Goal: Information Seeking & Learning: Learn about a topic

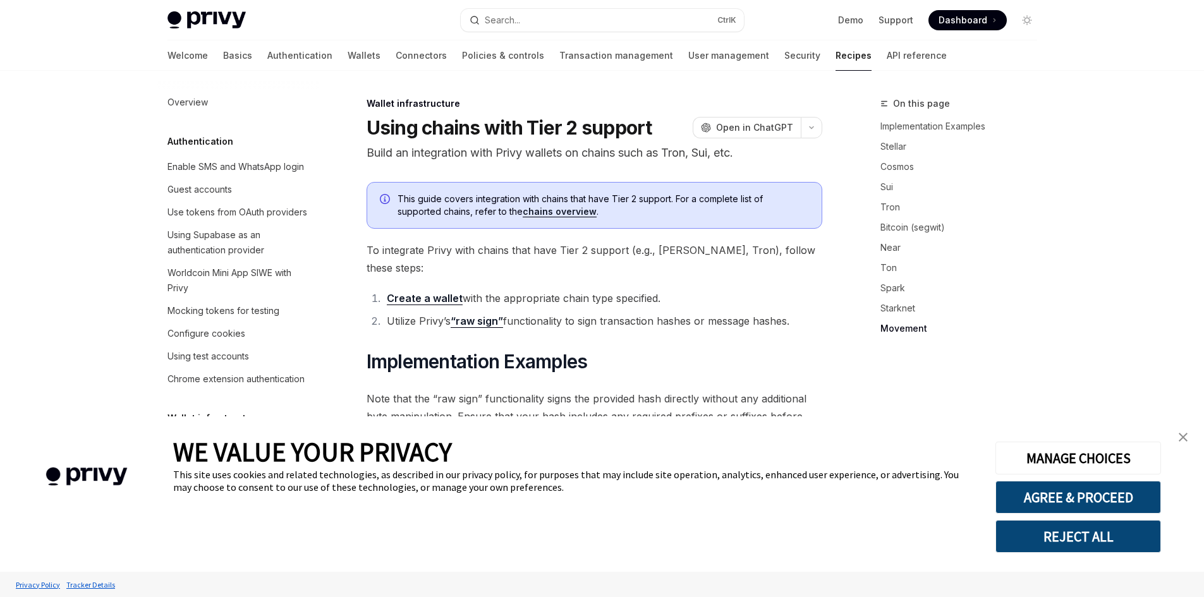
type textarea "*"
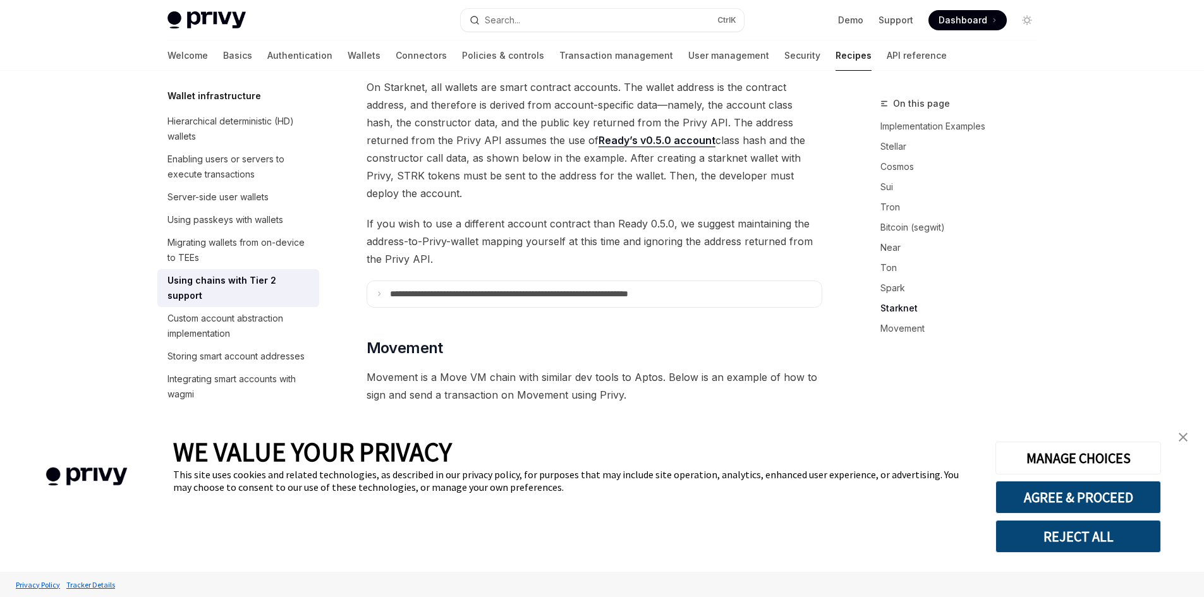
scroll to position [1721, 0]
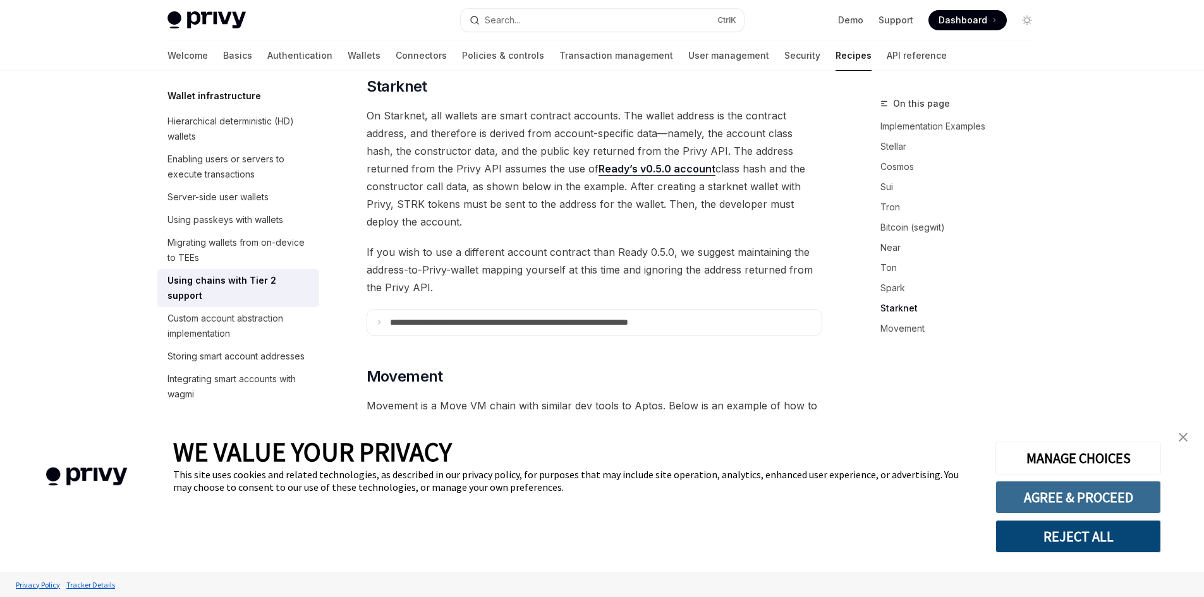
click at [1040, 503] on button "AGREE & PROCEED" at bounding box center [1078, 497] width 166 height 33
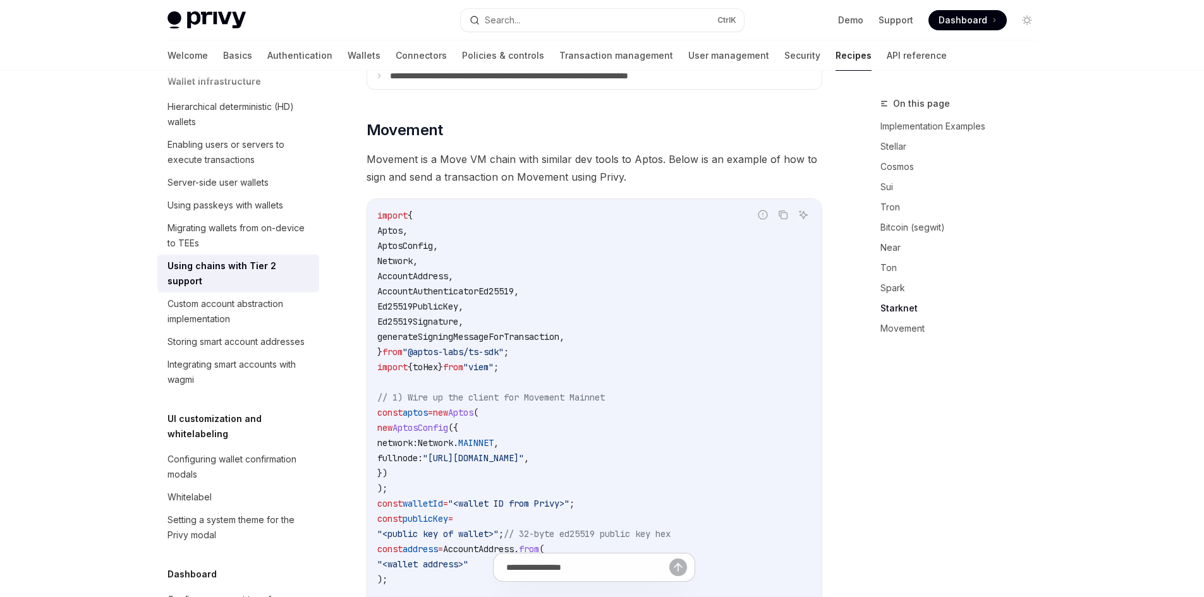
scroll to position [1940, 0]
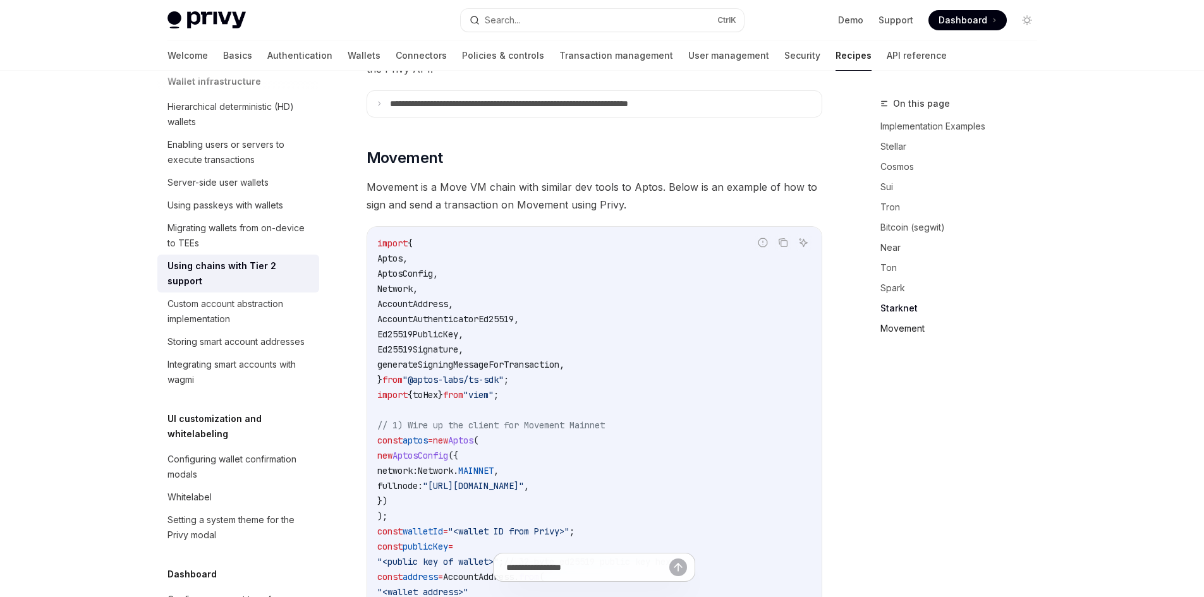
click at [883, 331] on link "Movement" at bounding box center [963, 328] width 167 height 20
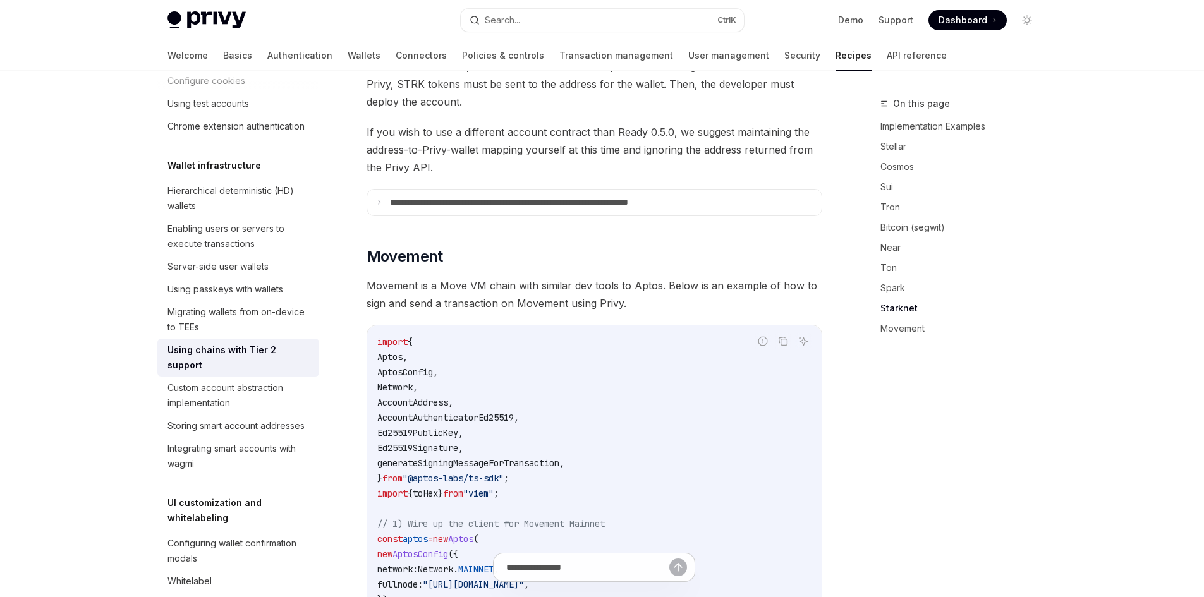
scroll to position [1890, 0]
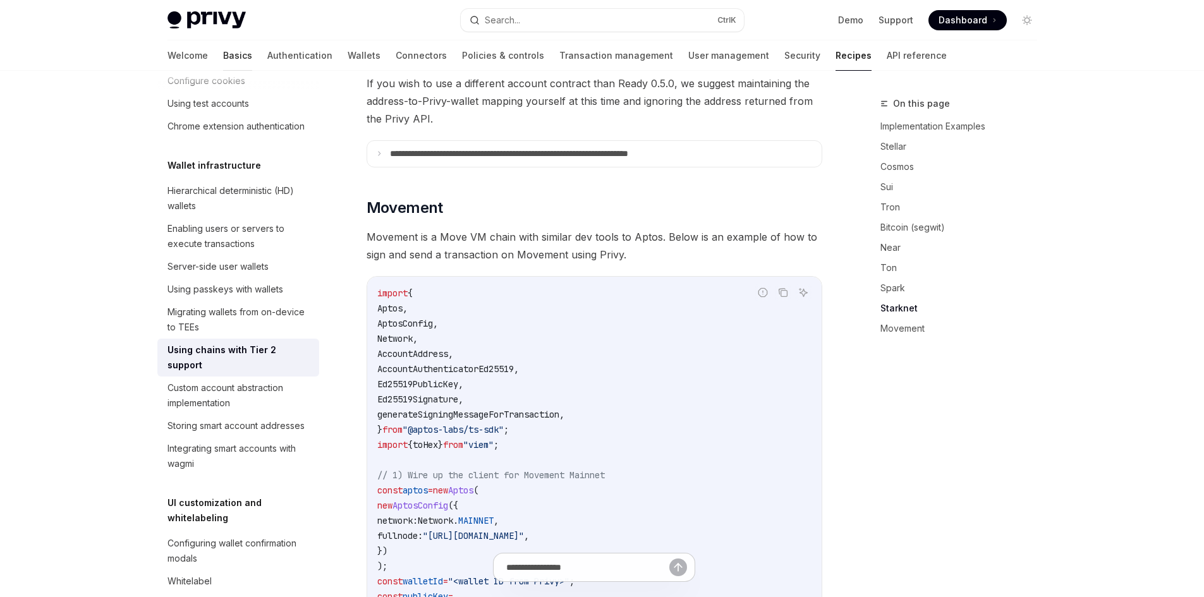
click at [223, 56] on link "Basics" at bounding box center [237, 55] width 29 height 30
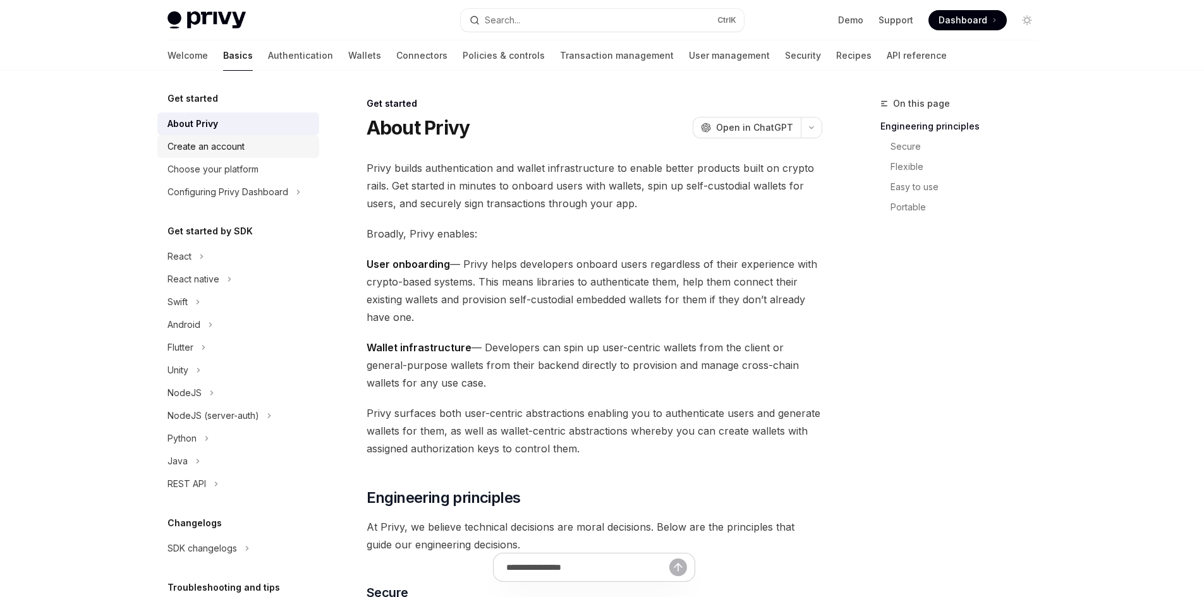
click at [220, 145] on div "Create an account" at bounding box center [205, 146] width 77 height 15
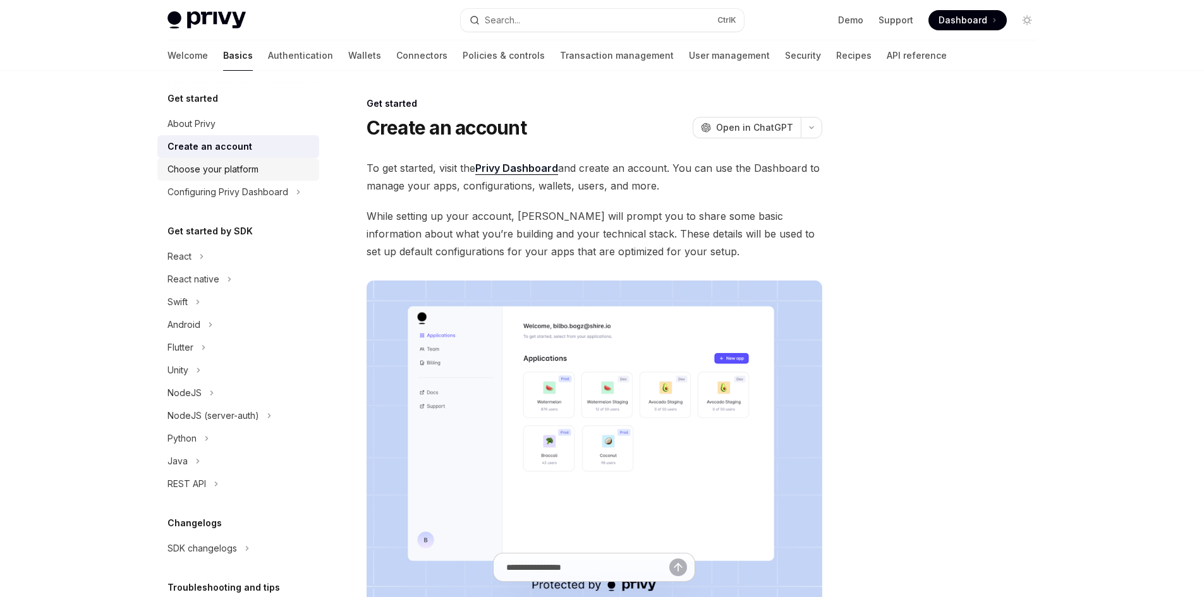
click at [212, 166] on div "Choose your platform" at bounding box center [212, 169] width 91 height 15
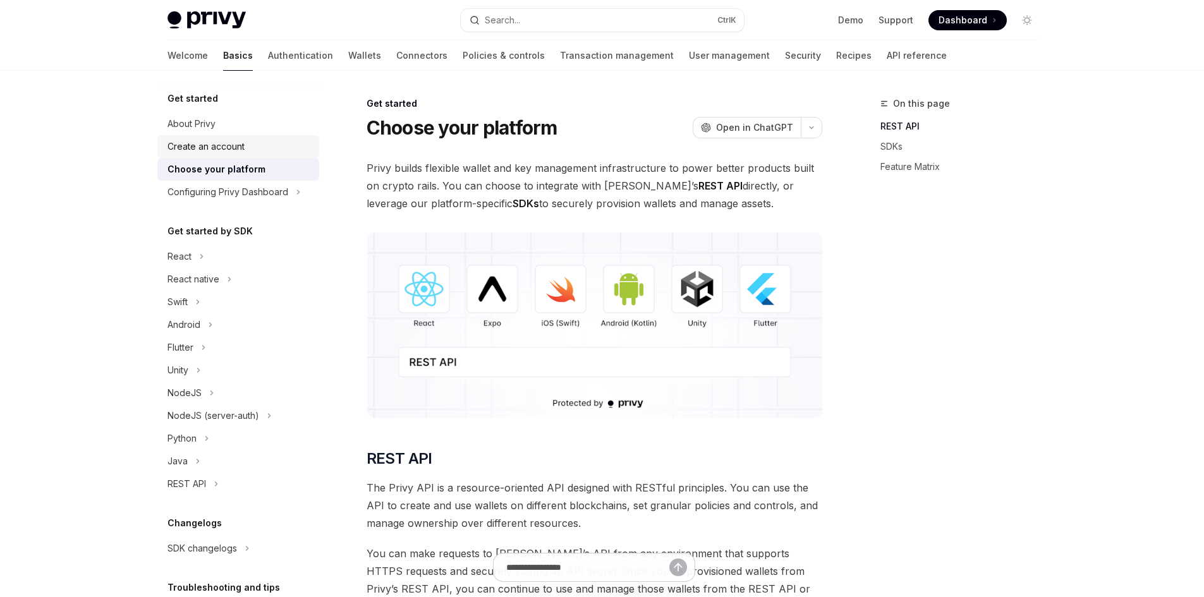
click at [214, 140] on div "Create an account" at bounding box center [205, 146] width 77 height 15
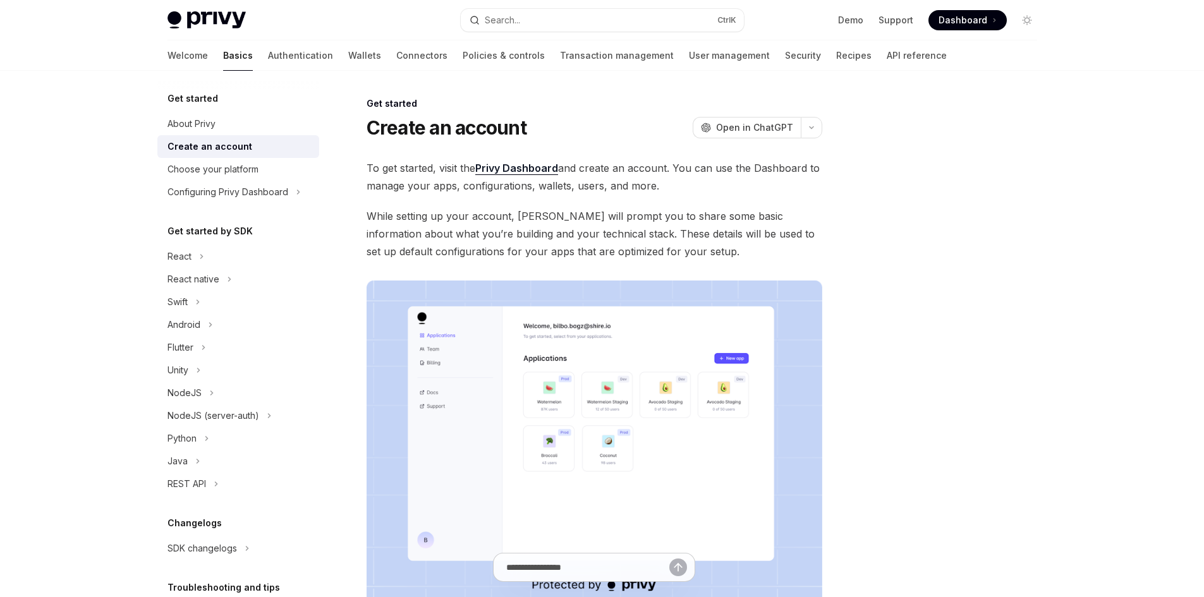
click at [525, 171] on link "Privy Dashboard" at bounding box center [516, 168] width 83 height 13
click at [193, 173] on div "Choose your platform" at bounding box center [212, 169] width 91 height 15
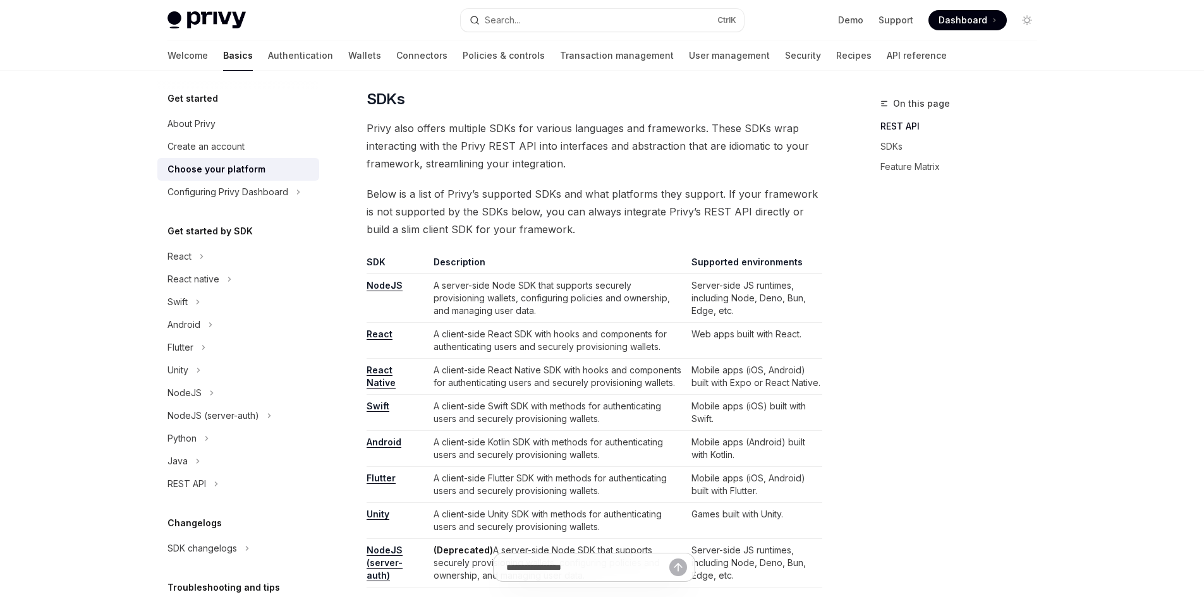
scroll to position [674, 0]
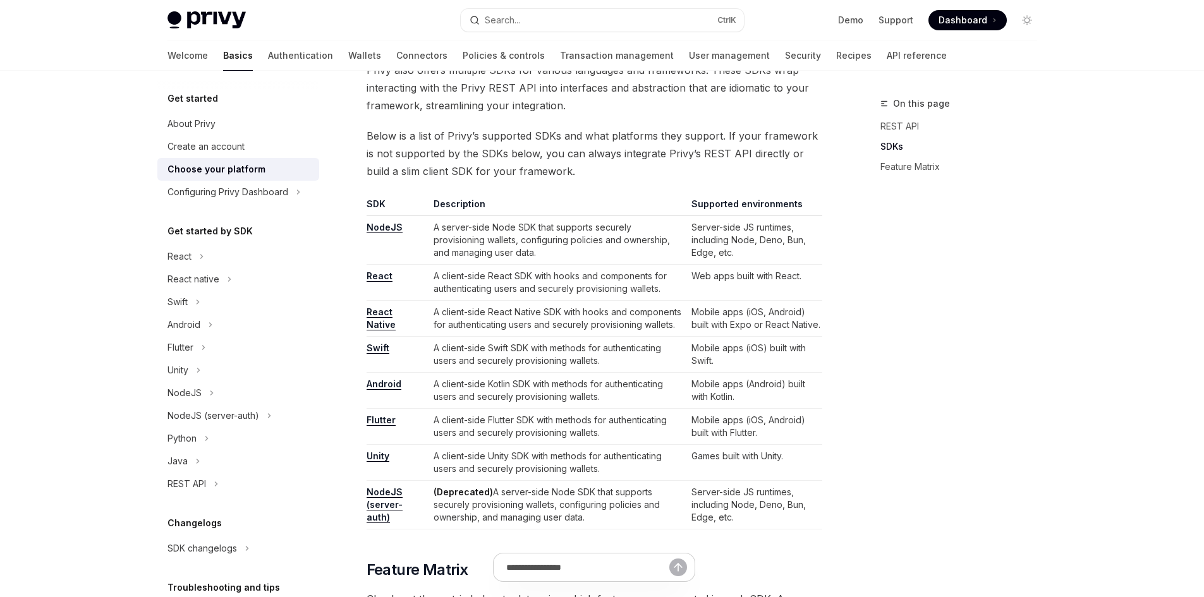
click at [377, 273] on link "React" at bounding box center [380, 275] width 26 height 11
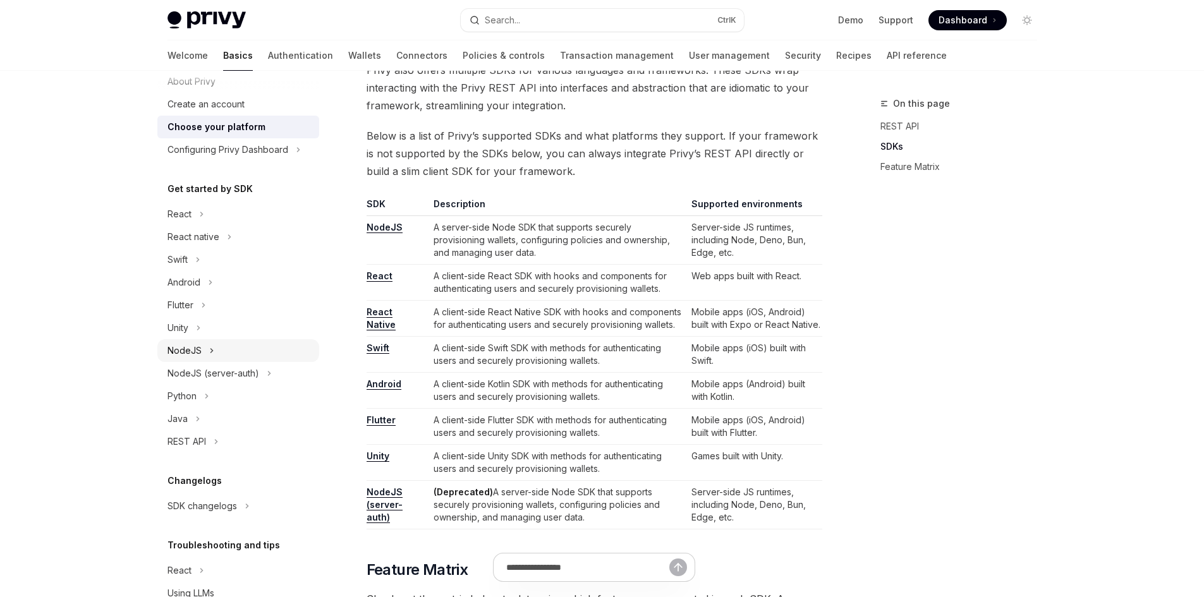
scroll to position [0, 0]
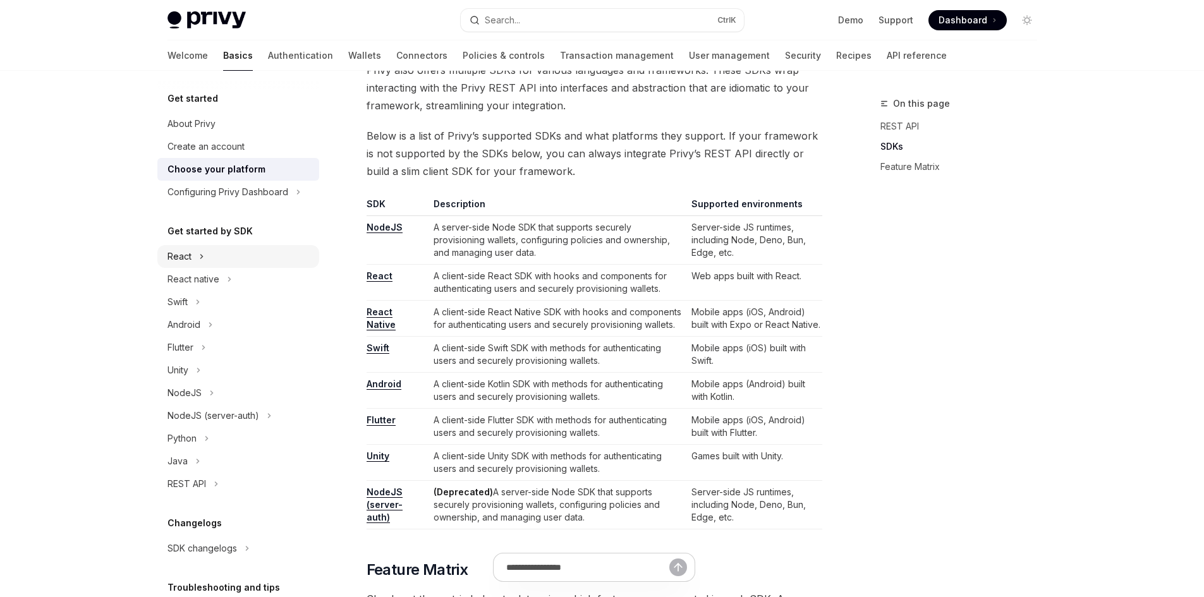
click at [207, 253] on div "React" at bounding box center [238, 256] width 162 height 23
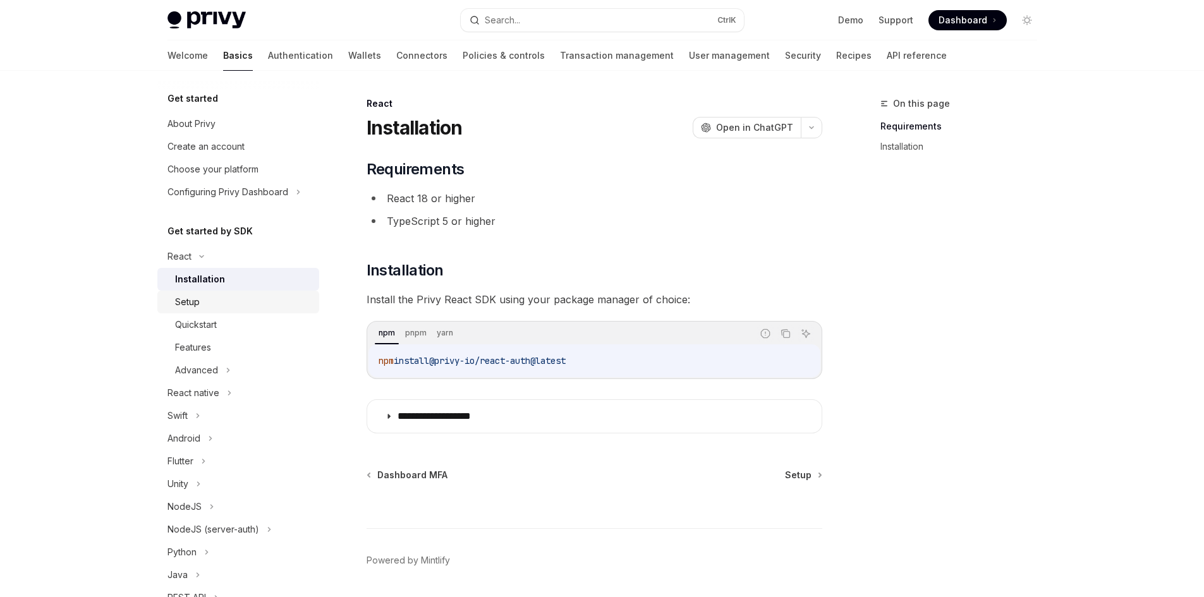
click at [196, 312] on link "Setup" at bounding box center [238, 302] width 162 height 23
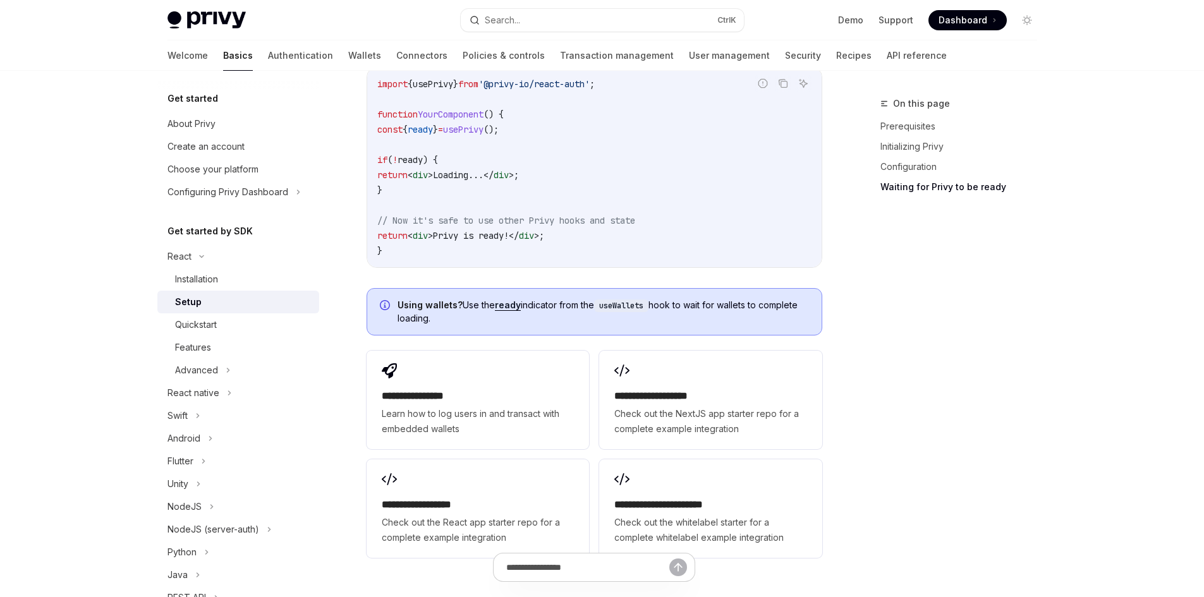
scroll to position [1601, 0]
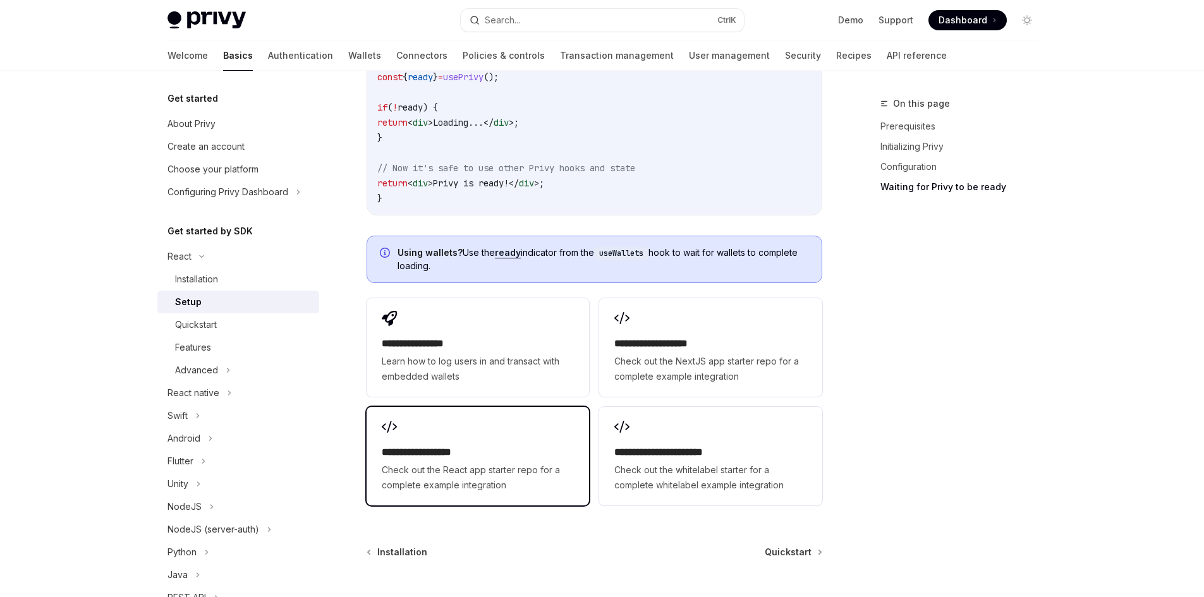
click at [530, 411] on div "**********" at bounding box center [478, 456] width 222 height 99
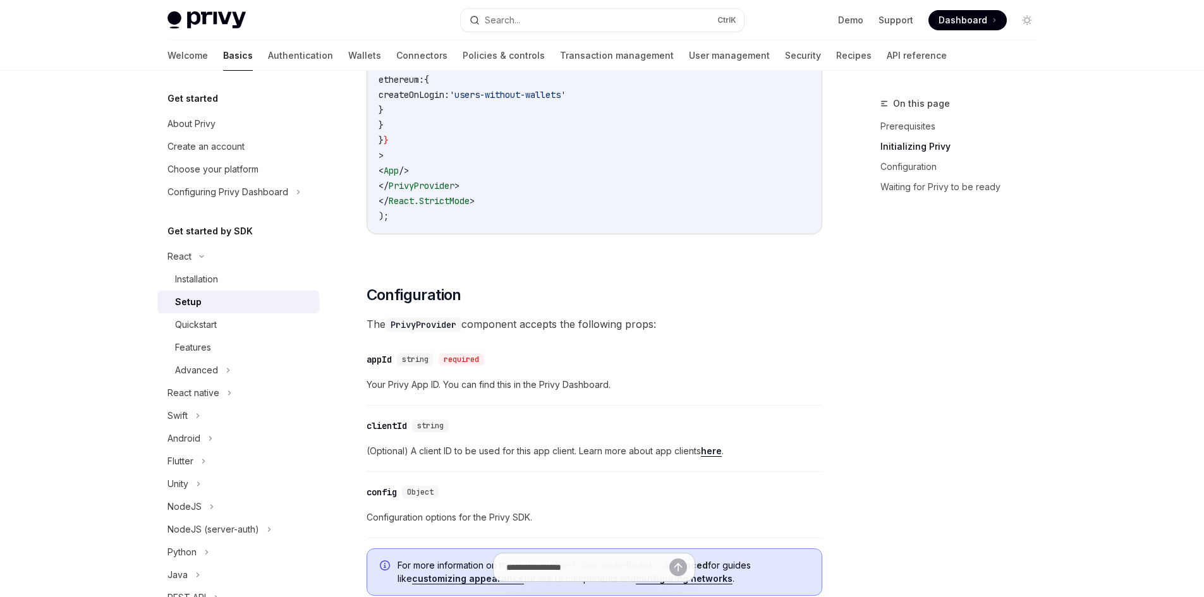
scroll to position [758, 0]
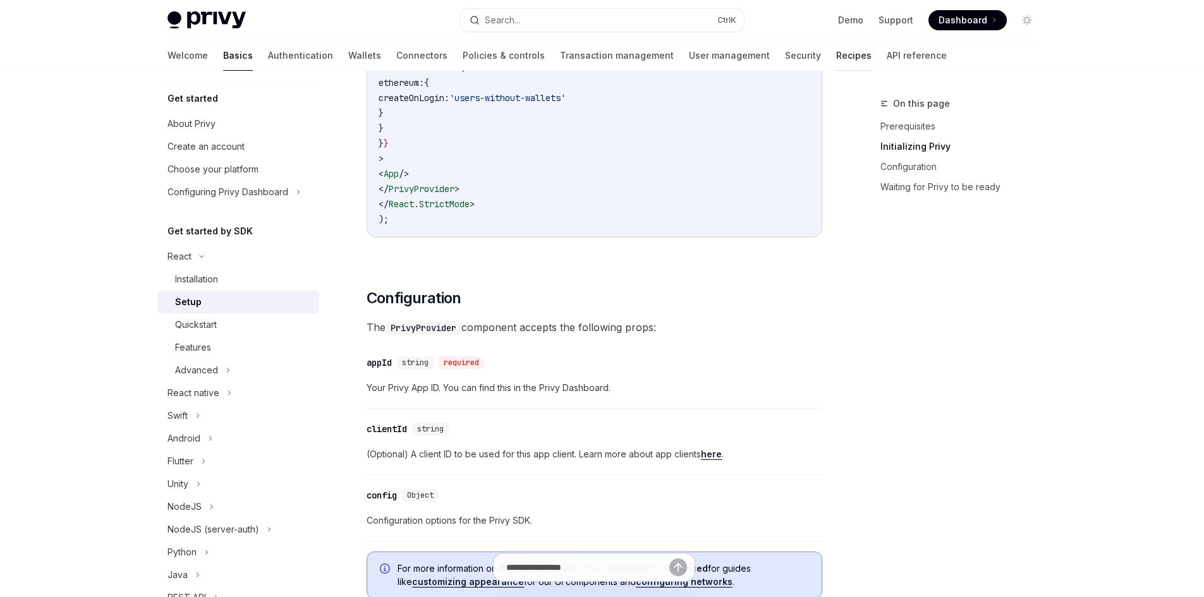
click at [836, 56] on link "Recipes" at bounding box center [853, 55] width 35 height 30
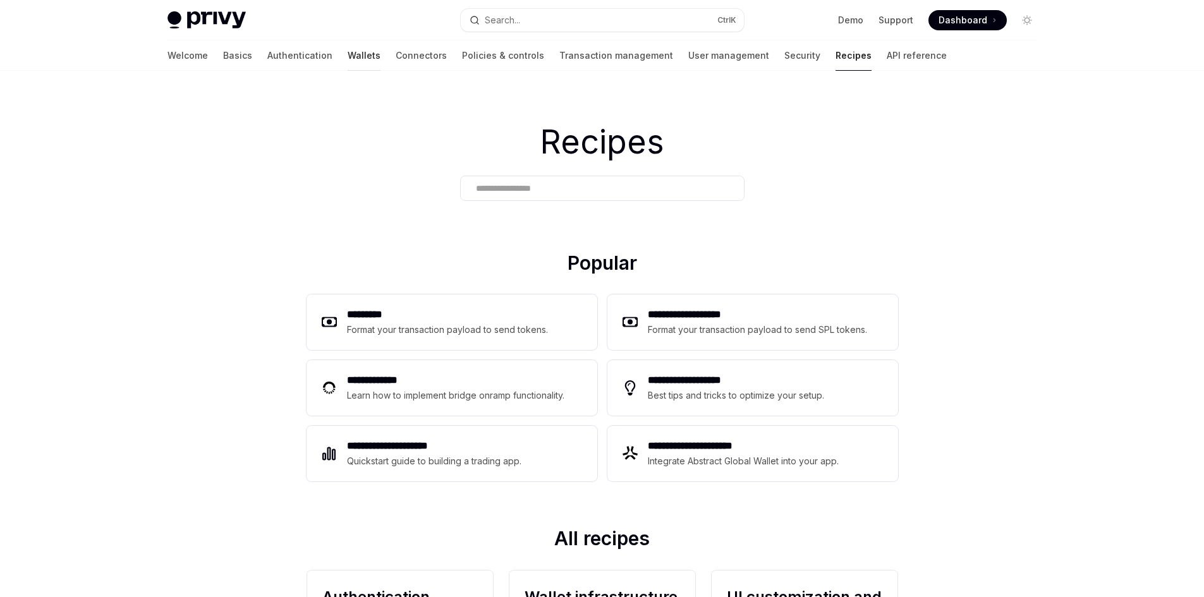
click at [348, 52] on link "Wallets" at bounding box center [364, 55] width 33 height 30
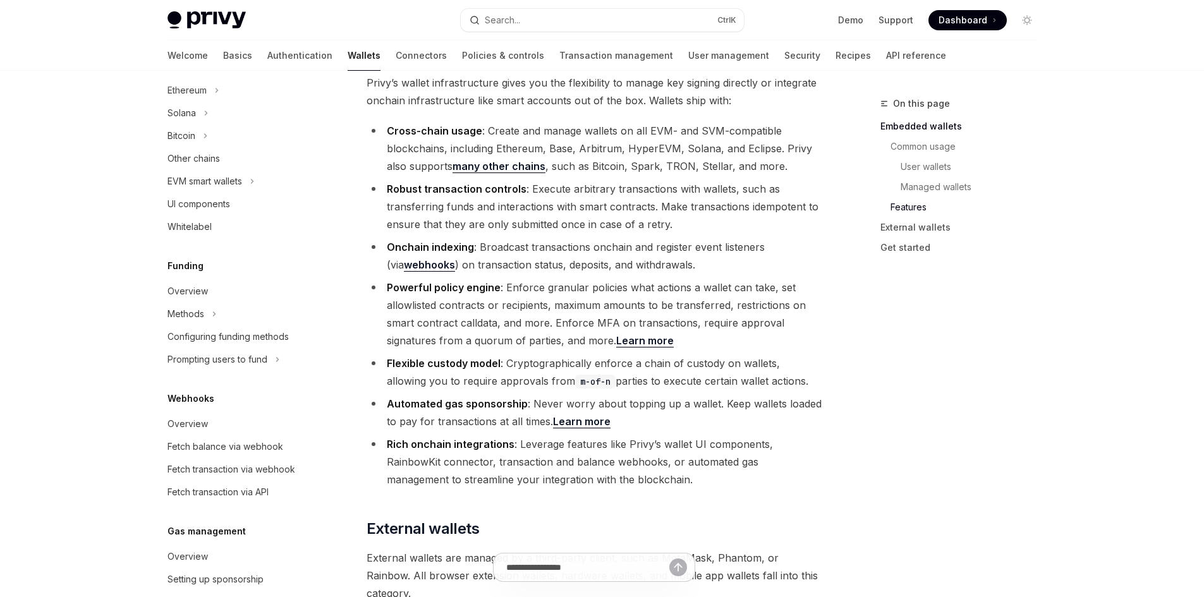
scroll to position [1429, 0]
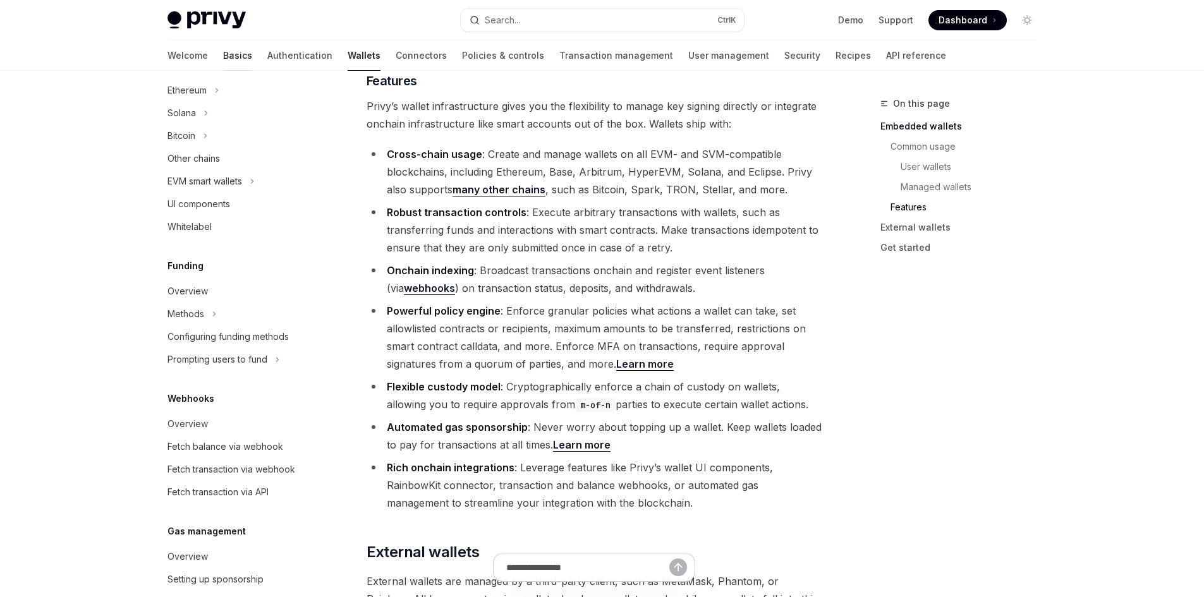
click at [223, 53] on link "Basics" at bounding box center [237, 55] width 29 height 30
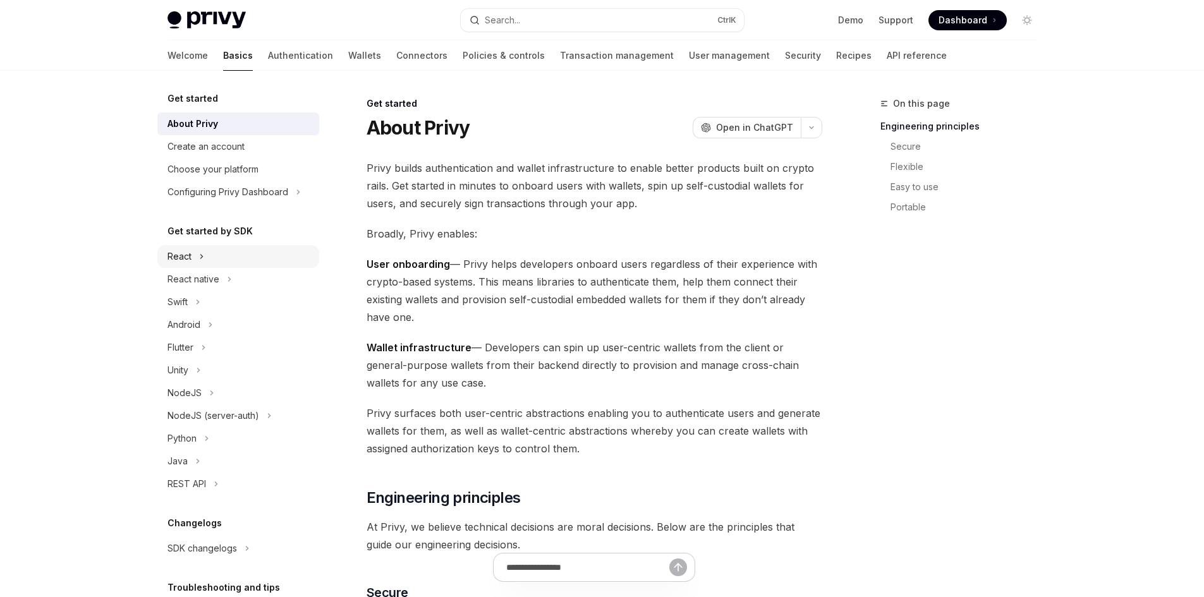
click at [195, 257] on div "React" at bounding box center [238, 256] width 162 height 23
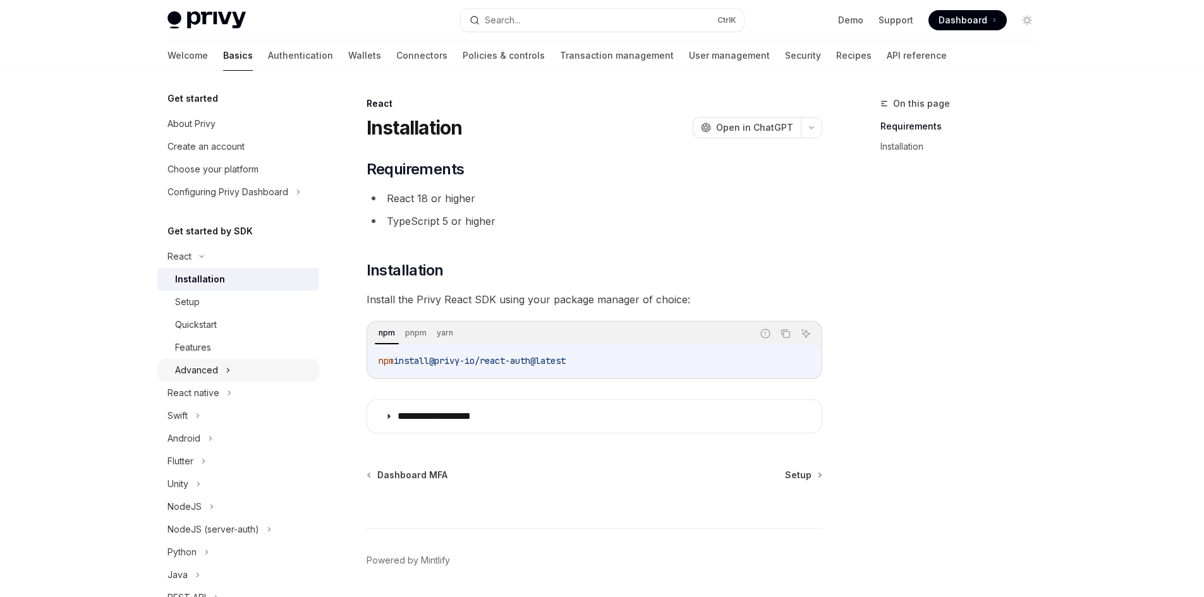
click at [210, 377] on div "Advanced" at bounding box center [196, 370] width 43 height 15
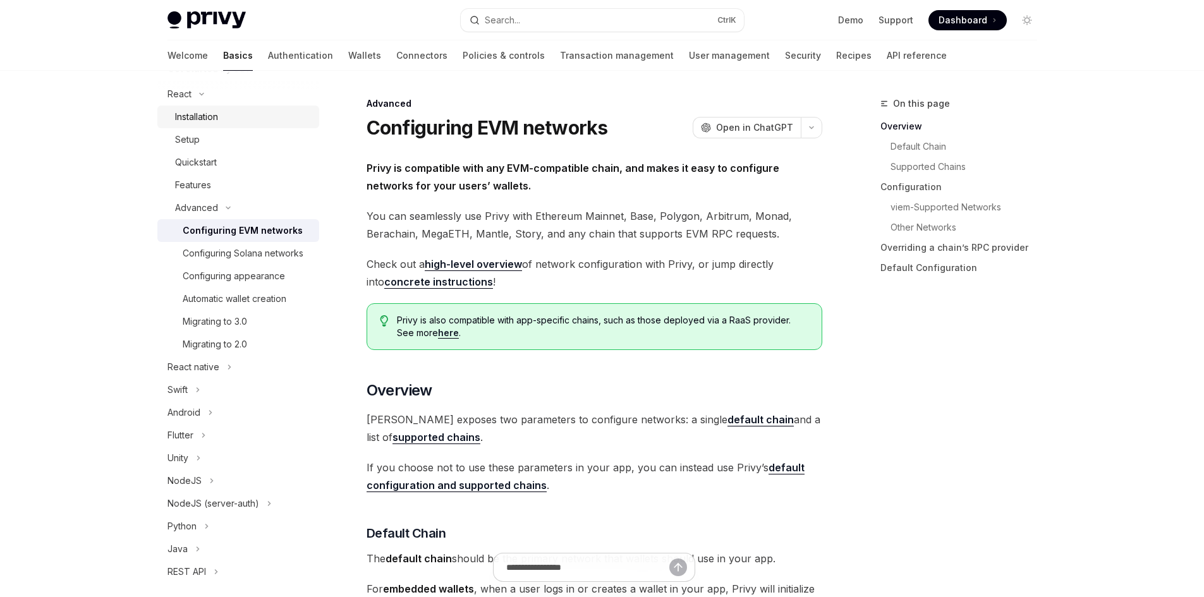
scroll to position [169, 0]
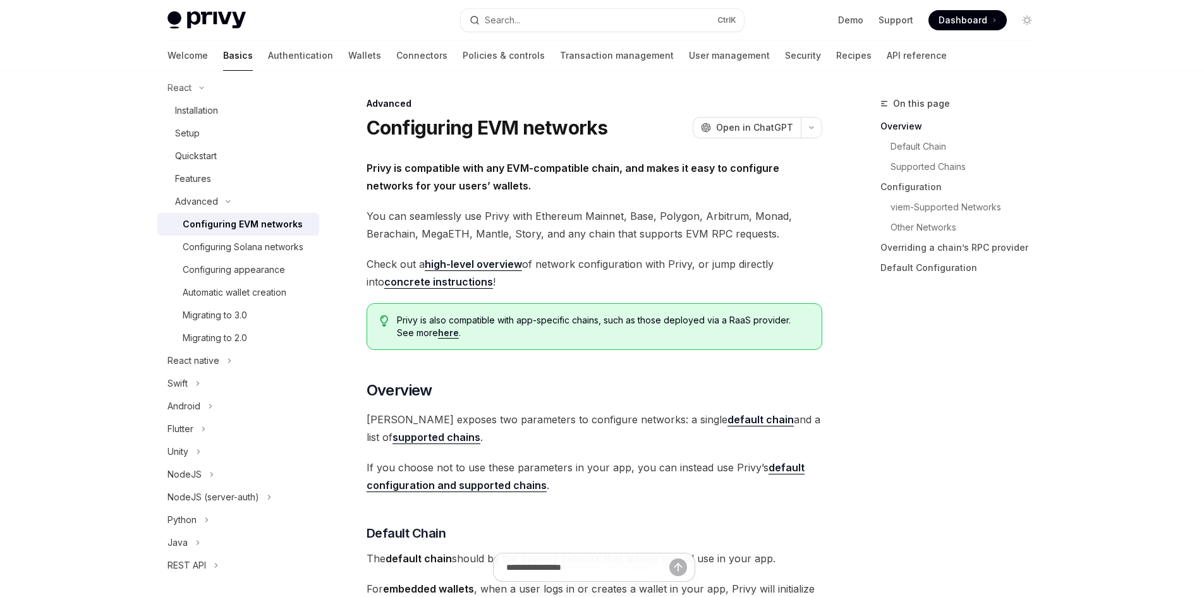
click at [245, 233] on link "Configuring EVM networks" at bounding box center [238, 224] width 162 height 23
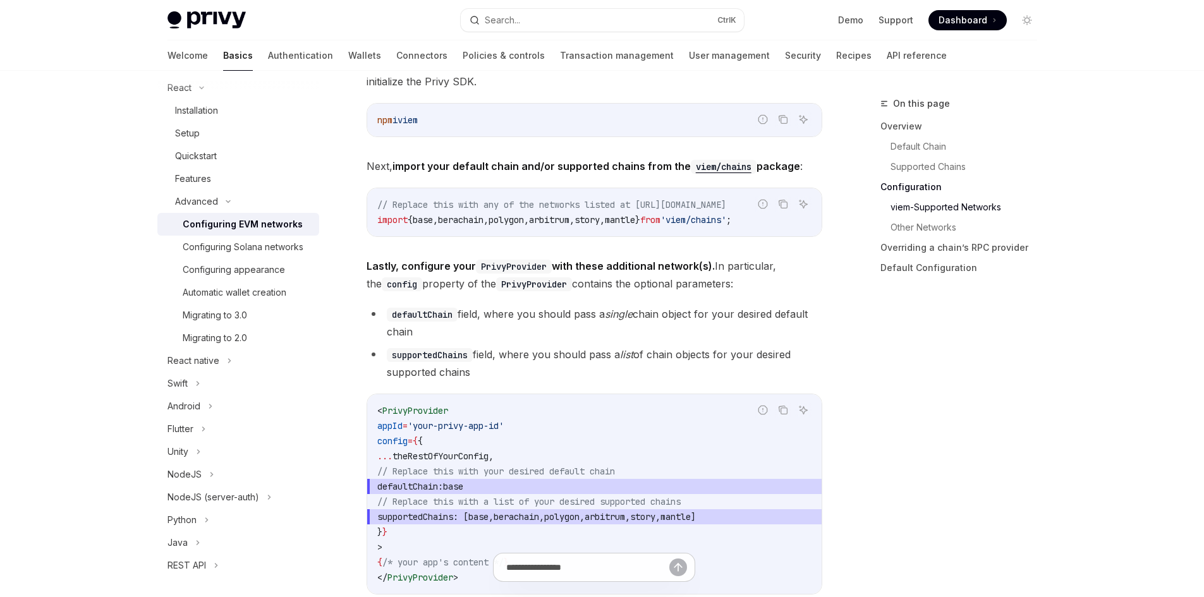
scroll to position [1348, 0]
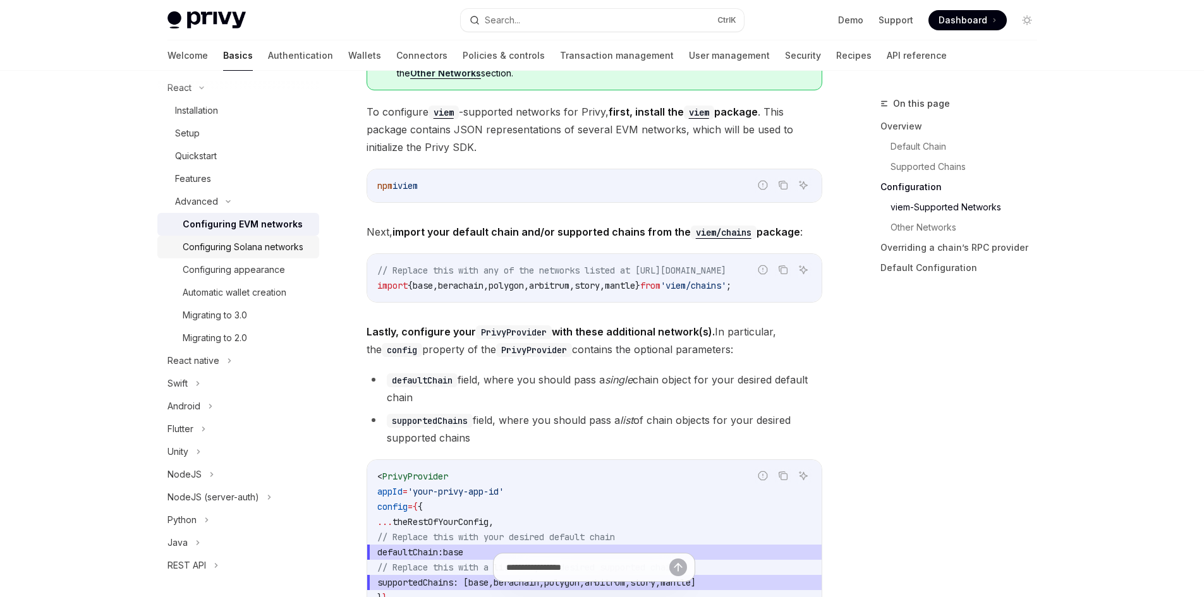
click at [246, 255] on div "Configuring Solana networks" at bounding box center [243, 246] width 121 height 15
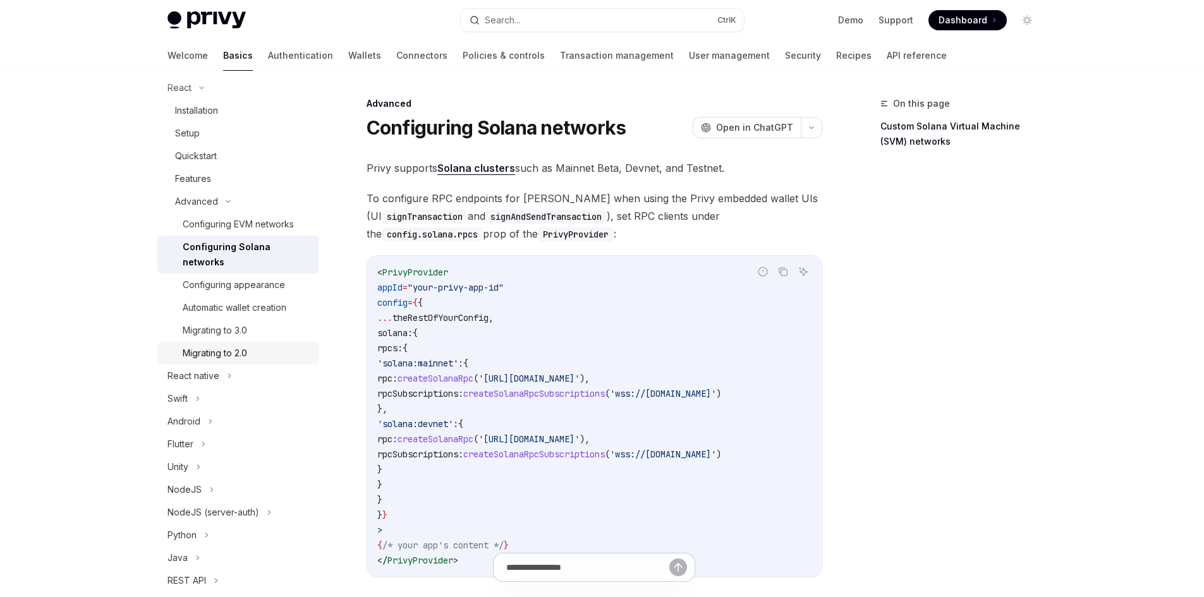
click at [228, 356] on div "Migrating to 2.0" at bounding box center [215, 353] width 64 height 15
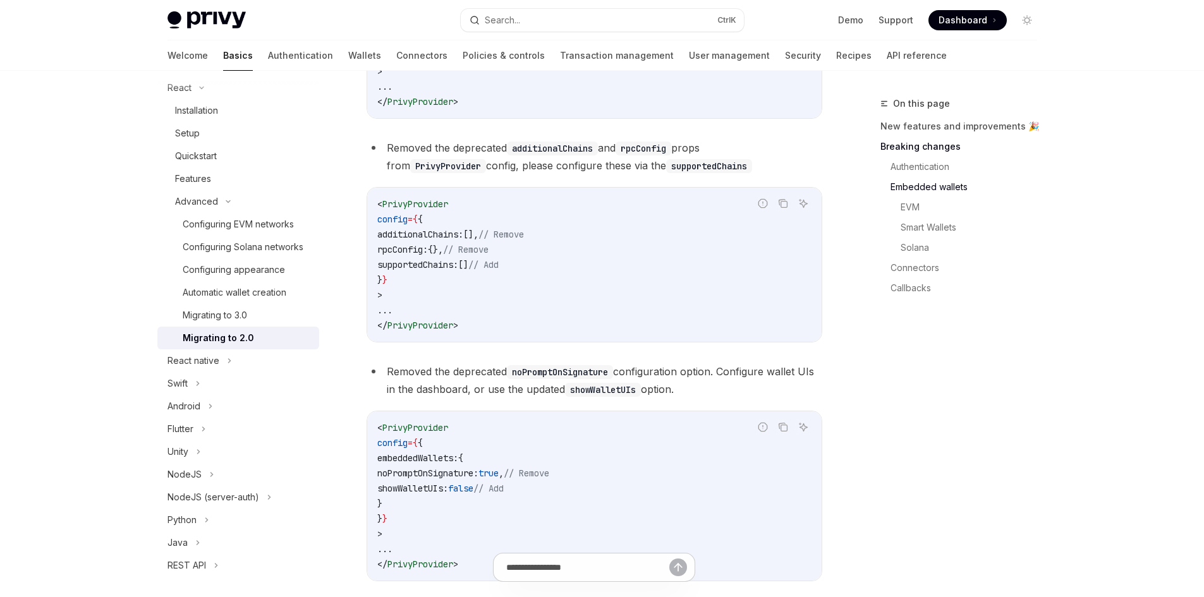
scroll to position [1180, 0]
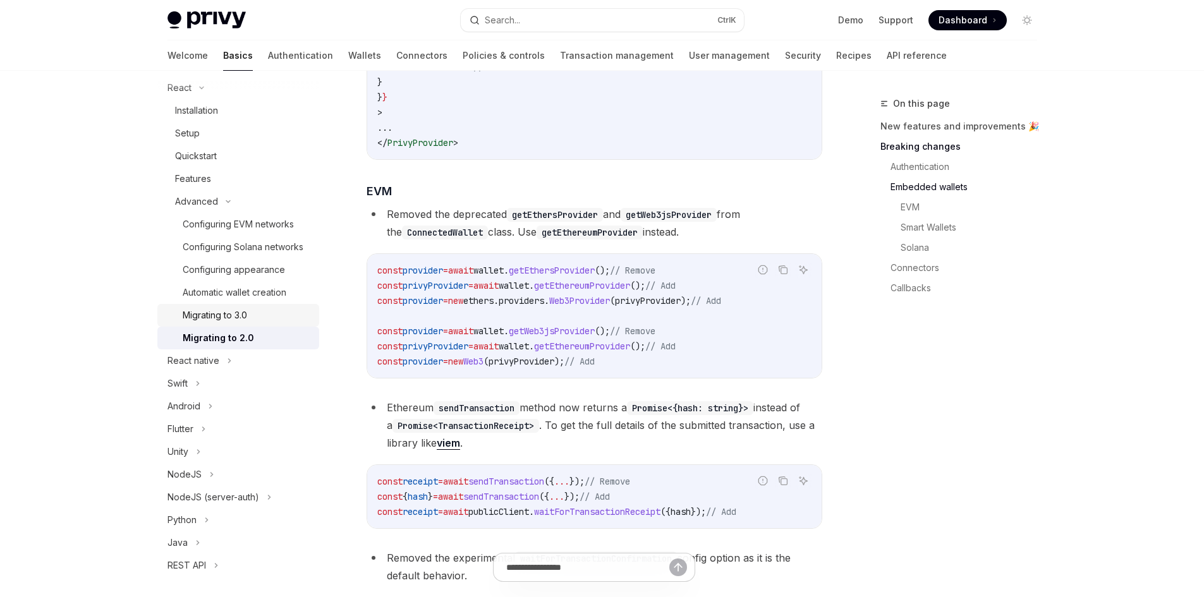
click at [274, 323] on div "Migrating to 3.0" at bounding box center [247, 315] width 129 height 15
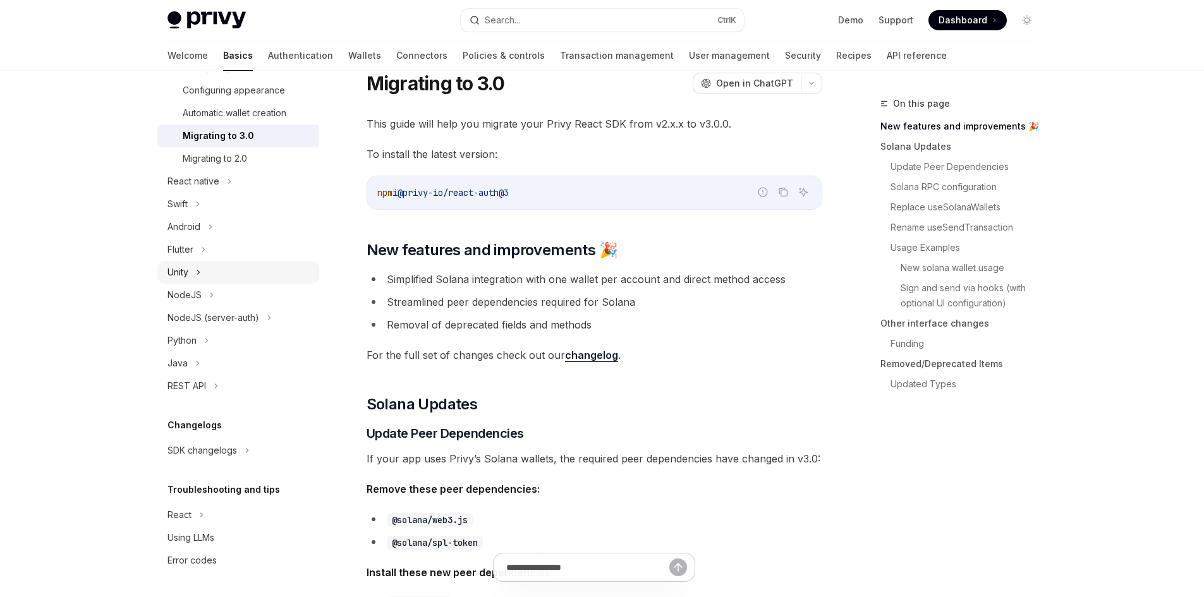
scroll to position [84, 0]
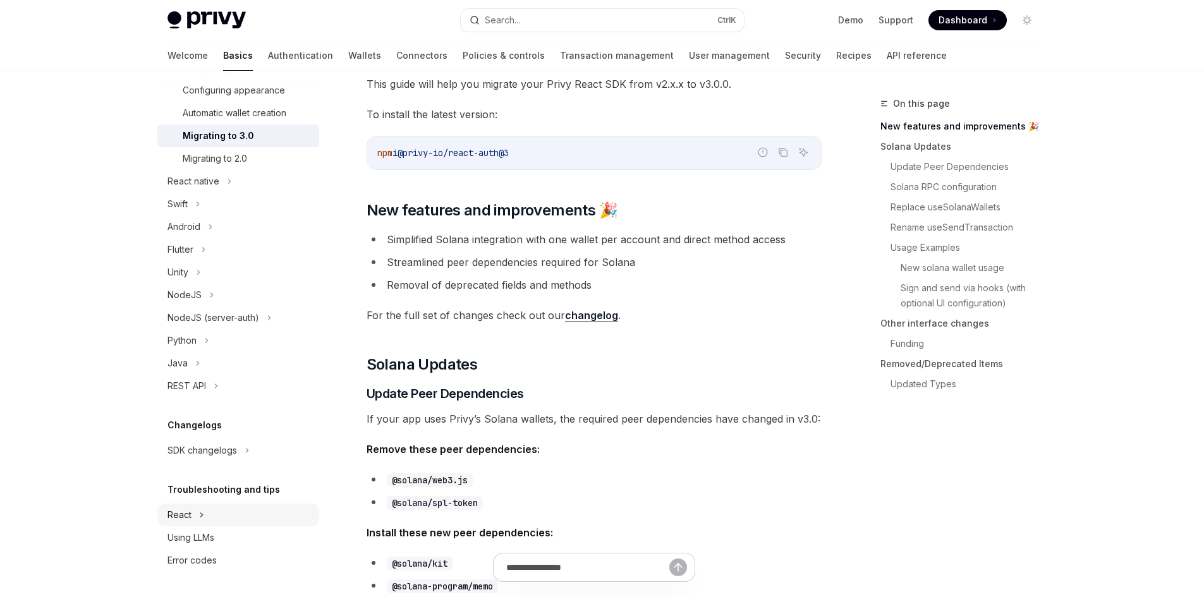
click at [210, 519] on div "React" at bounding box center [238, 515] width 162 height 23
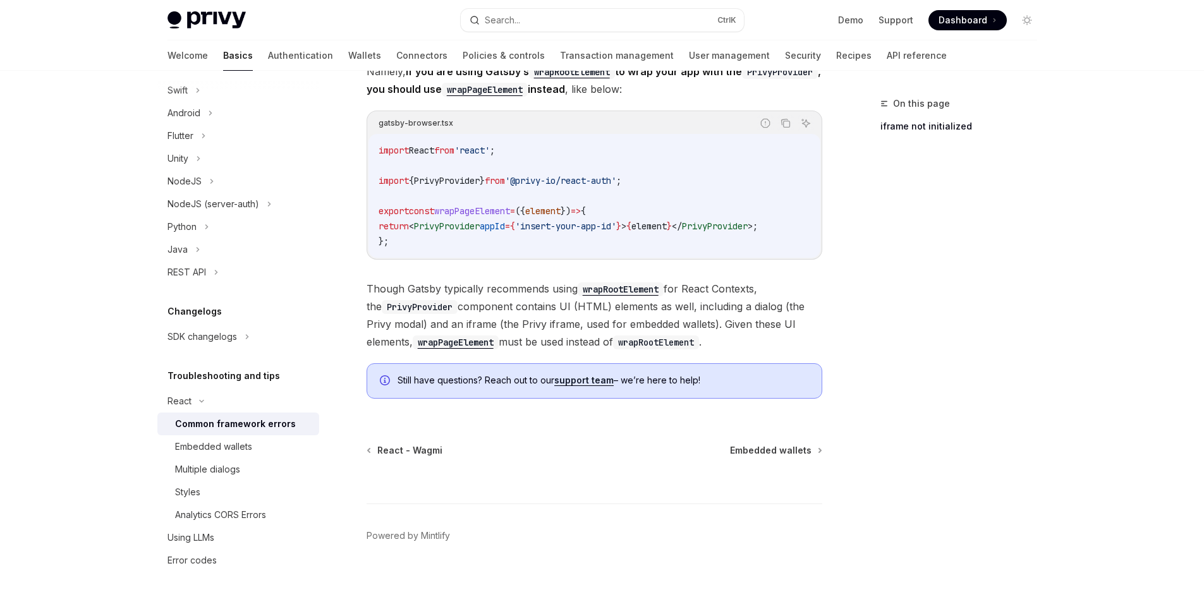
scroll to position [440, 0]
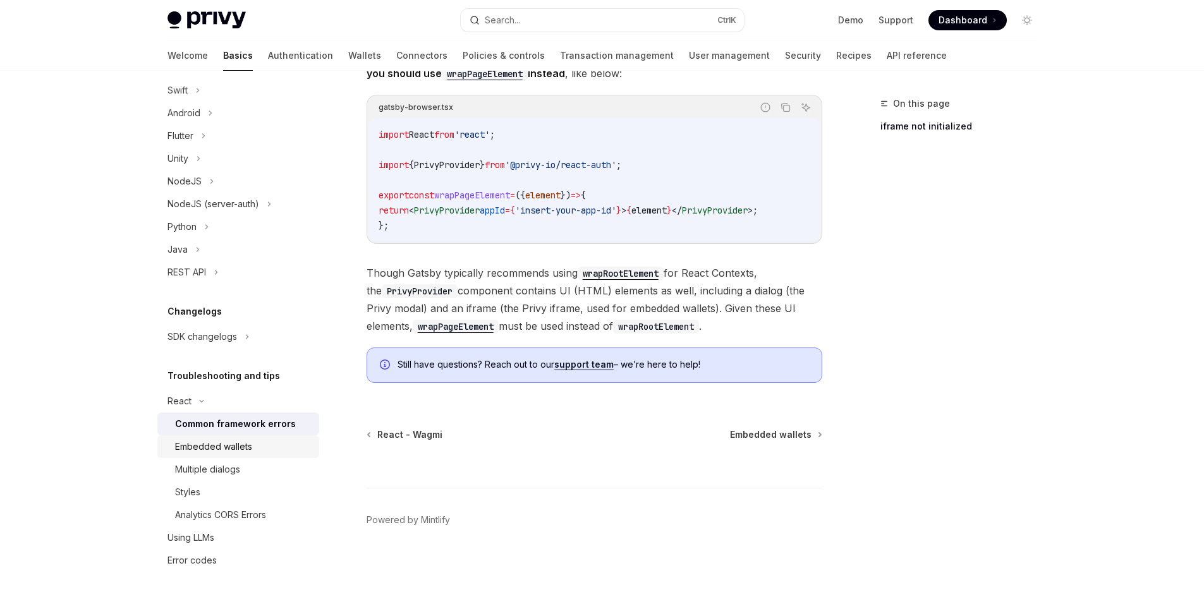
click at [223, 445] on div "Embedded wallets" at bounding box center [213, 446] width 77 height 15
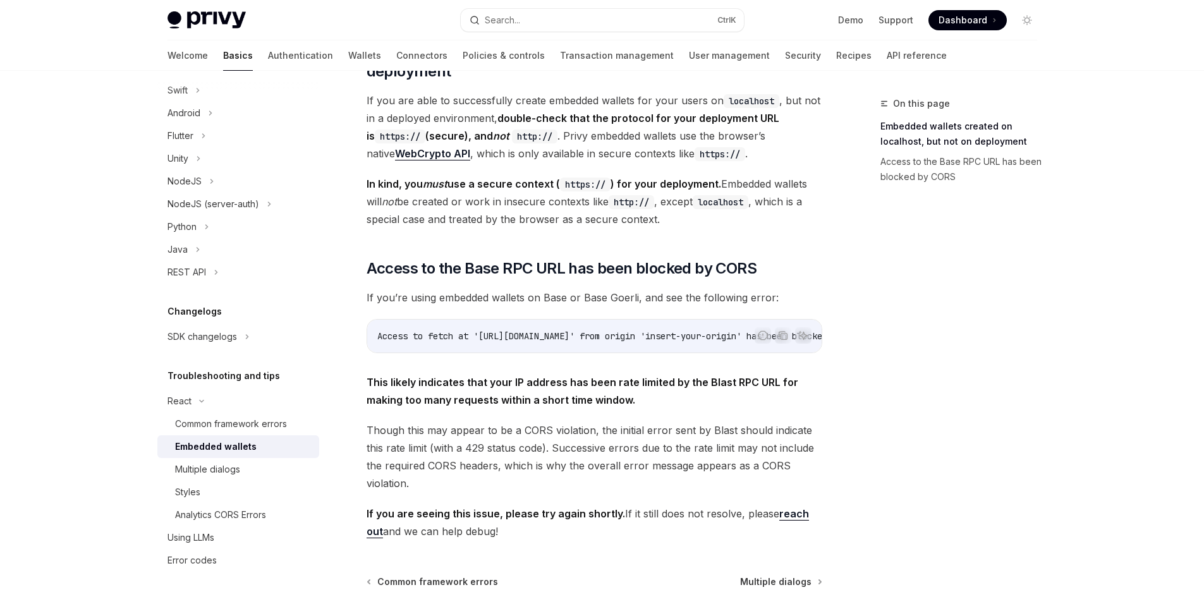
scroll to position [316, 0]
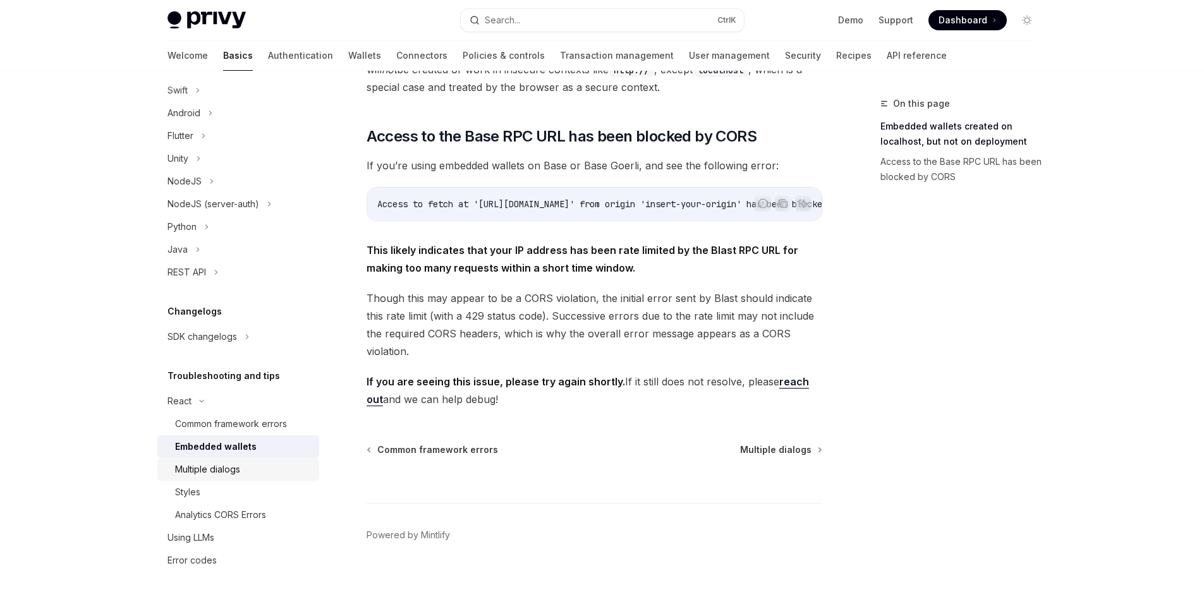
click at [210, 480] on link "Multiple dialogs" at bounding box center [238, 469] width 162 height 23
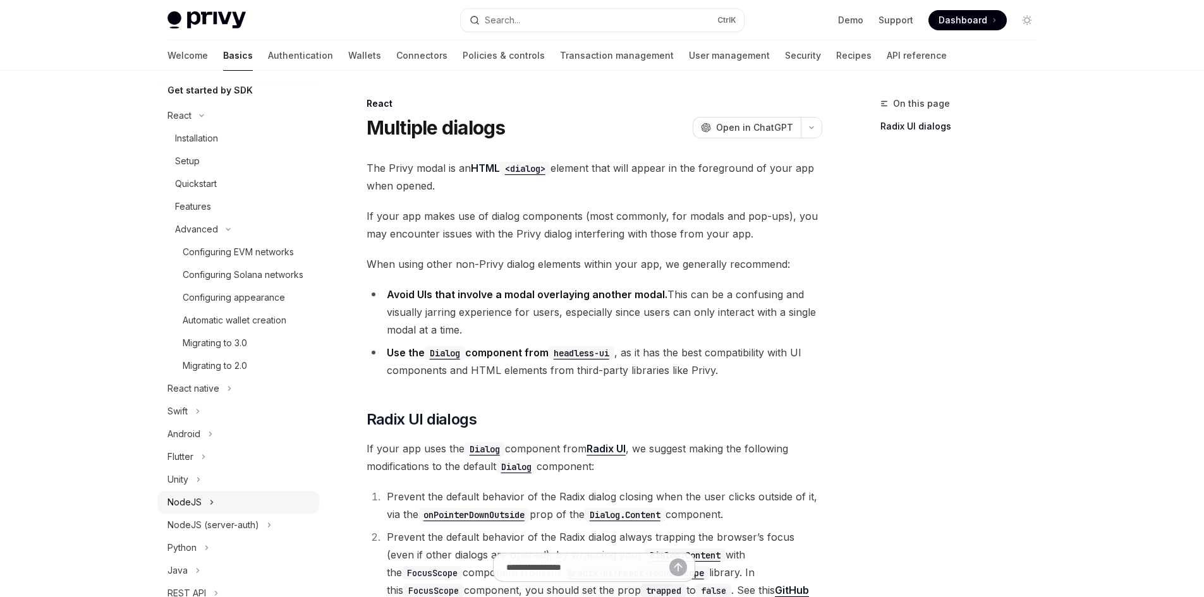
scroll to position [140, 0]
click at [208, 135] on div "Installation" at bounding box center [196, 138] width 43 height 15
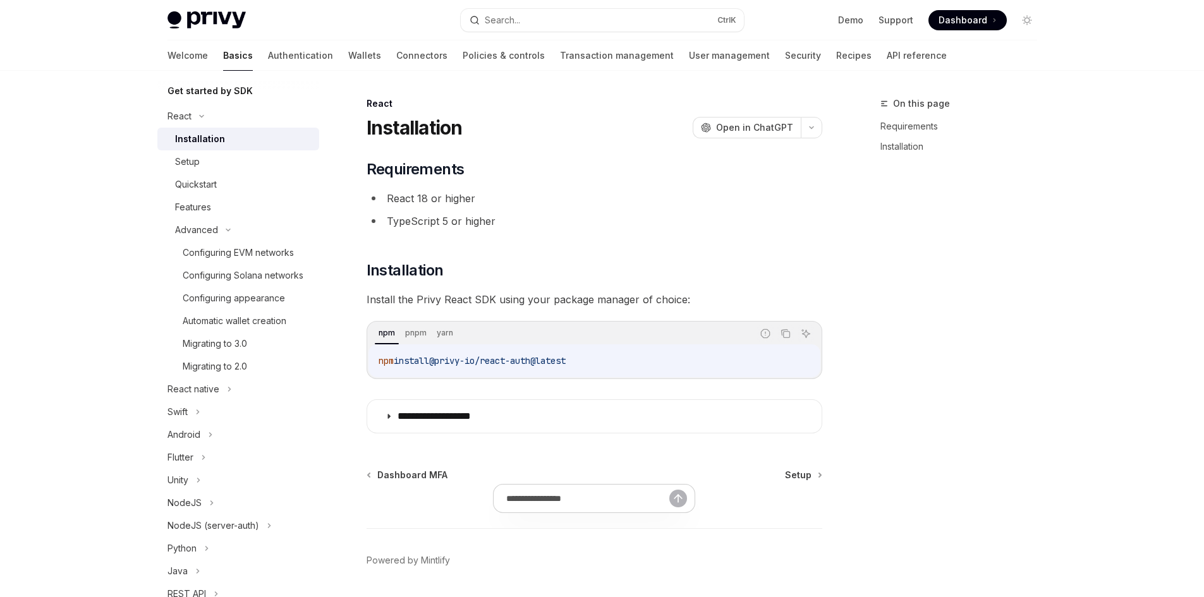
click at [188, 136] on div "Installation" at bounding box center [200, 138] width 50 height 15
type textarea "*"
click at [786, 336] on icon "Copy the contents from the code block" at bounding box center [785, 334] width 10 height 10
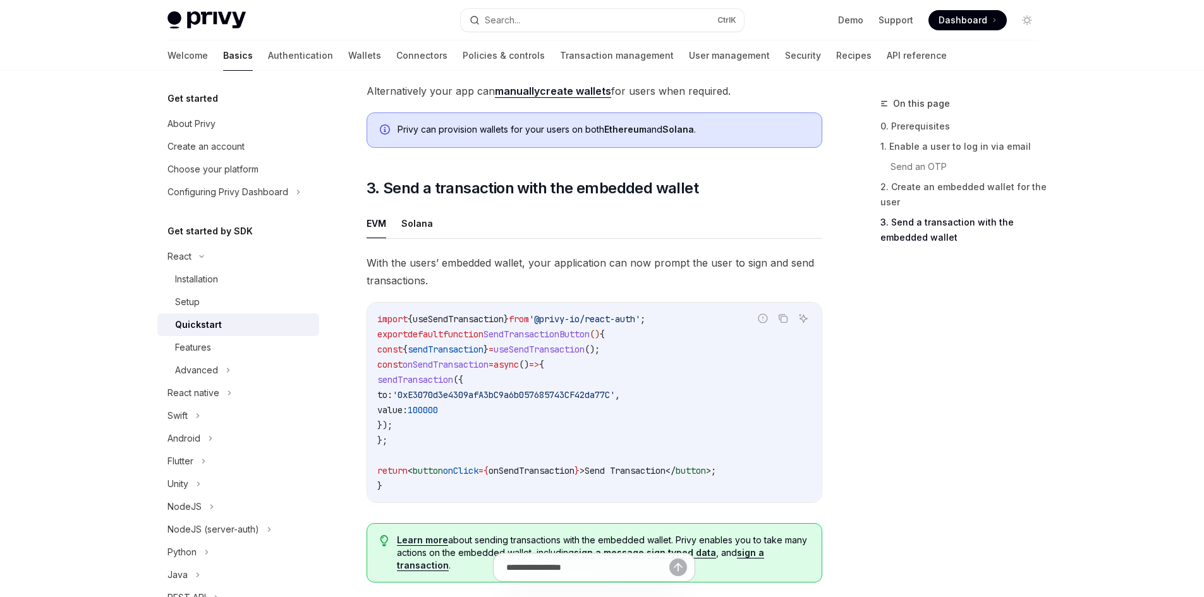
scroll to position [1256, 0]
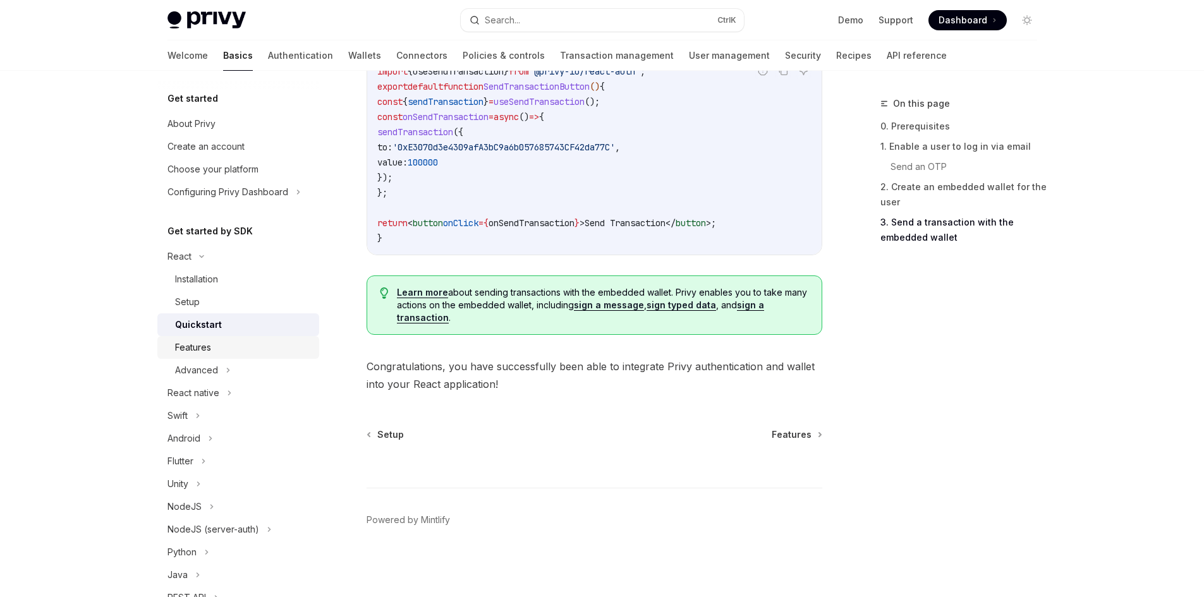
click at [209, 345] on div "Features" at bounding box center [193, 347] width 36 height 15
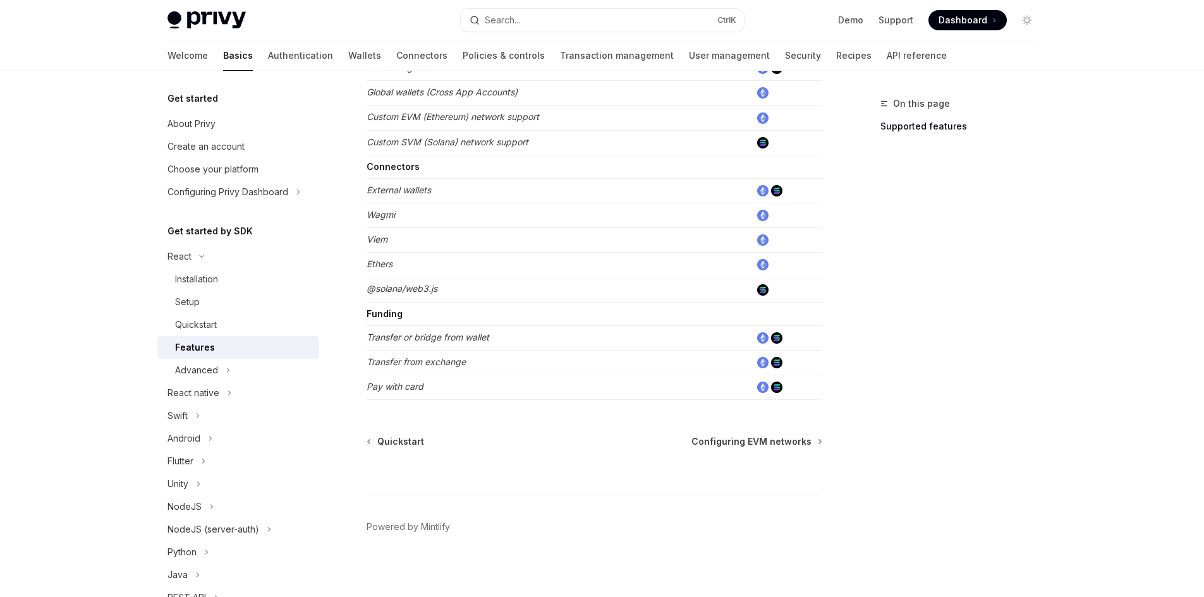
scroll to position [764, 0]
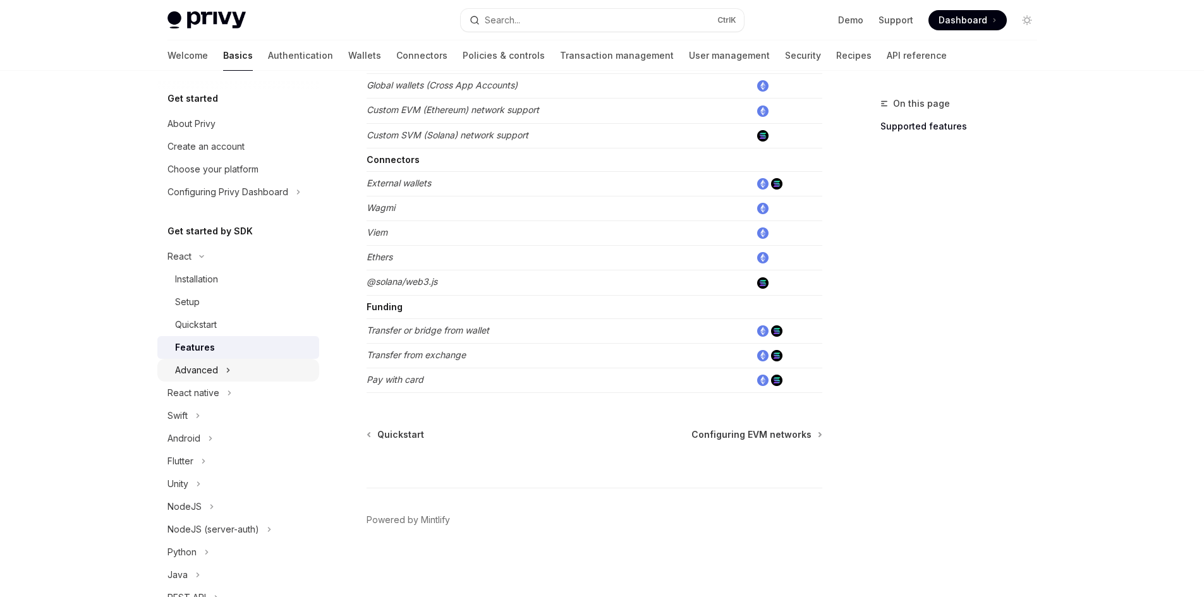
click at [201, 366] on div "Advanced" at bounding box center [196, 370] width 43 height 15
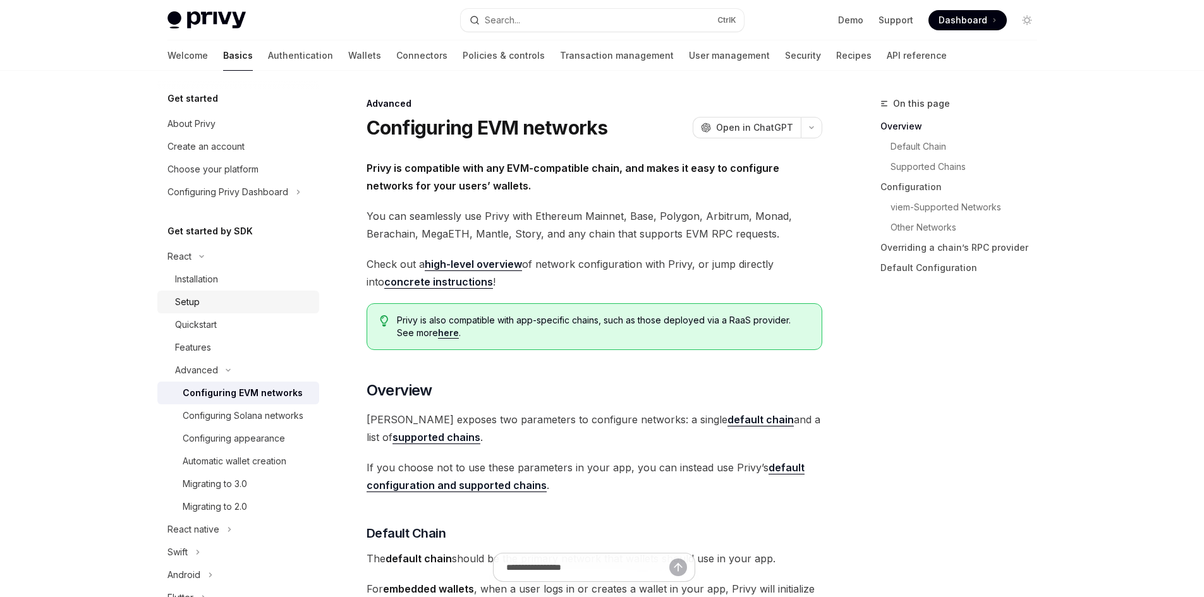
scroll to position [84, 0]
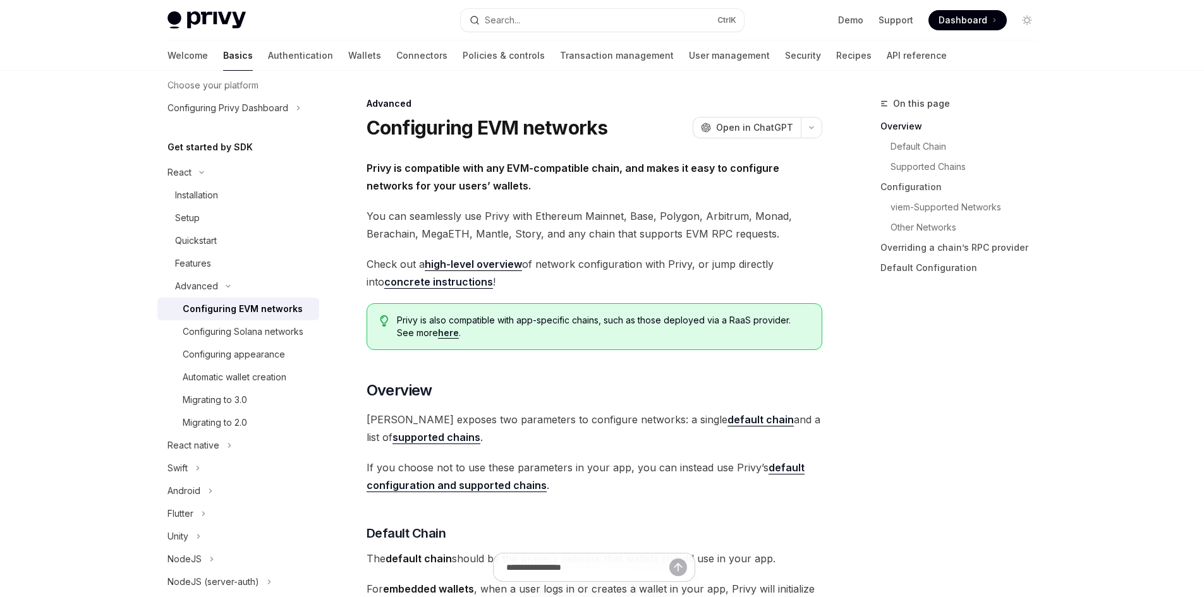
click at [259, 314] on div "Configuring EVM networks" at bounding box center [243, 308] width 120 height 15
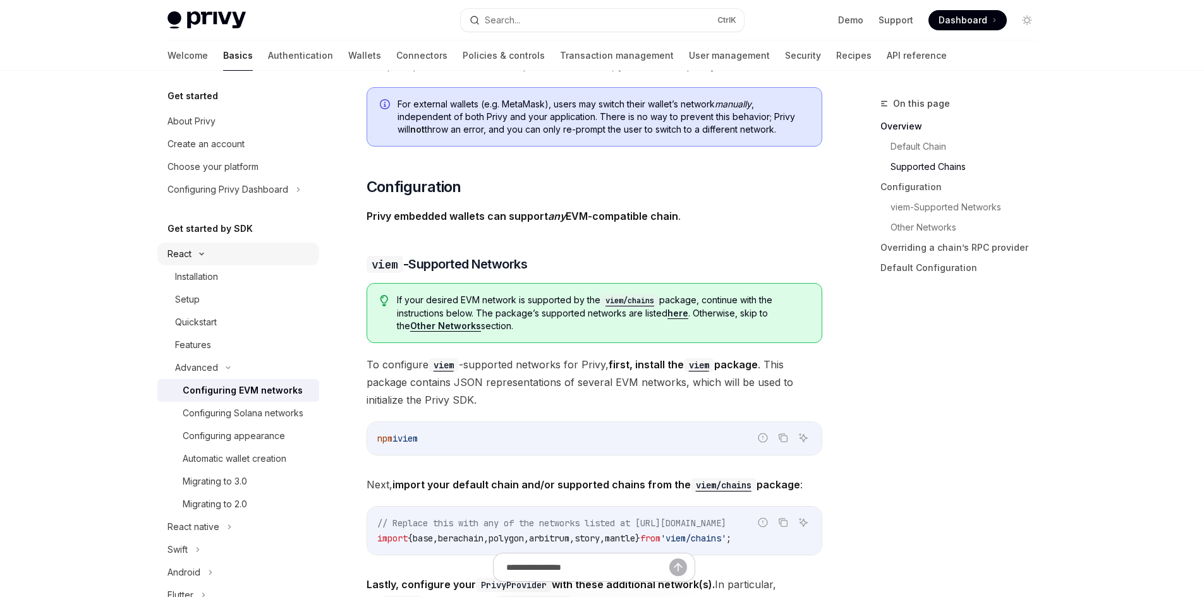
scroll to position [0, 0]
click at [348, 62] on link "Wallets" at bounding box center [364, 55] width 33 height 30
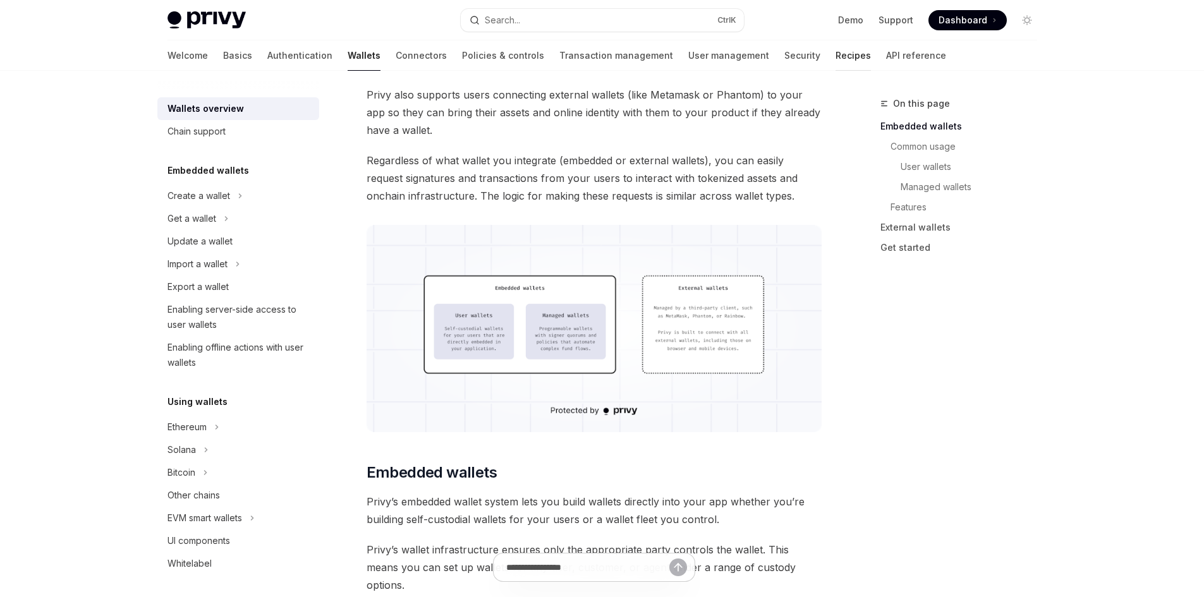
click at [835, 57] on link "Recipes" at bounding box center [852, 55] width 35 height 30
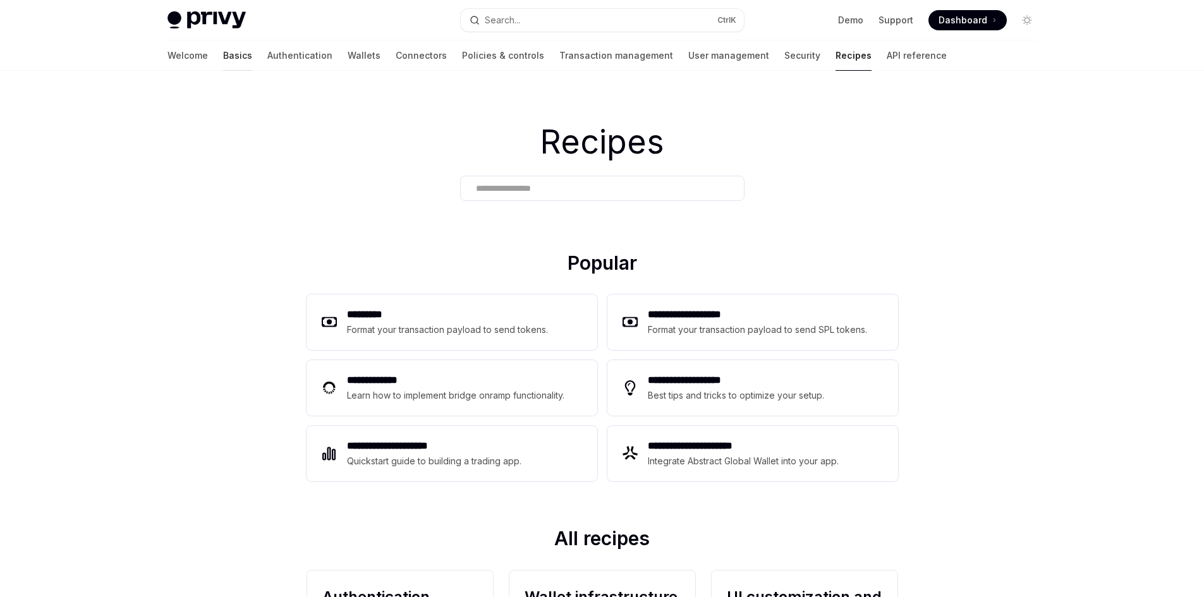
click at [223, 63] on link "Basics" at bounding box center [237, 55] width 29 height 30
type textarea "*"
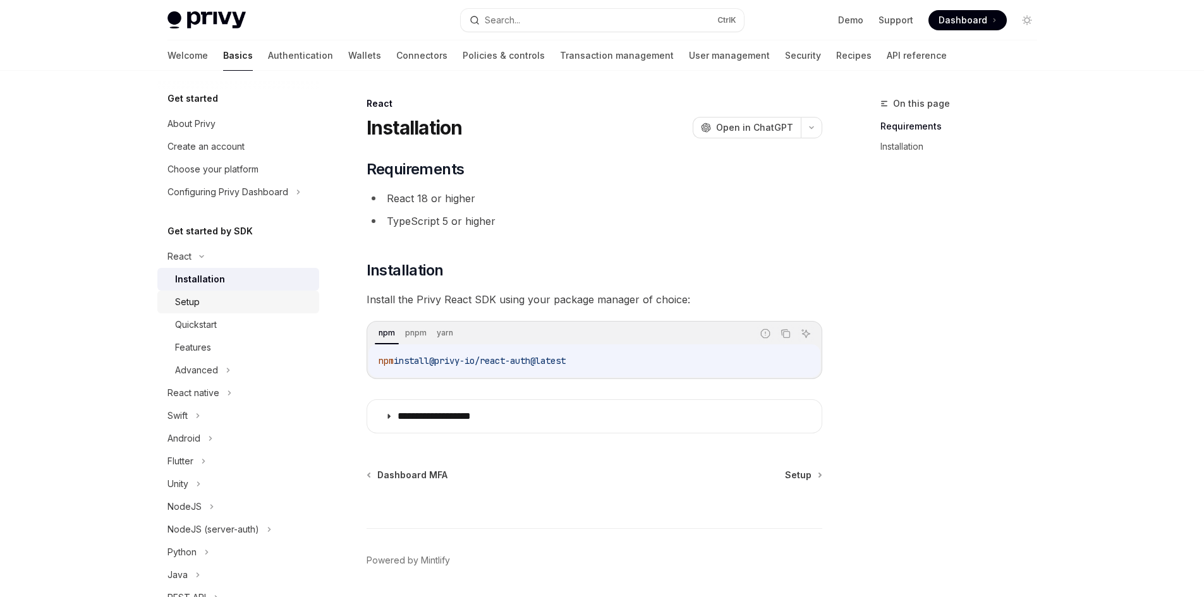
click at [200, 311] on link "Setup" at bounding box center [238, 302] width 162 height 23
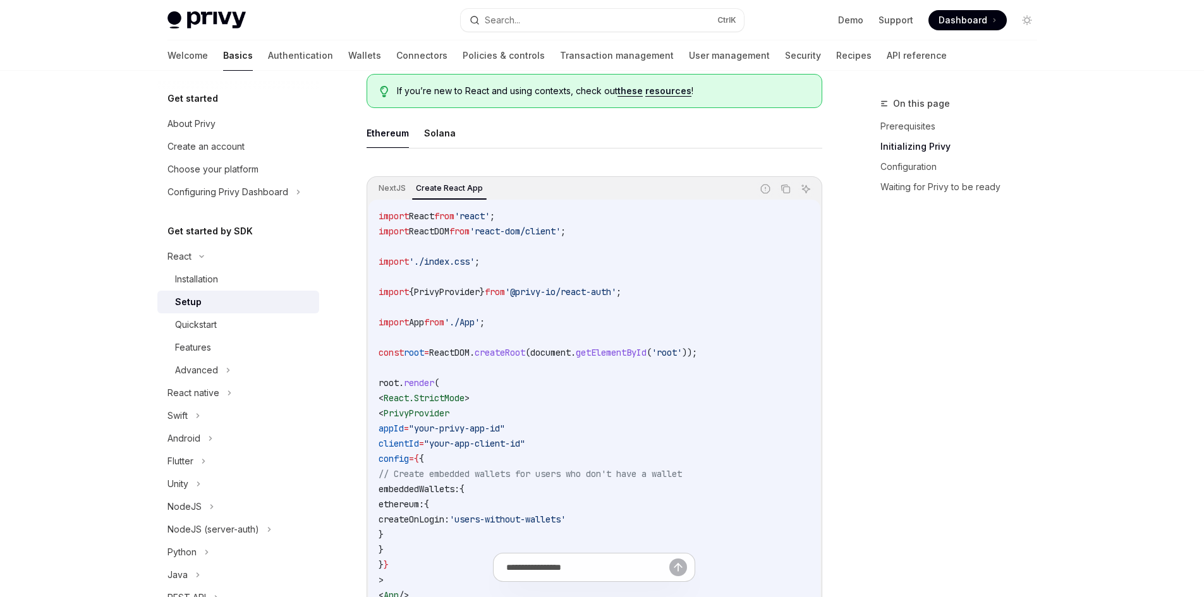
scroll to position [253, 0]
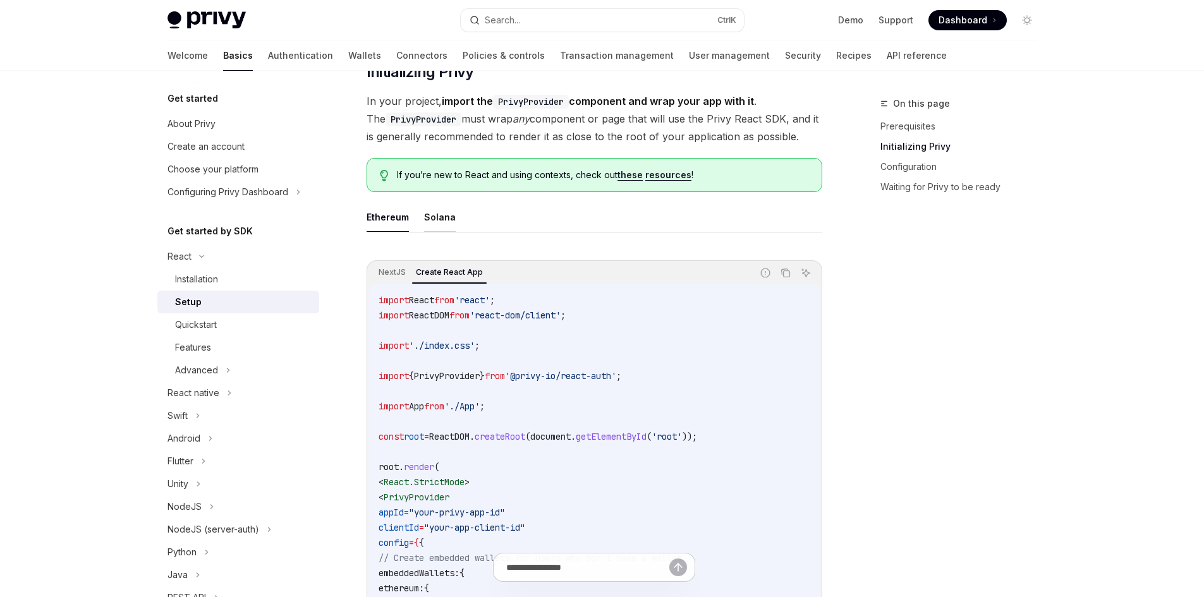
click at [445, 220] on button "Solana" at bounding box center [440, 217] width 32 height 30
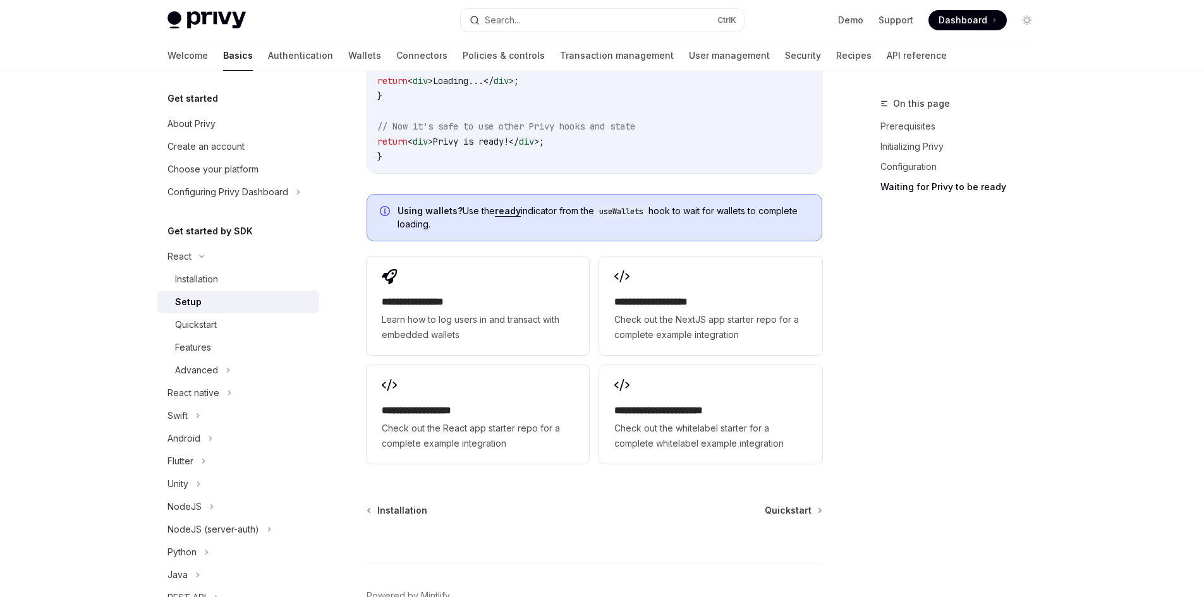
scroll to position [1685, 0]
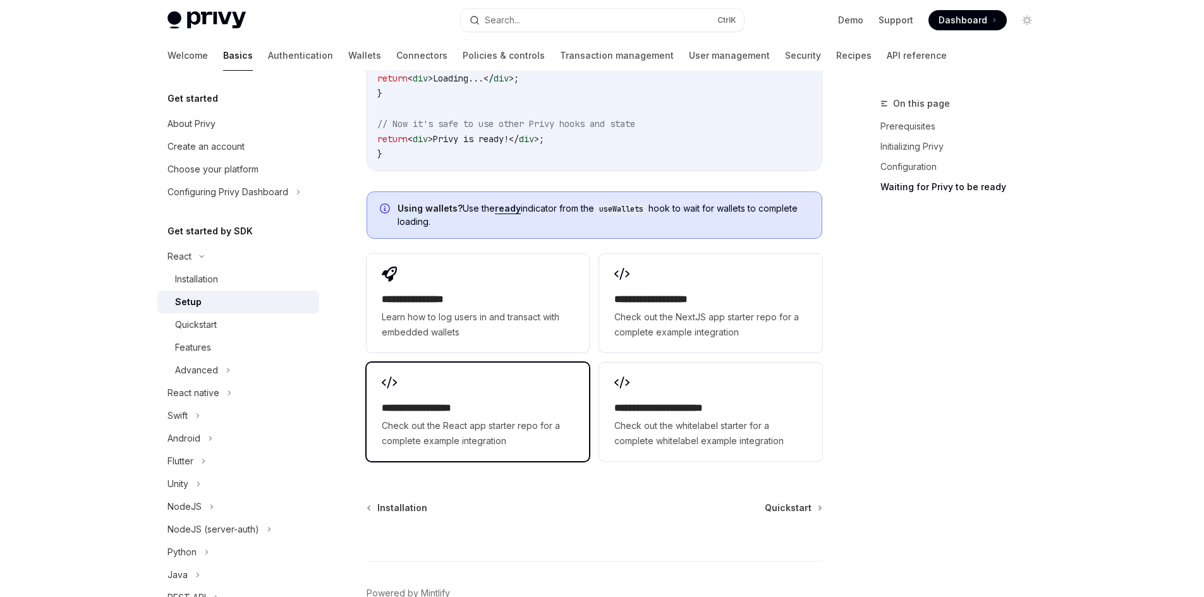
click at [489, 430] on span "Check out the React app starter repo for a complete example integration" at bounding box center [478, 433] width 192 height 30
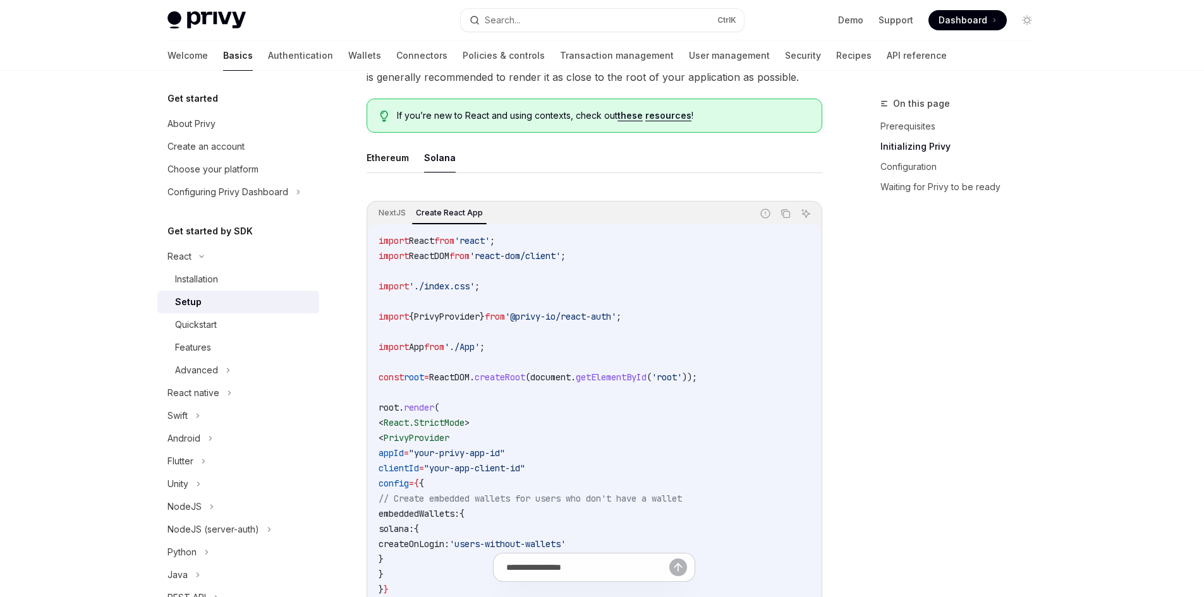
scroll to position [421, 0]
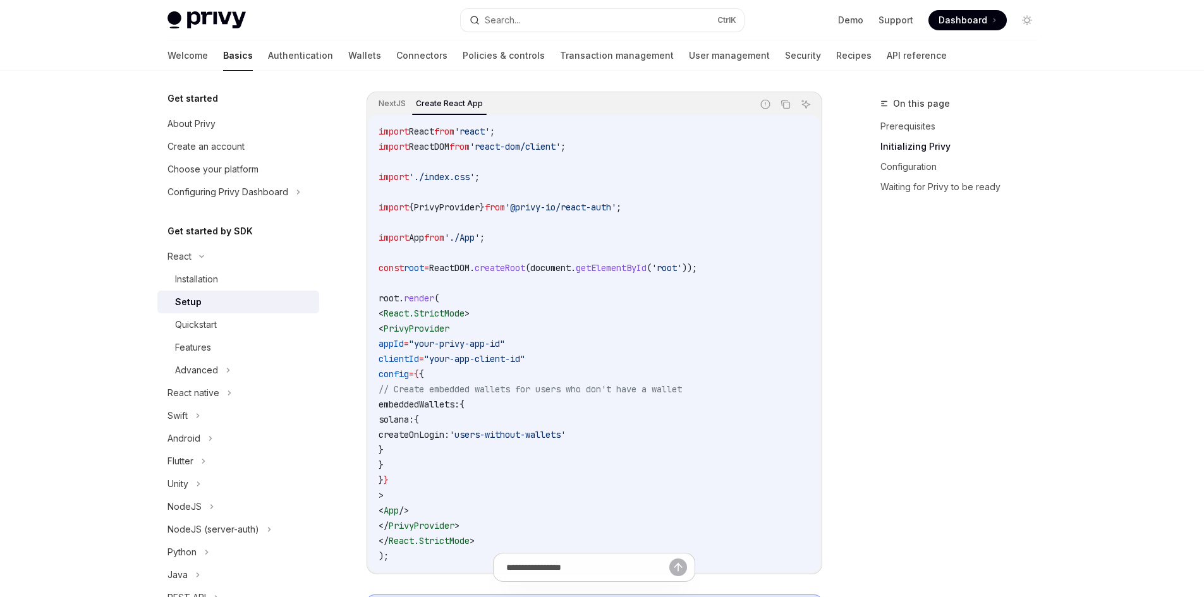
drag, startPoint x: 408, startPoint y: 341, endPoint x: 567, endPoint y: 364, distance: 160.9
click at [567, 364] on code "import React from 'react' ; import ReactDOM from 'react-dom/client' ; import '.…" at bounding box center [595, 344] width 432 height 440
copy code "appId = "your-privy-app-id" clientId = "your-app-client-id""
click at [759, 318] on code "import React from 'react' ; import ReactDOM from 'react-dom/client' ; import '.…" at bounding box center [595, 344] width 432 height 440
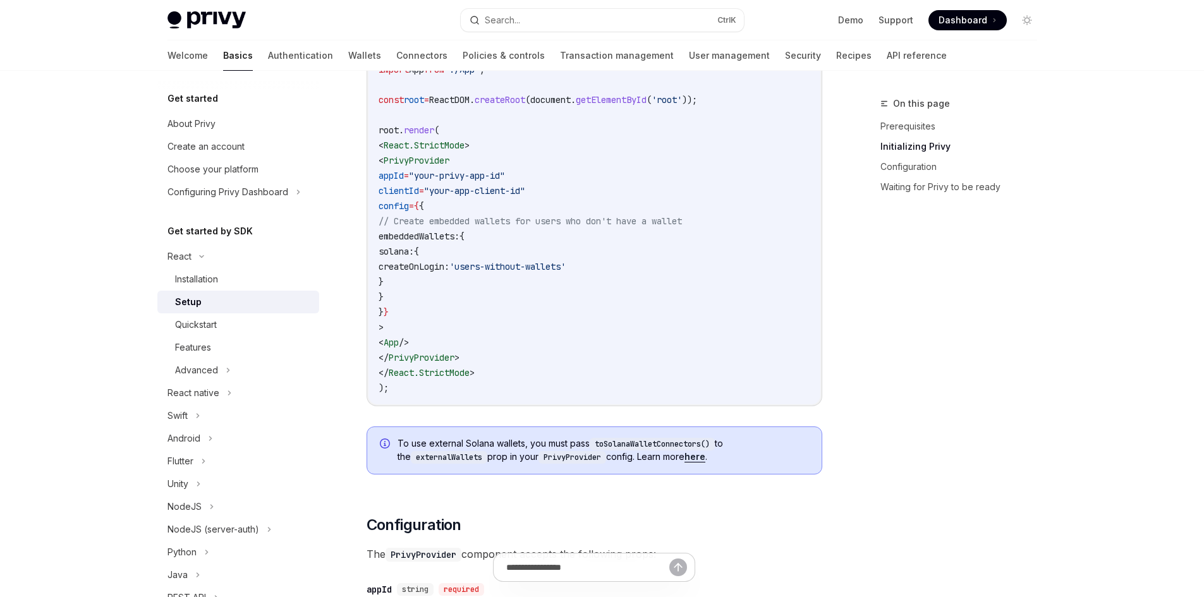
scroll to position [674, 0]
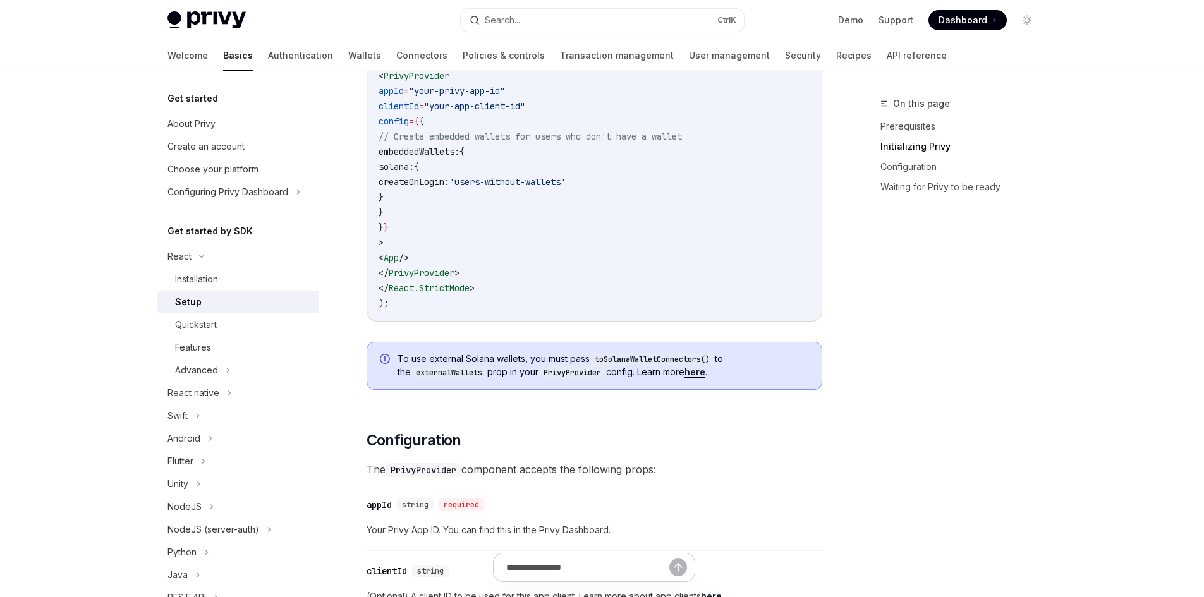
click at [936, 23] on span at bounding box center [967, 20] width 78 height 20
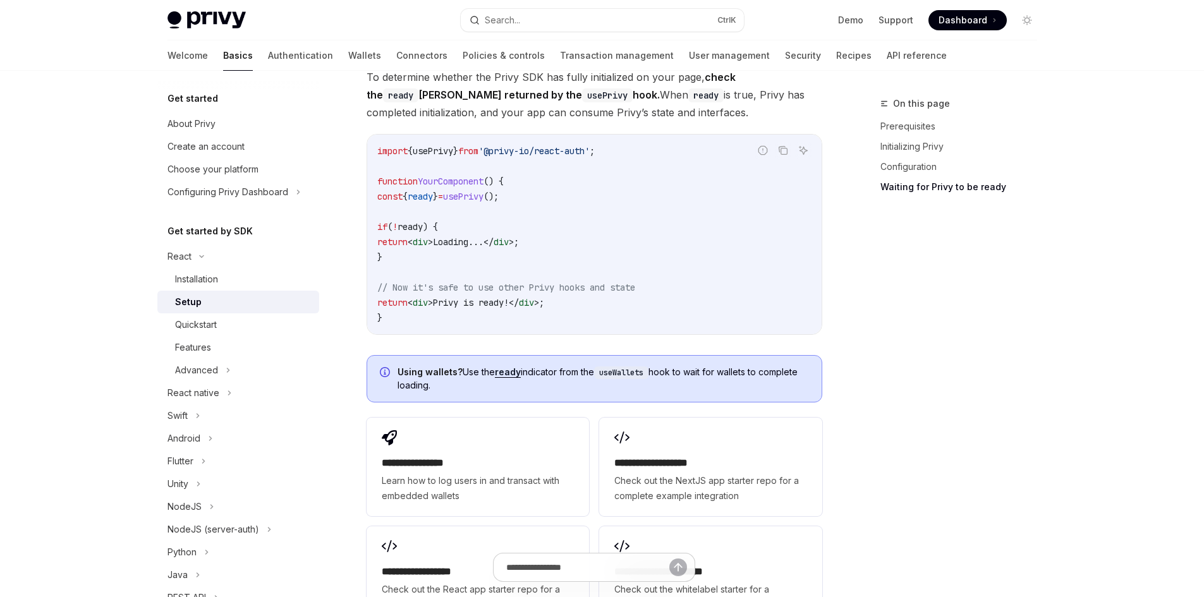
scroll to position [1433, 0]
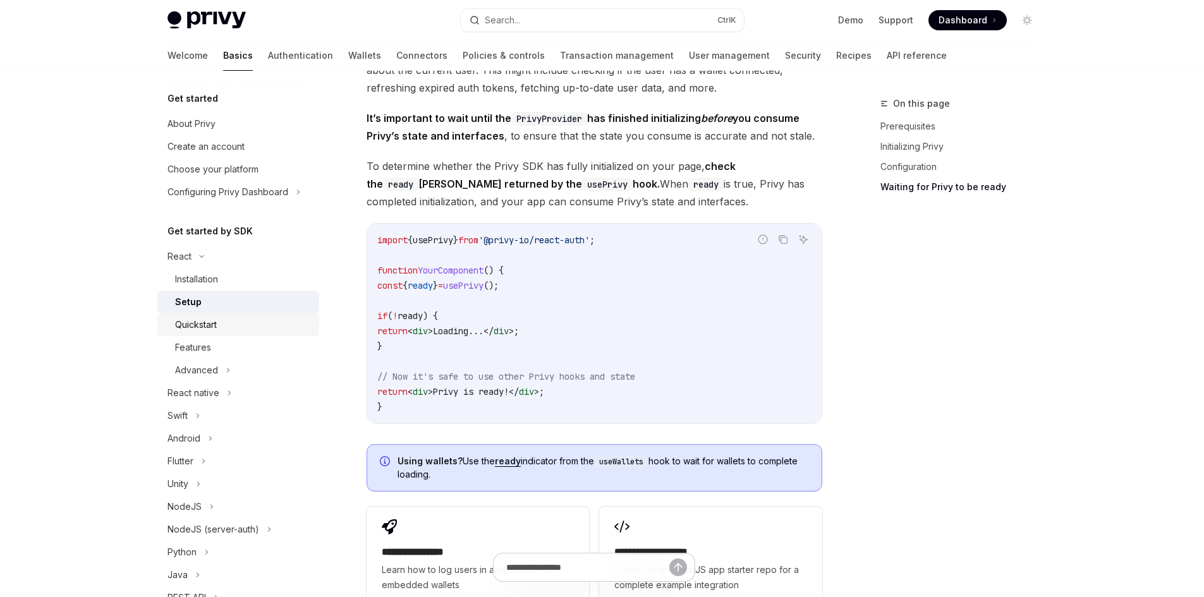
click at [181, 332] on div "Quickstart" at bounding box center [196, 324] width 42 height 15
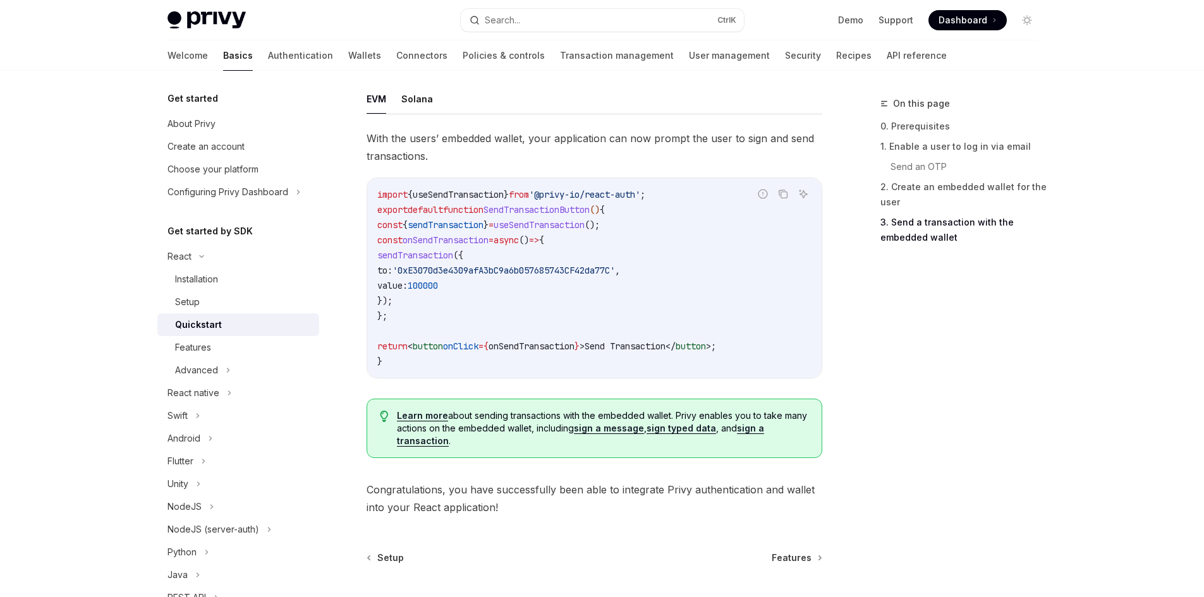
scroll to position [1256, 0]
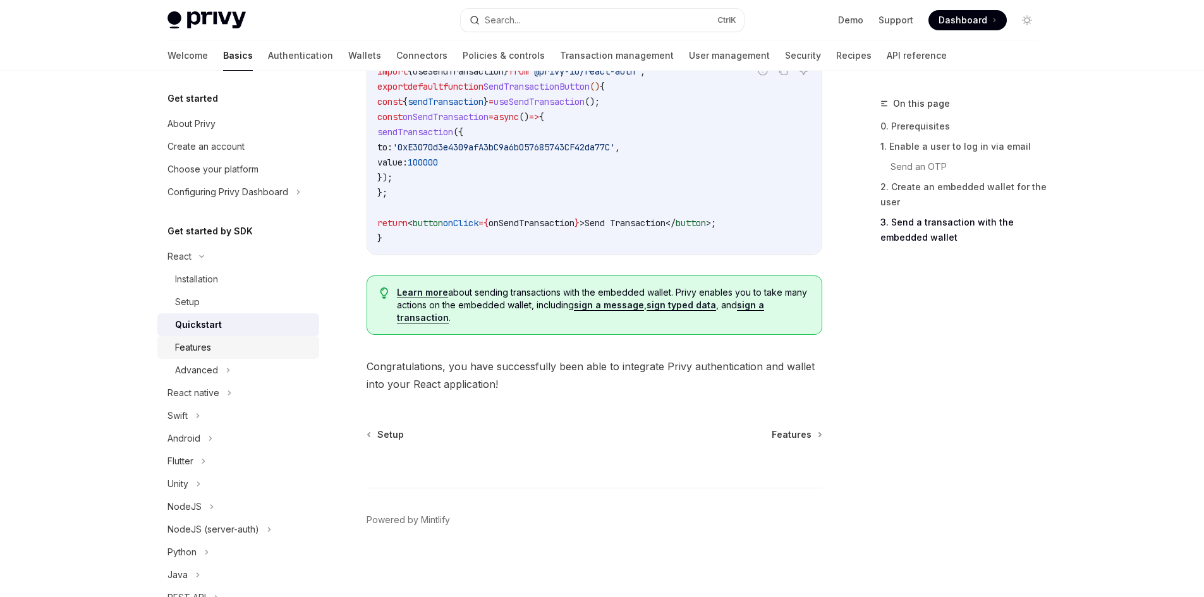
click at [185, 354] on div "Features" at bounding box center [193, 347] width 36 height 15
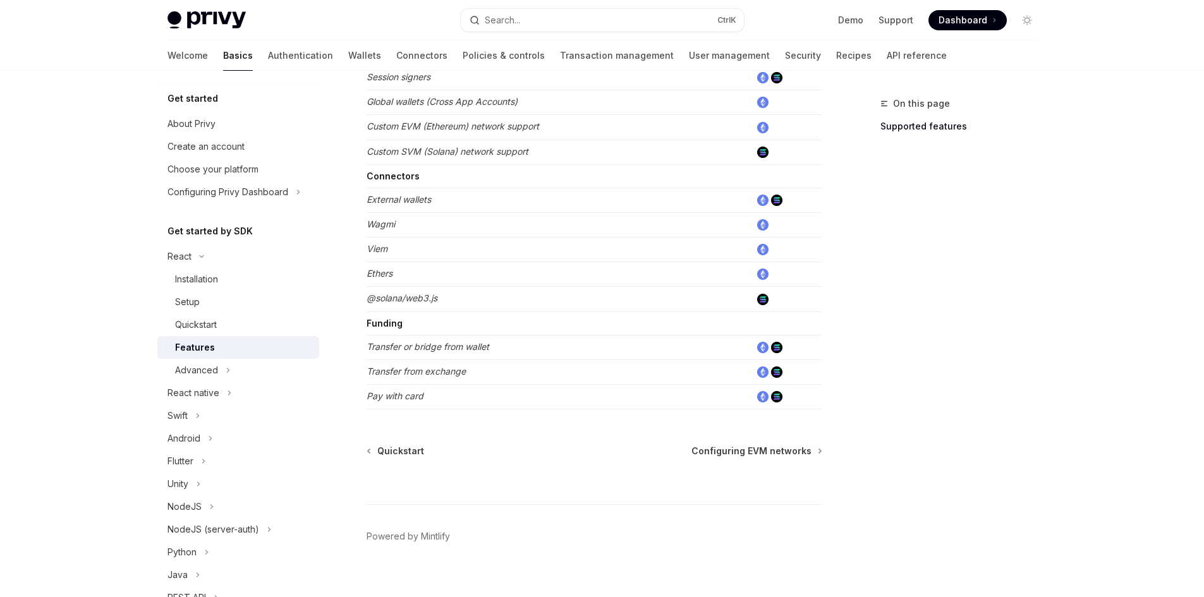
scroll to position [764, 0]
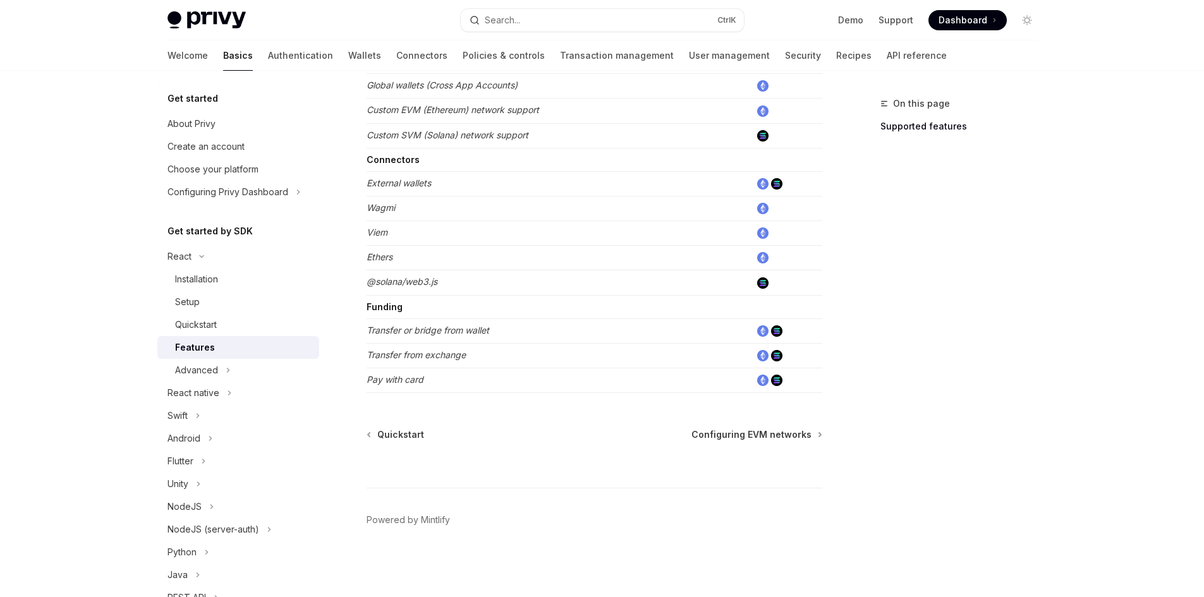
click at [635, 382] on td "Pay with card" at bounding box center [559, 380] width 384 height 25
click at [421, 374] on em "Pay with card" at bounding box center [395, 379] width 57 height 11
click at [392, 293] on td "@solana/web3.js" at bounding box center [559, 282] width 384 height 25
click at [219, 373] on div "Advanced" at bounding box center [238, 370] width 162 height 23
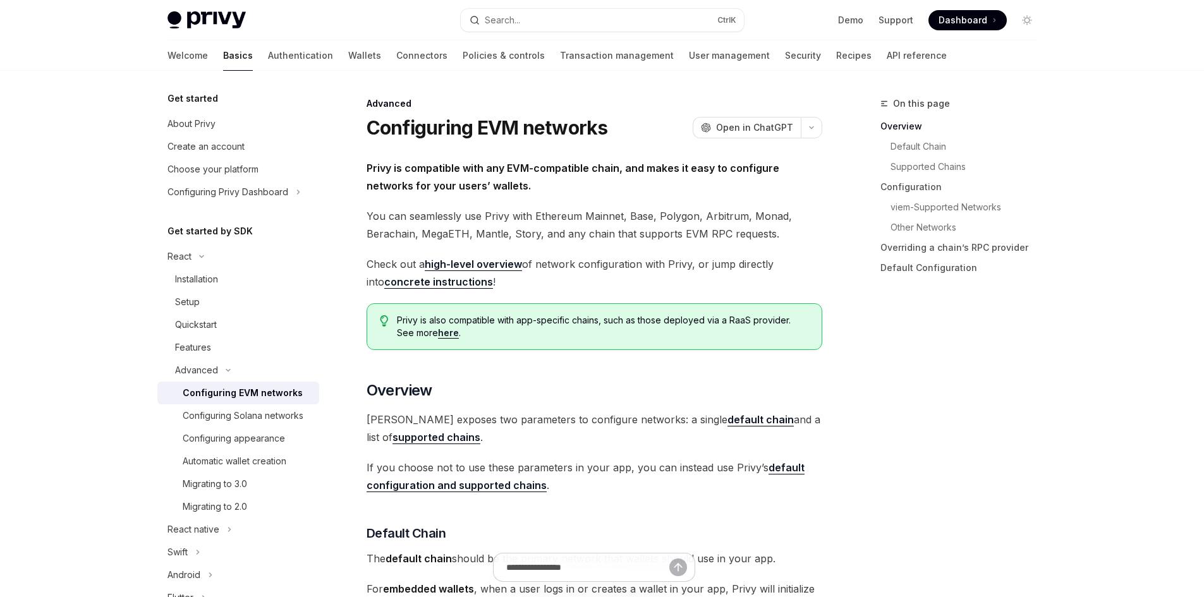
scroll to position [84, 0]
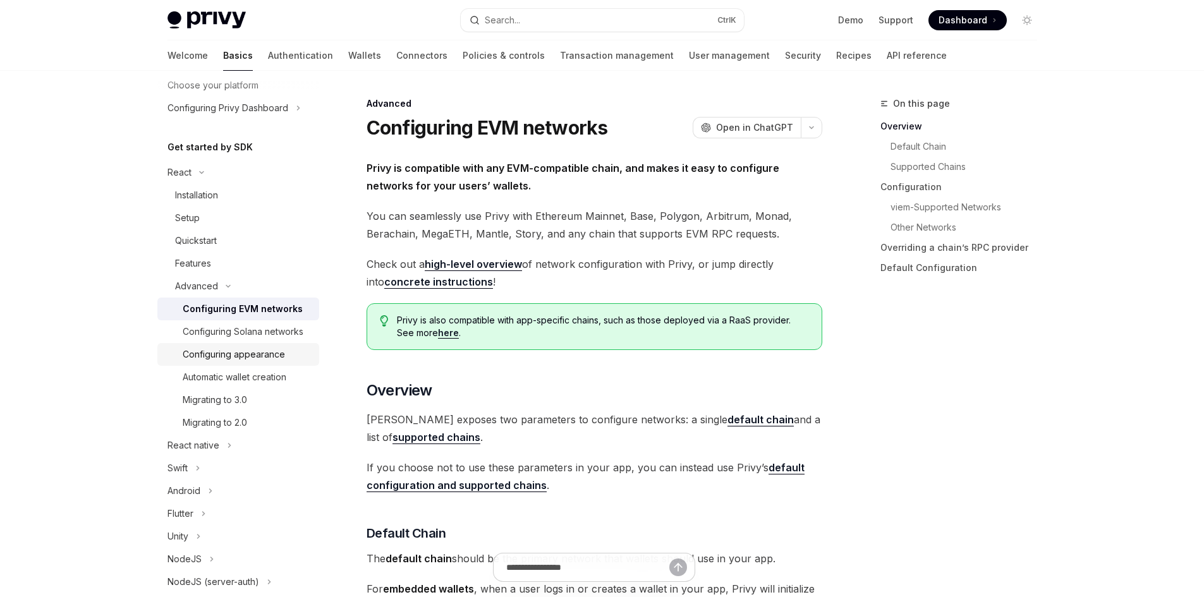
click at [268, 362] on div "Configuring appearance" at bounding box center [234, 354] width 102 height 15
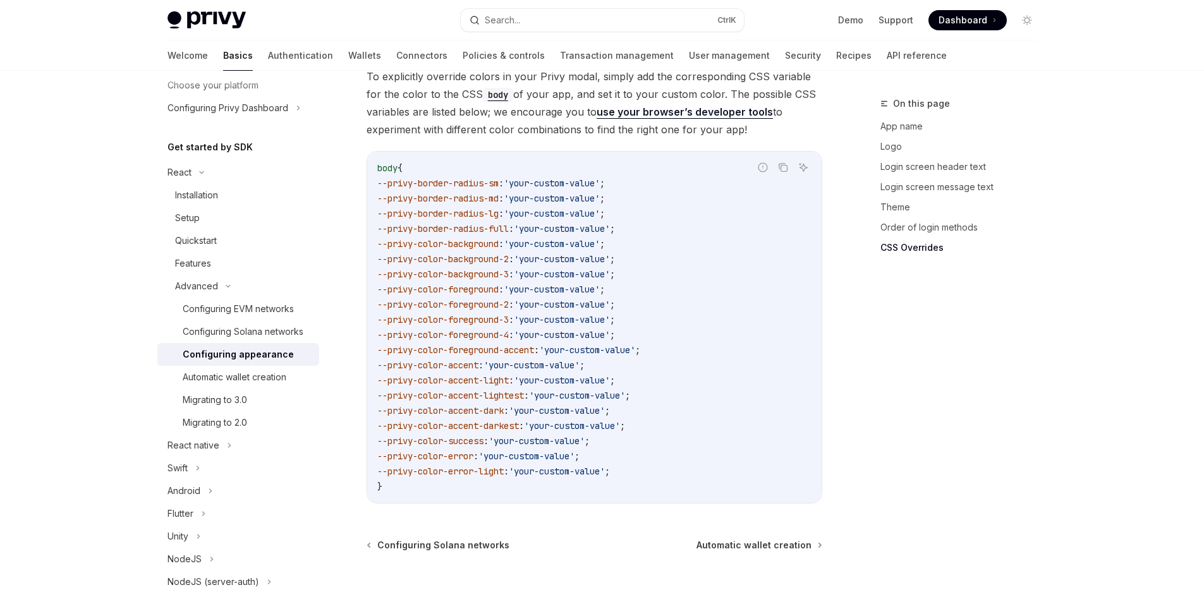
scroll to position [3192, 0]
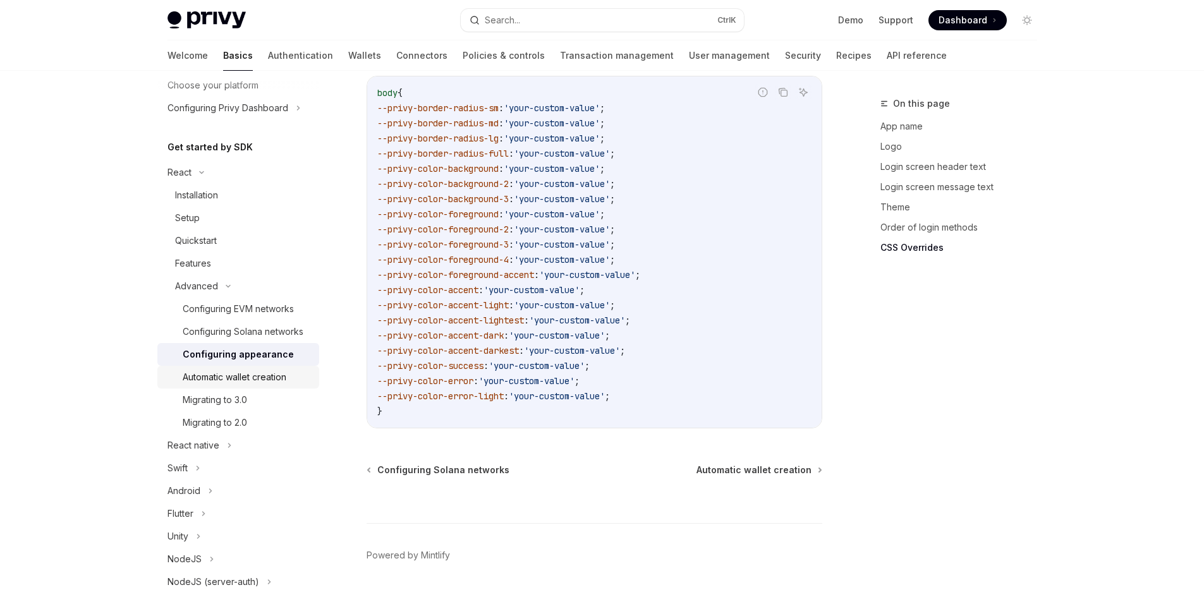
click at [238, 385] on div "Automatic wallet creation" at bounding box center [235, 377] width 104 height 15
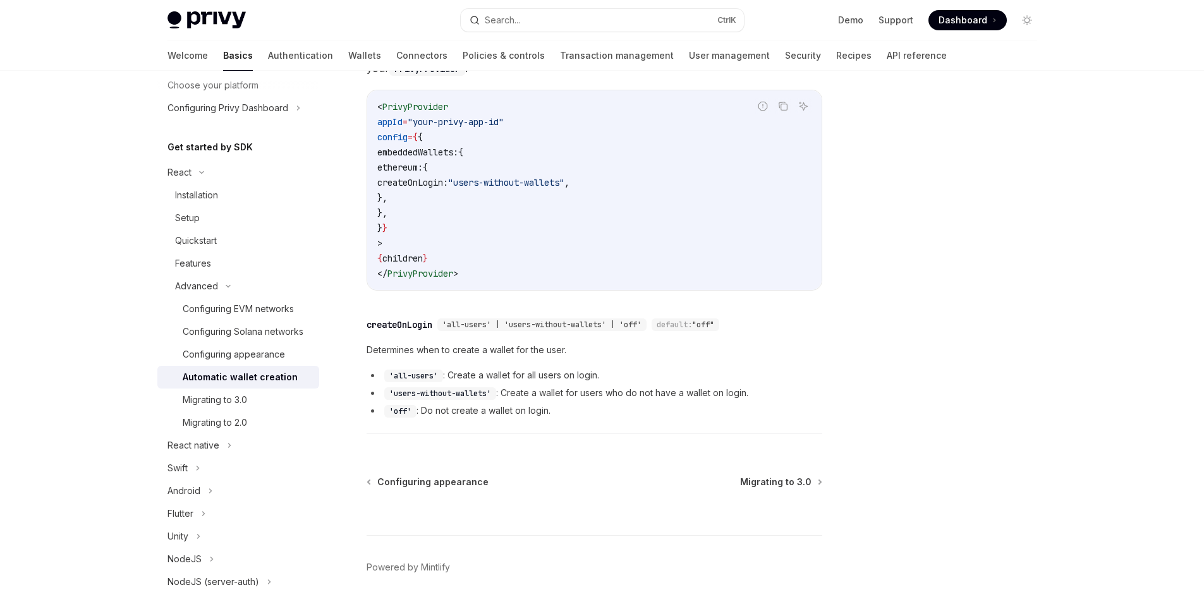
scroll to position [397, 0]
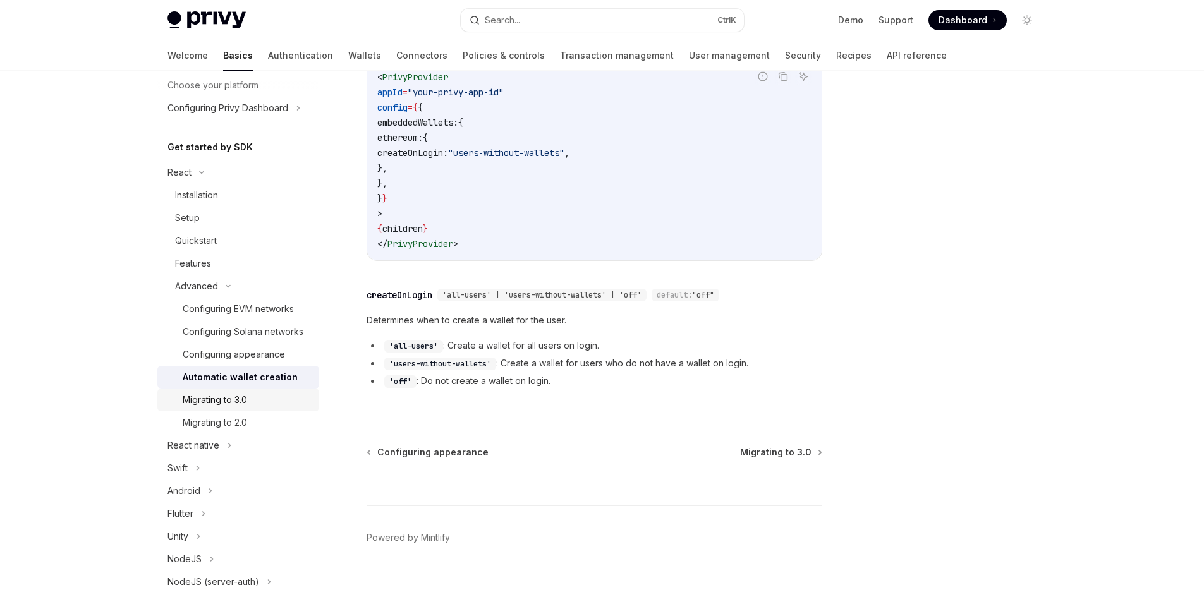
click at [173, 411] on link "Migrating to 3.0" at bounding box center [238, 400] width 162 height 23
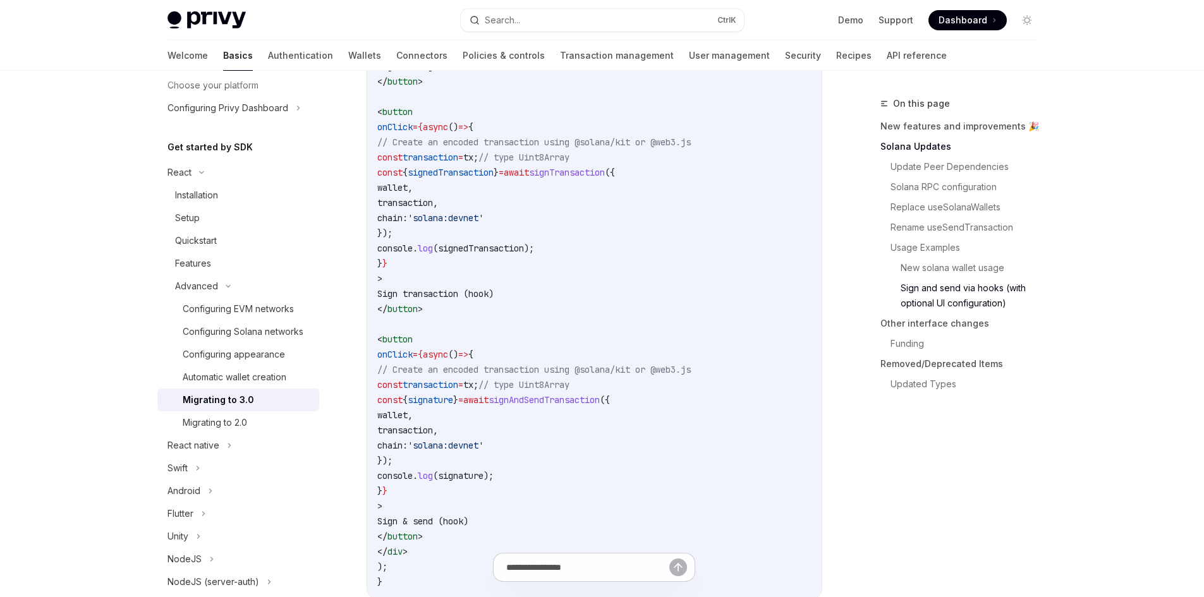
scroll to position [3202, 0]
click at [258, 303] on div "Configuring EVM networks" at bounding box center [238, 308] width 111 height 15
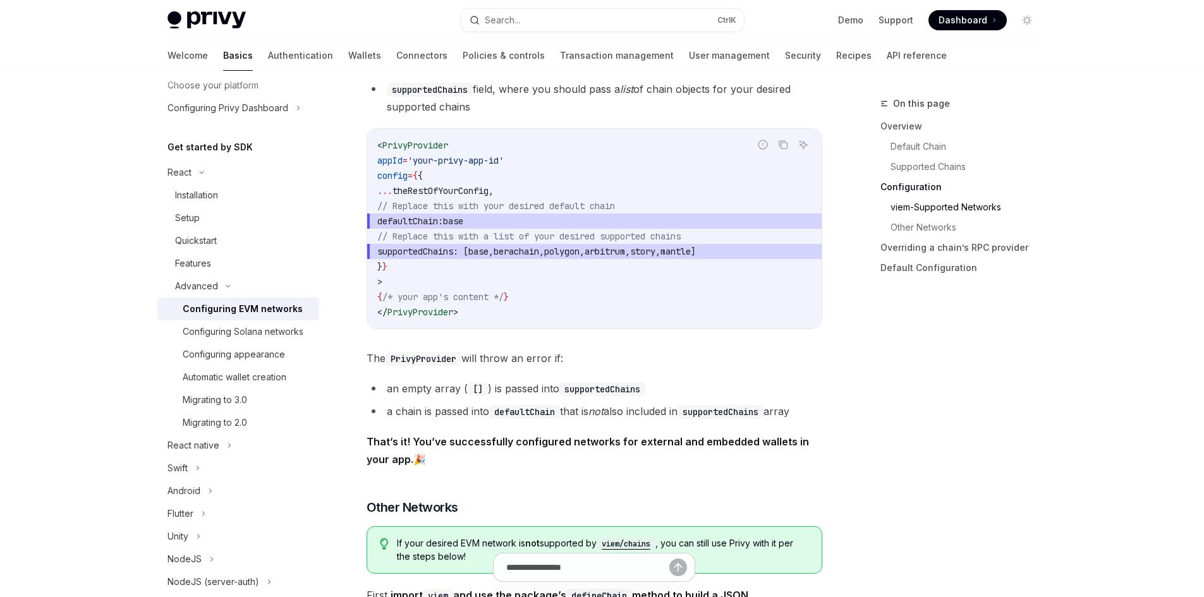
scroll to position [1685, 0]
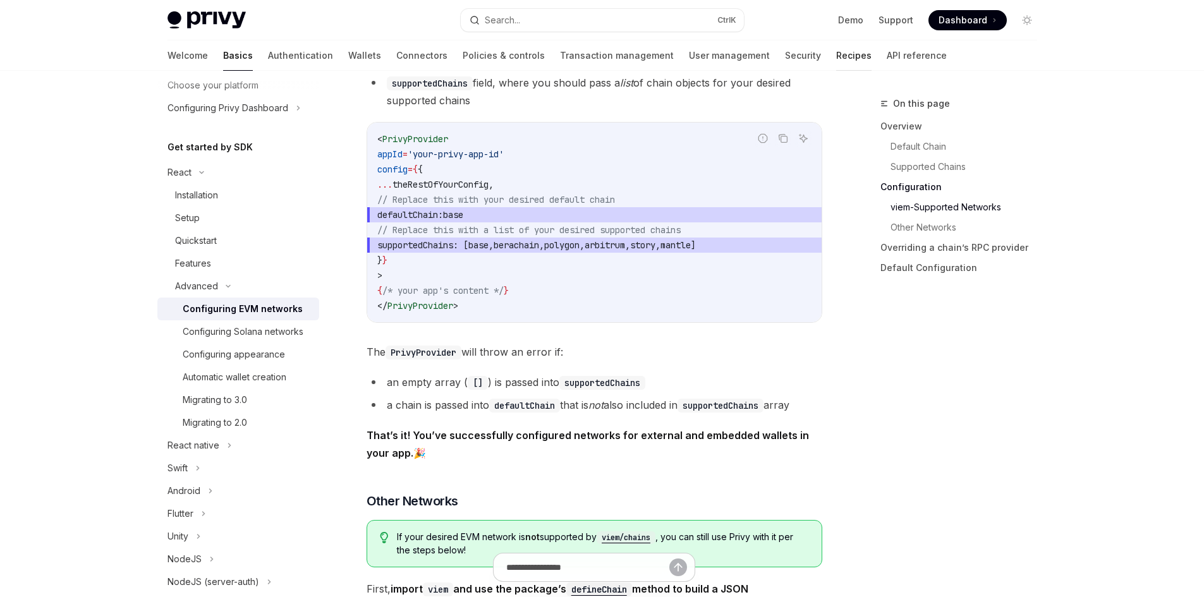
click at [836, 62] on link "Recipes" at bounding box center [853, 55] width 35 height 30
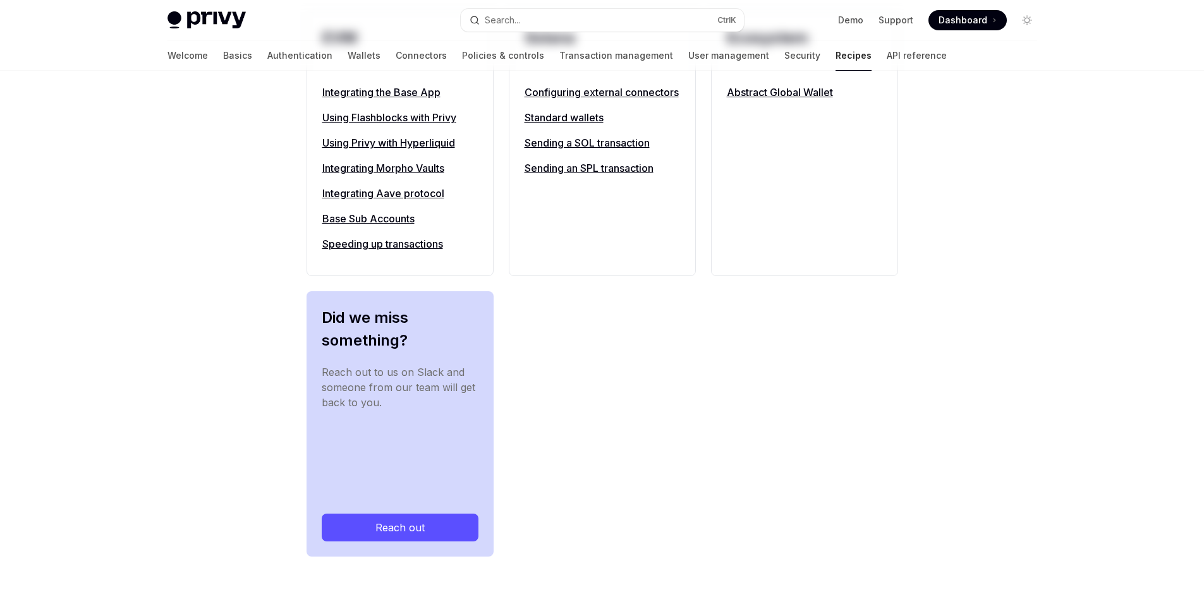
type textarea "*"
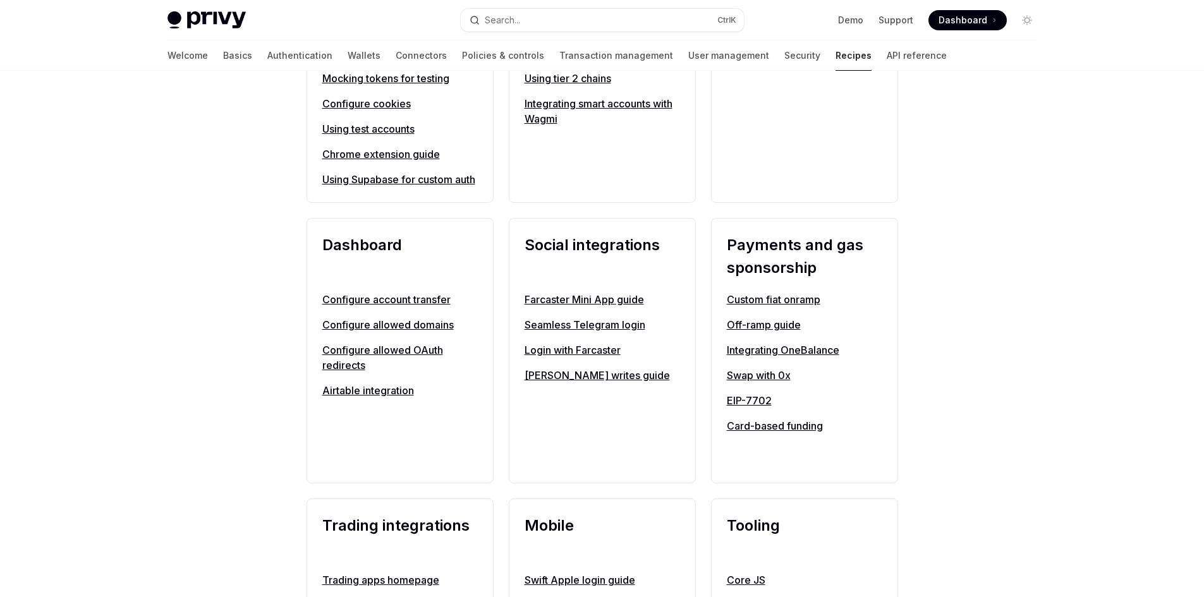
scroll to position [674, 0]
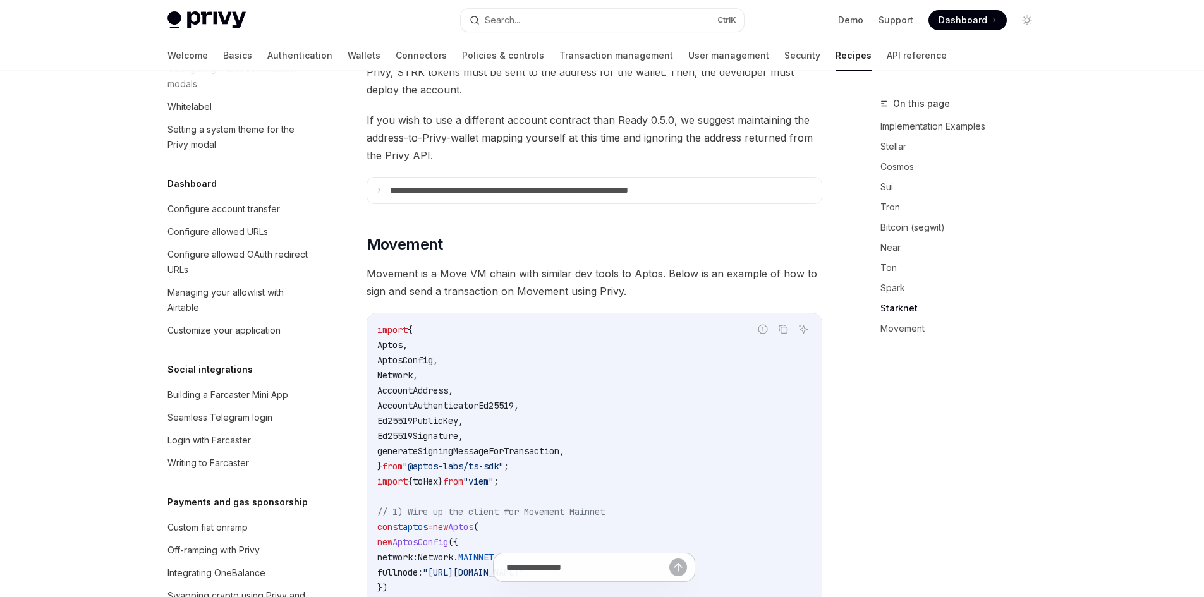
scroll to position [744, 0]
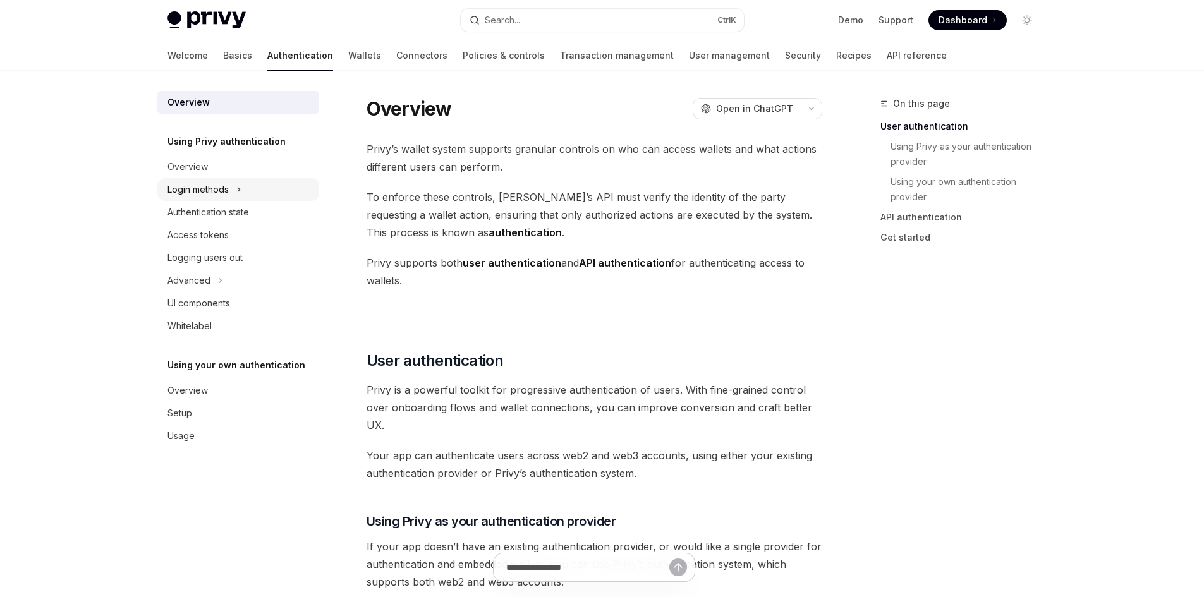
click at [209, 196] on div "Login methods" at bounding box center [197, 189] width 61 height 15
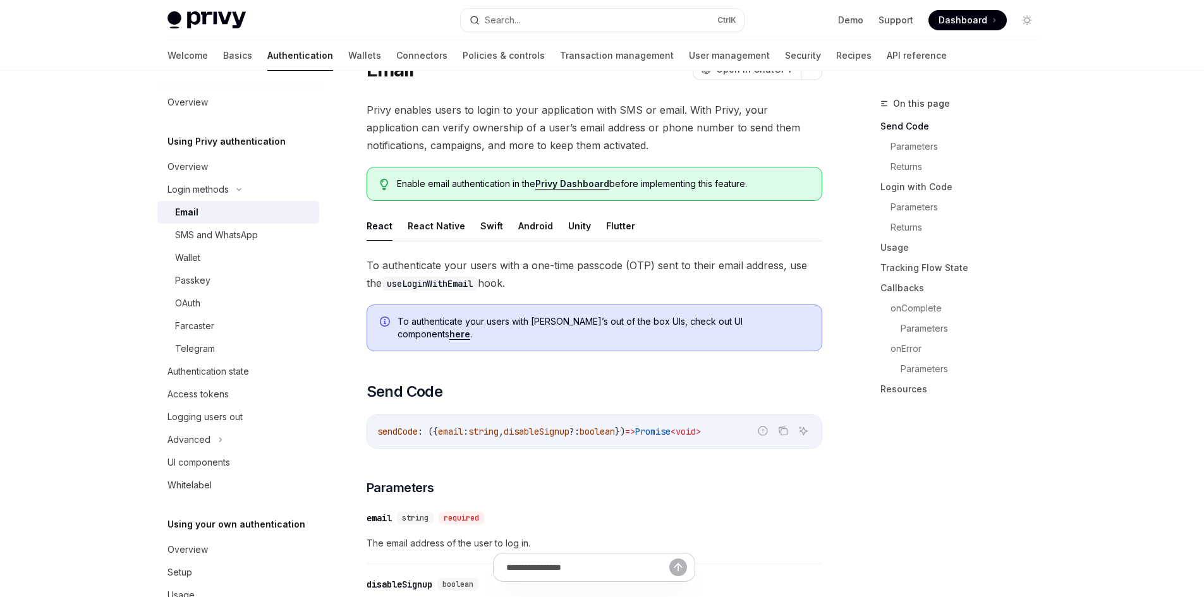
scroll to position [84, 0]
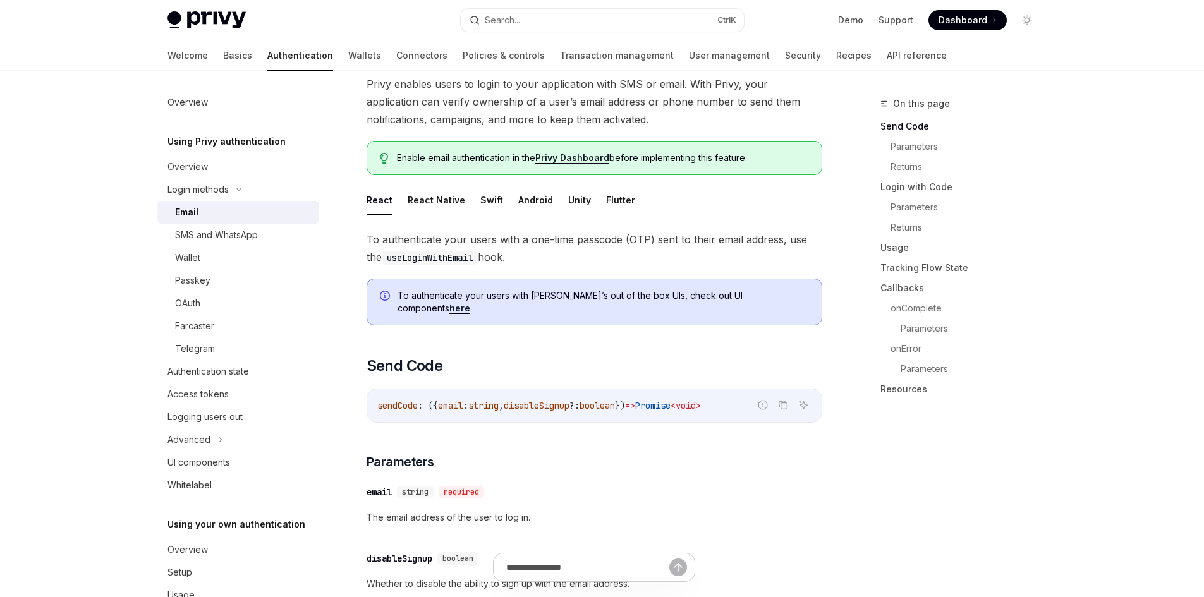
click at [384, 203] on button "React" at bounding box center [380, 200] width 26 height 30
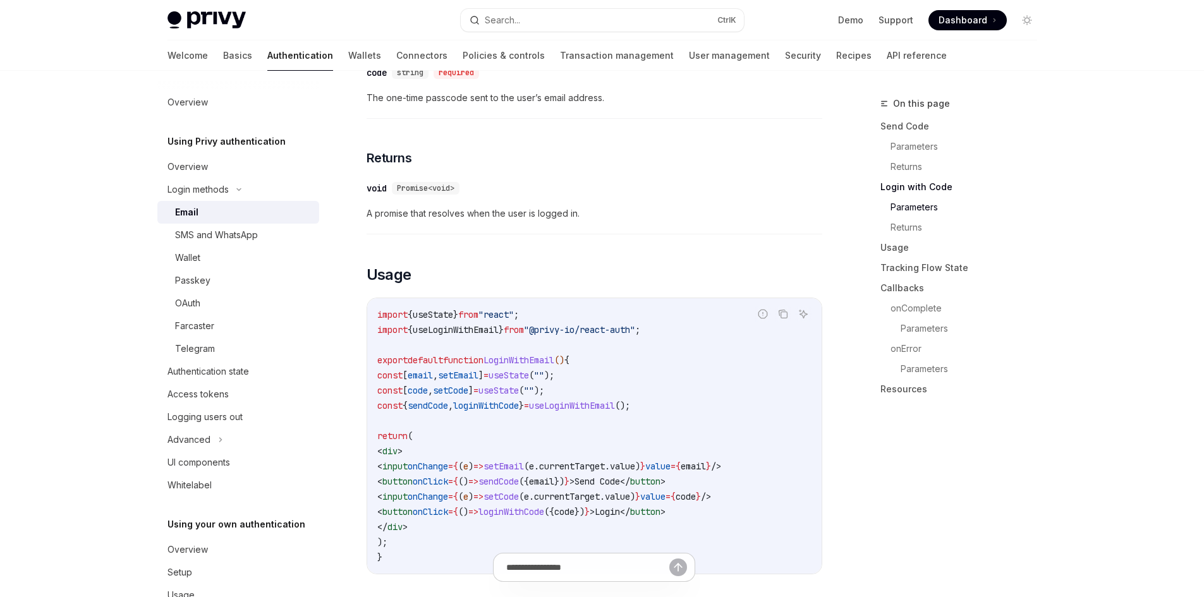
scroll to position [927, 0]
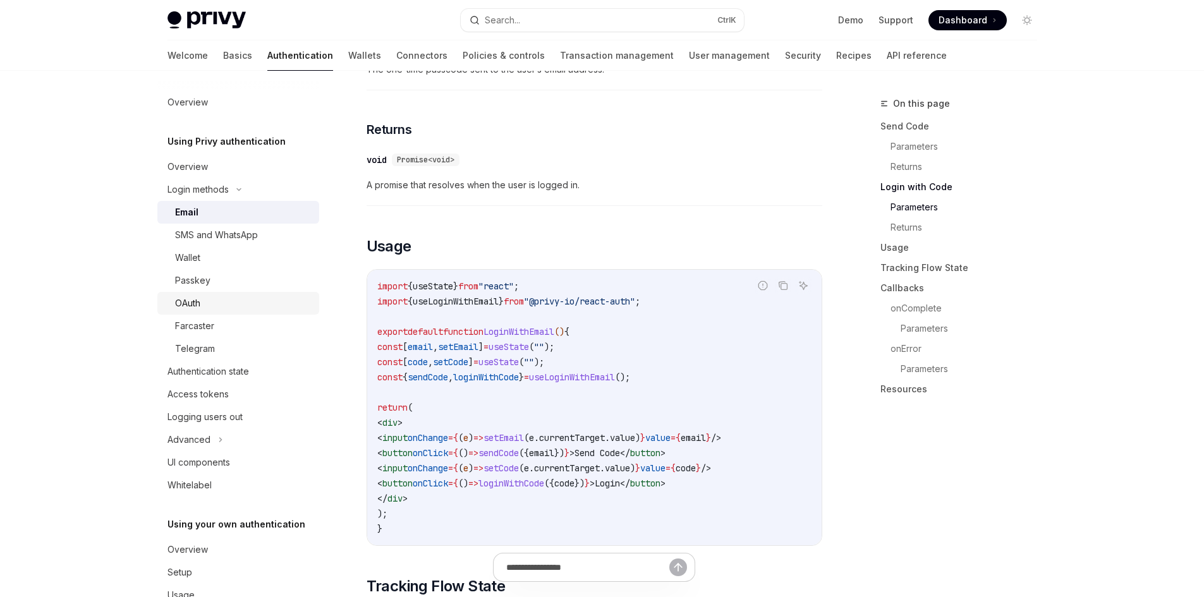
click at [210, 303] on div "OAuth" at bounding box center [243, 303] width 136 height 15
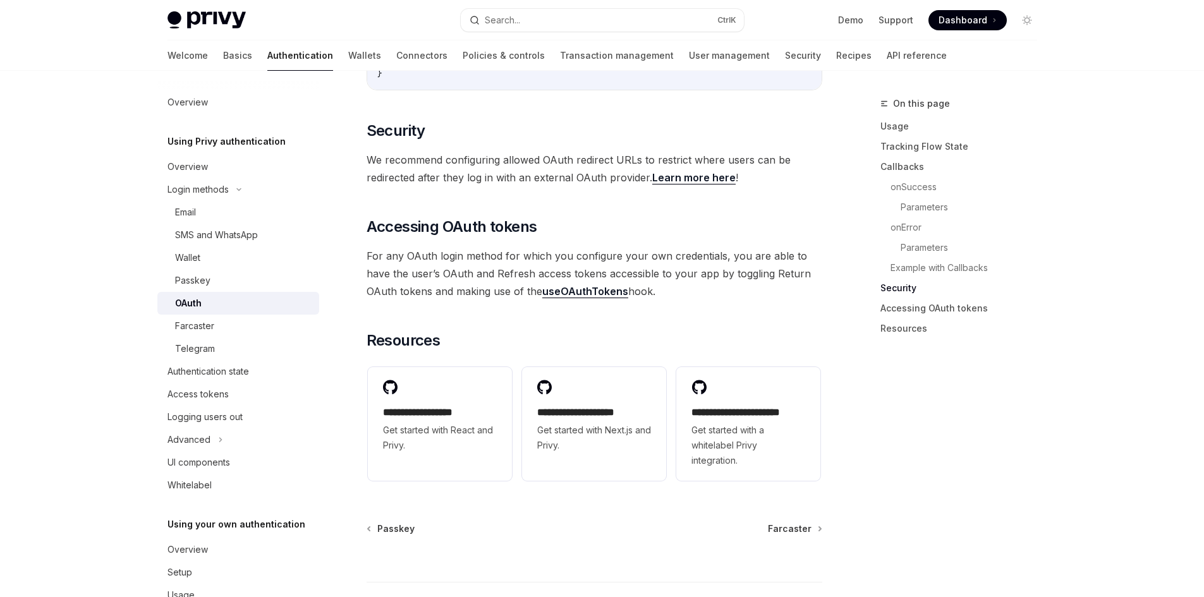
scroll to position [2758, 0]
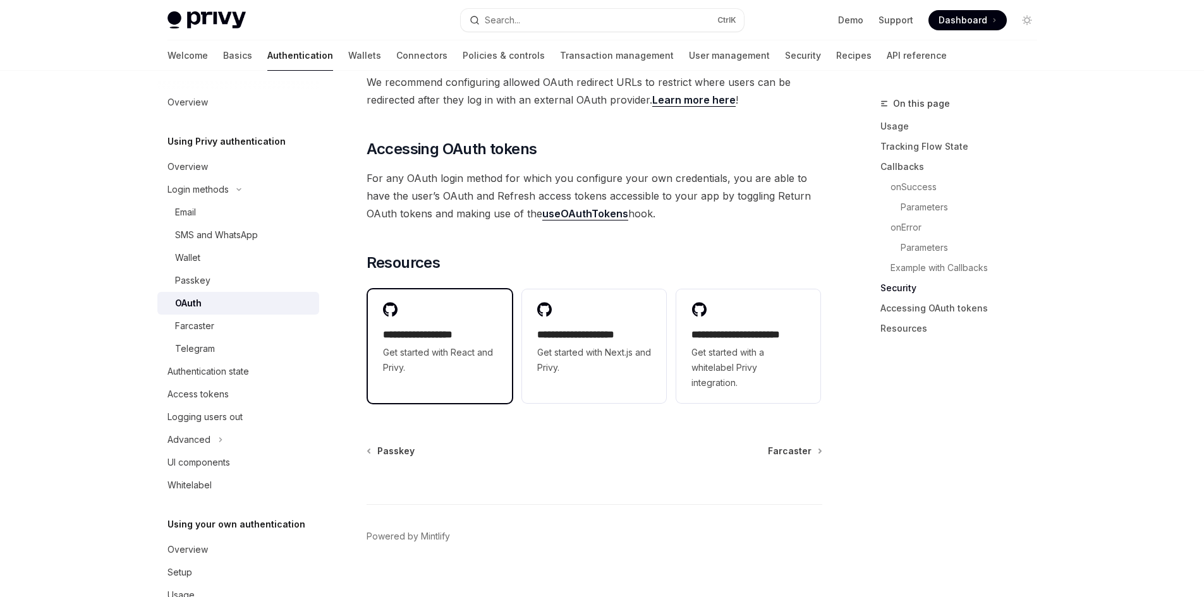
click at [408, 345] on span "Get started with React and Privy." at bounding box center [440, 360] width 114 height 30
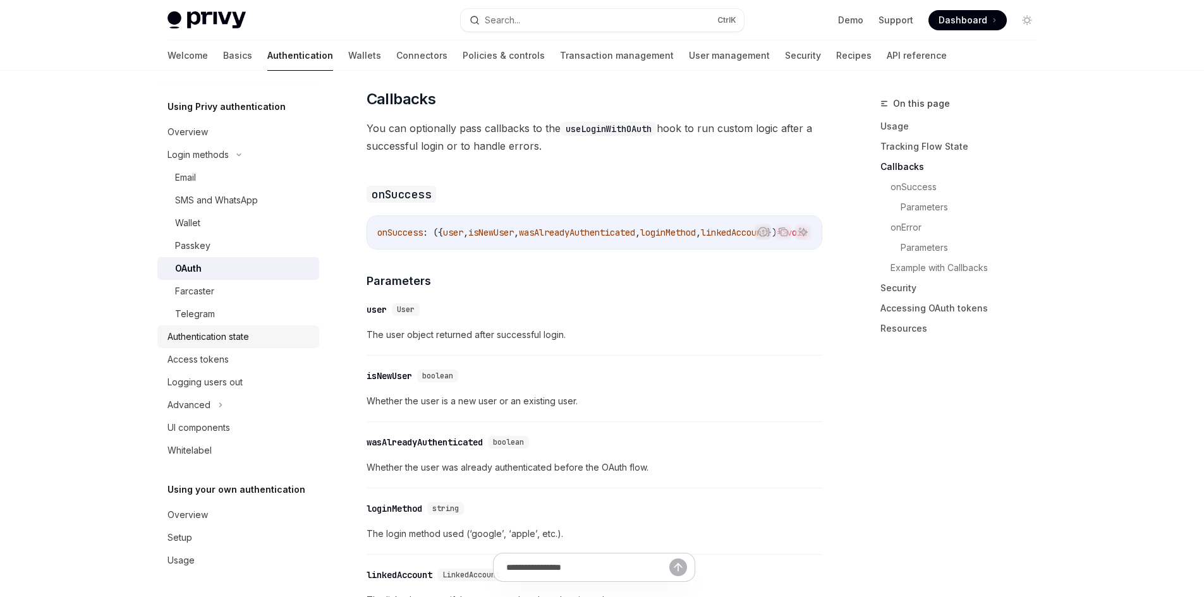
scroll to position [1578, 0]
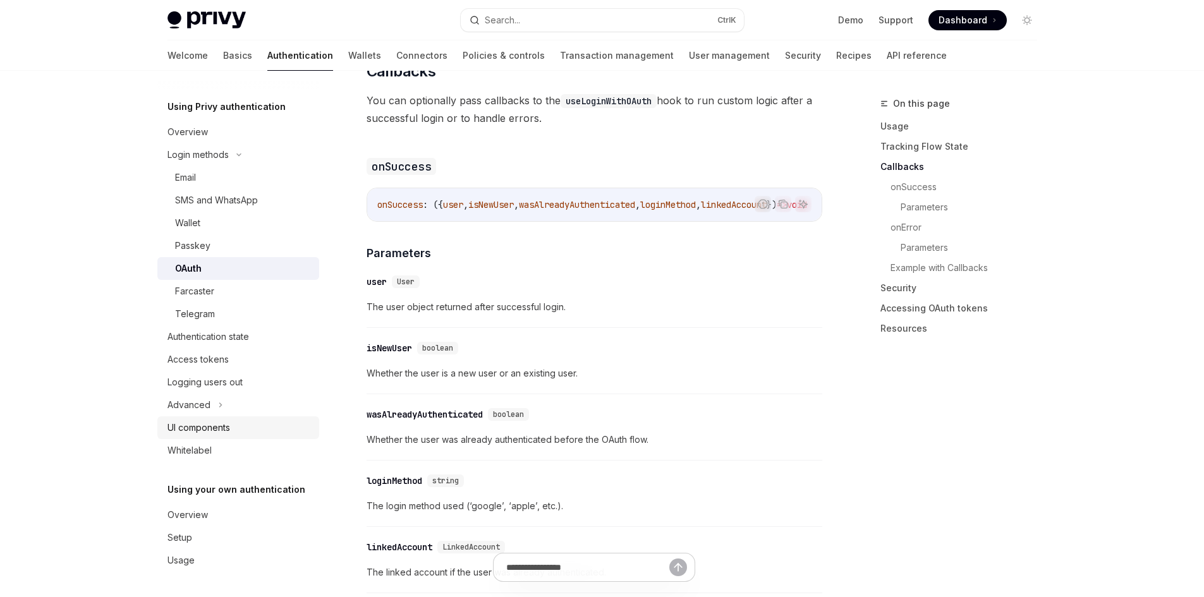
click at [221, 420] on div "UI components" at bounding box center [198, 427] width 63 height 15
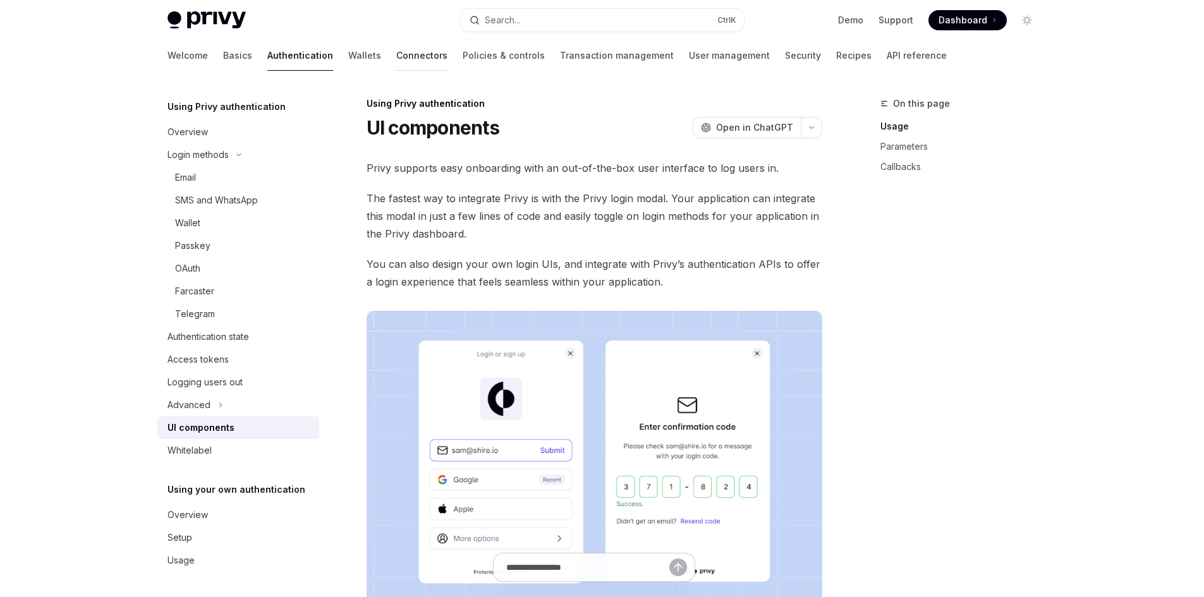
click at [396, 58] on link "Connectors" at bounding box center [421, 55] width 51 height 30
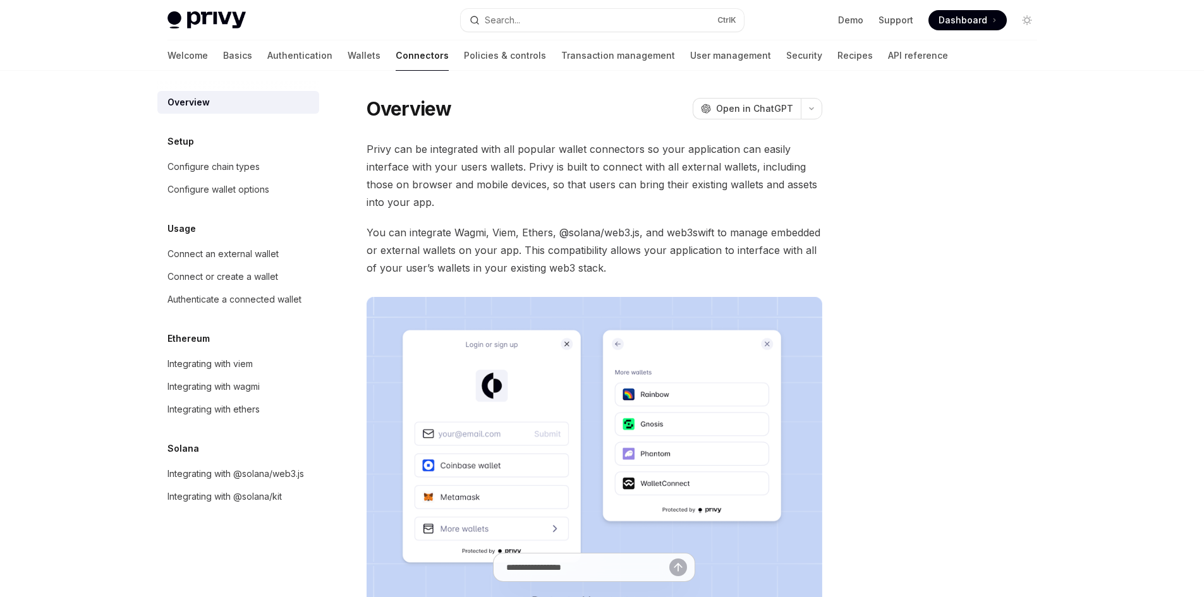
click at [318, 57] on div "Welcome Basics Authentication Wallets Connectors Policies & controls Transactio…" at bounding box center [557, 55] width 780 height 30
click at [348, 59] on link "Wallets" at bounding box center [364, 55] width 33 height 30
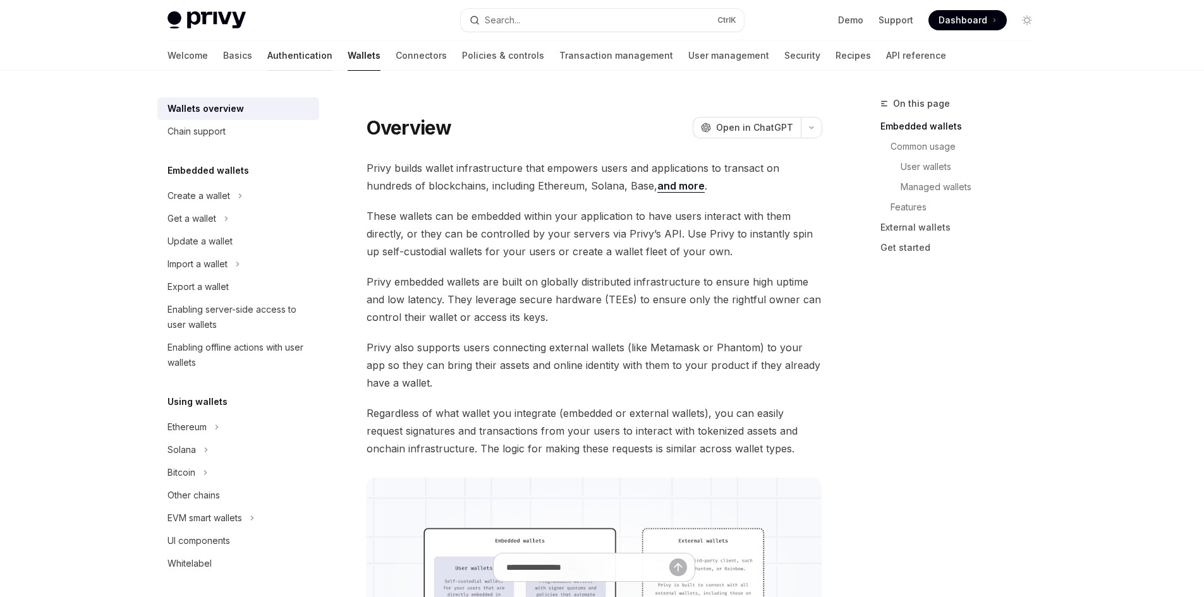
click at [267, 58] on link "Authentication" at bounding box center [299, 55] width 65 height 30
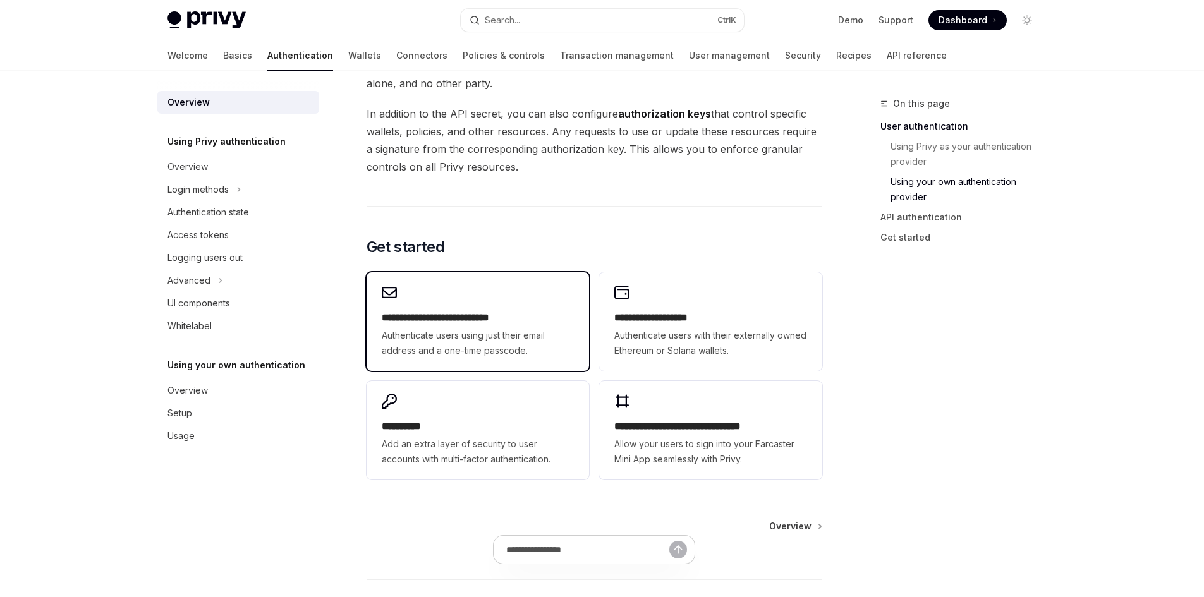
scroll to position [927, 0]
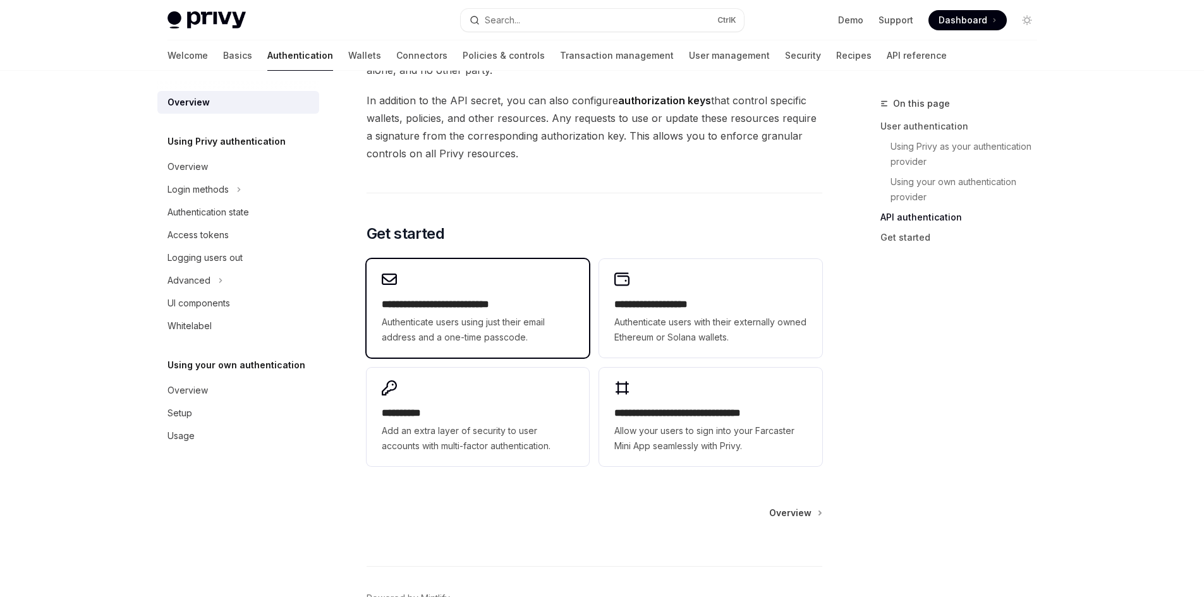
click at [430, 295] on div "**********" at bounding box center [478, 308] width 222 height 99
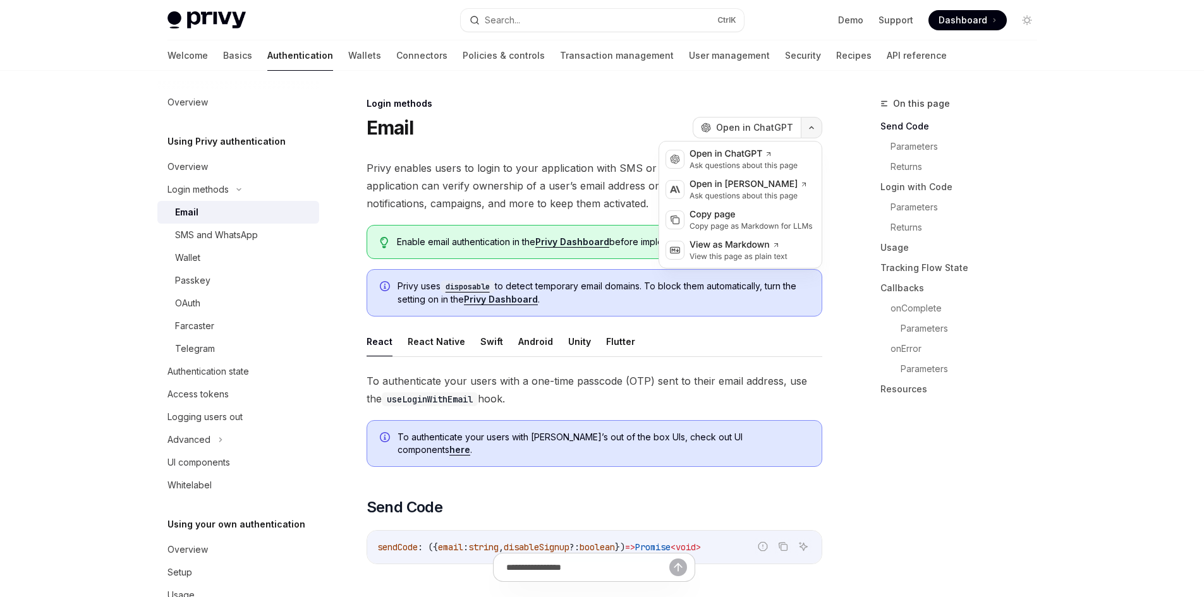
click at [810, 131] on button "button" at bounding box center [811, 127] width 21 height 21
click at [784, 184] on div "Open in Claude" at bounding box center [748, 184] width 118 height 13
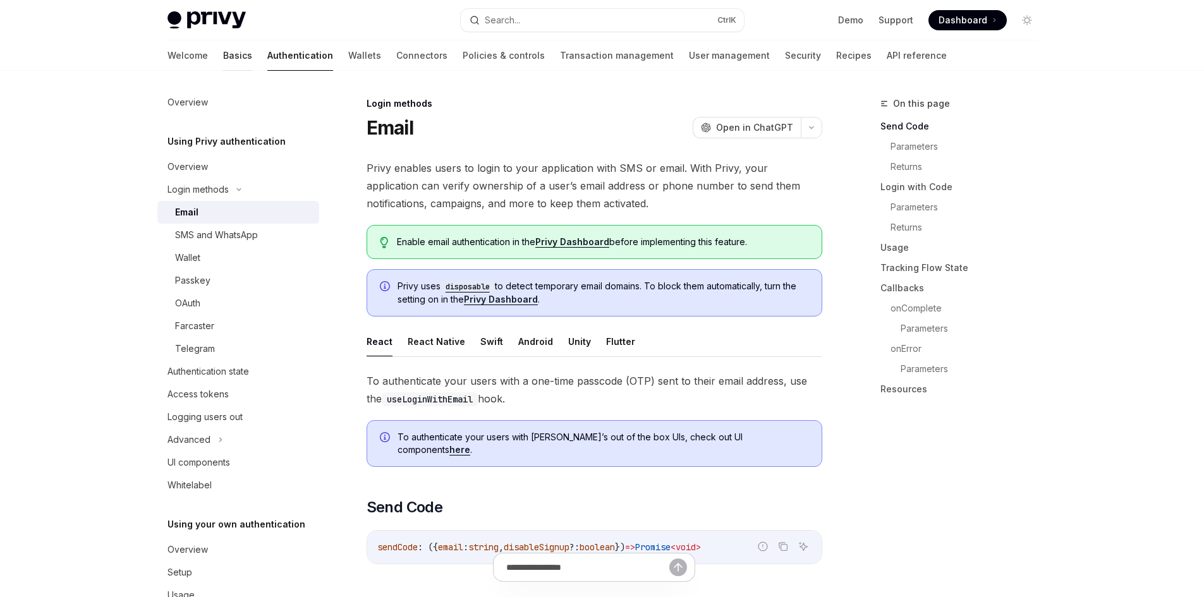
click at [223, 56] on link "Basics" at bounding box center [237, 55] width 29 height 30
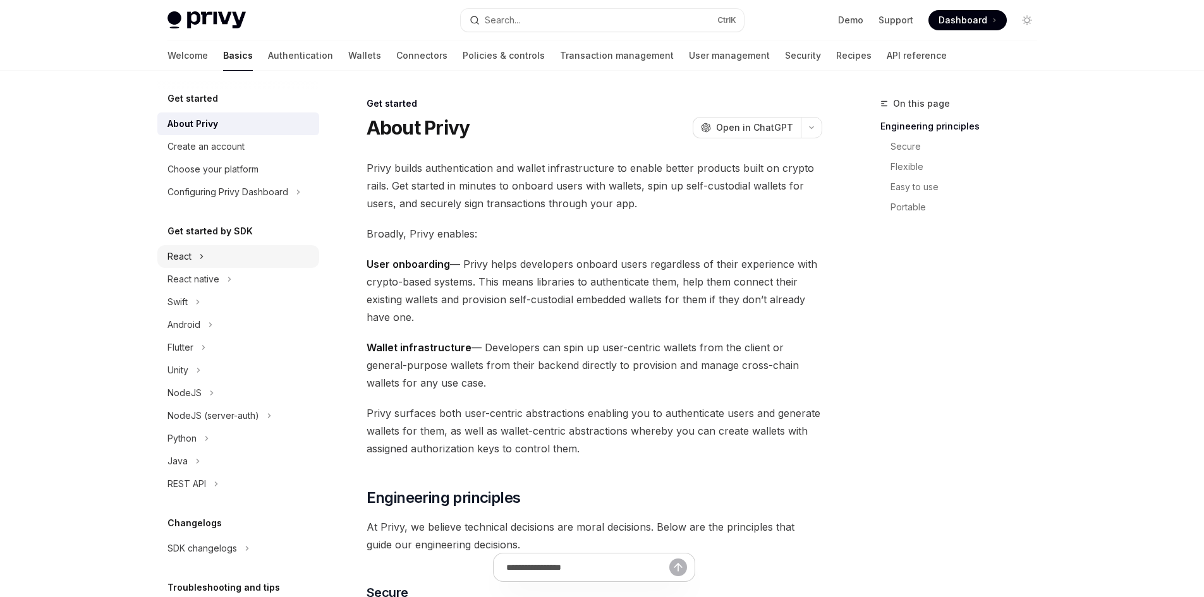
click at [188, 258] on div "React" at bounding box center [179, 256] width 24 height 15
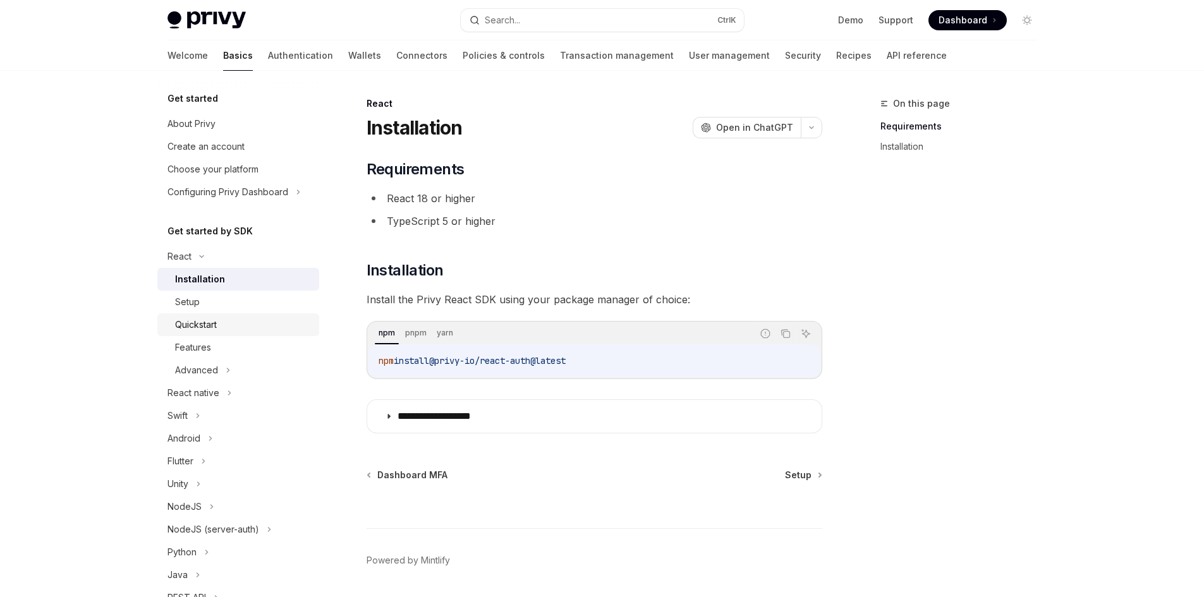
click at [217, 327] on div "Quickstart" at bounding box center [196, 324] width 42 height 15
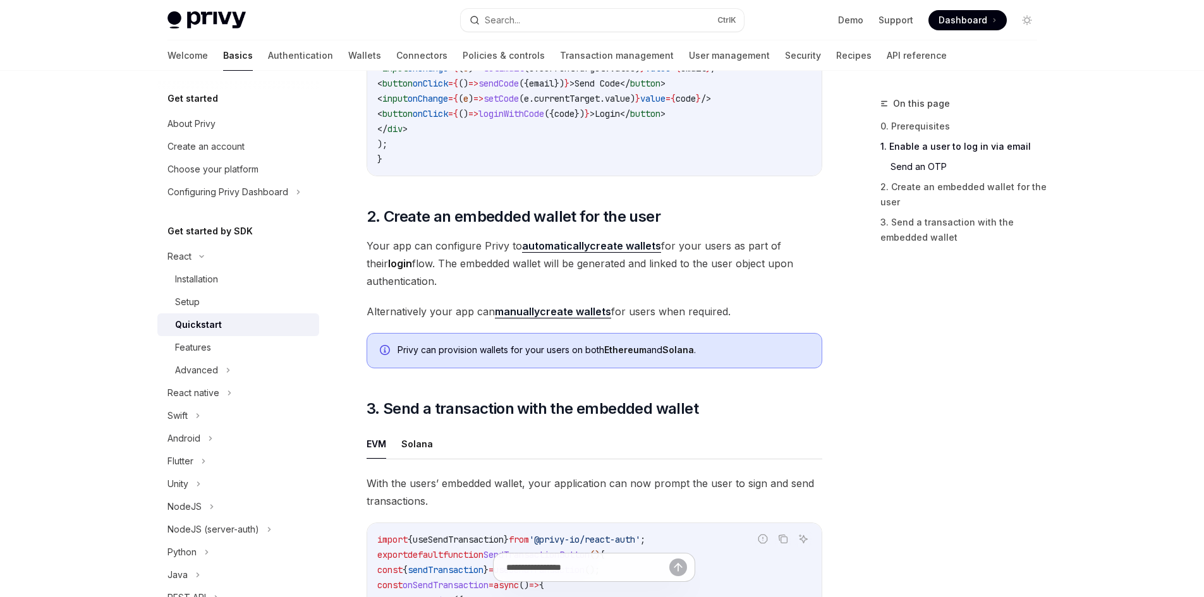
scroll to position [751, 0]
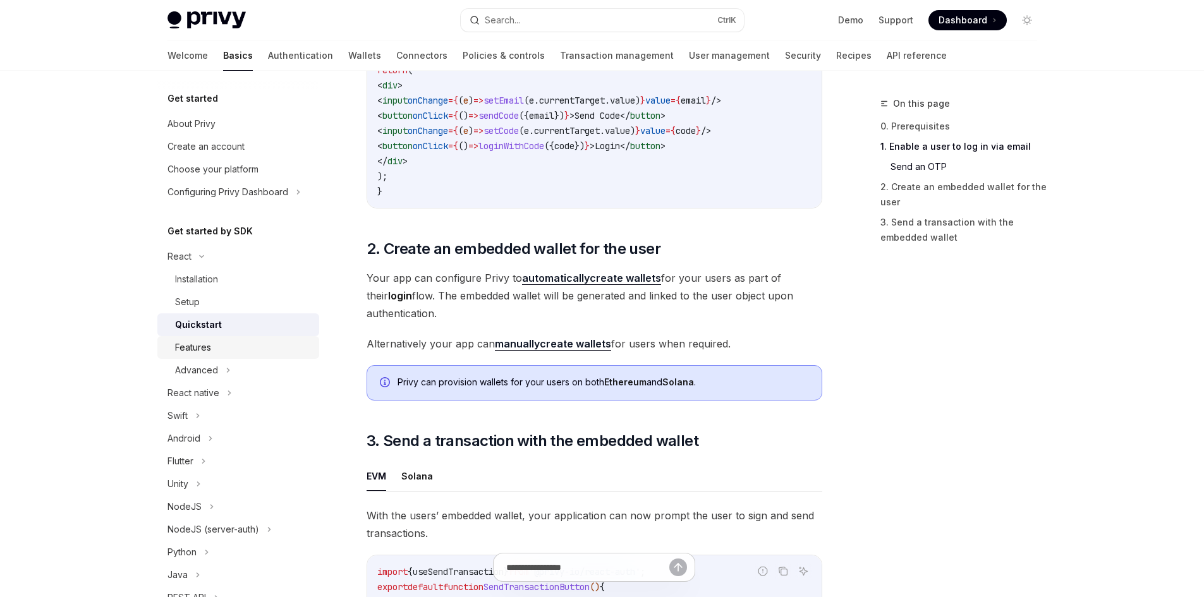
click at [211, 350] on div "Features" at bounding box center [243, 347] width 136 height 15
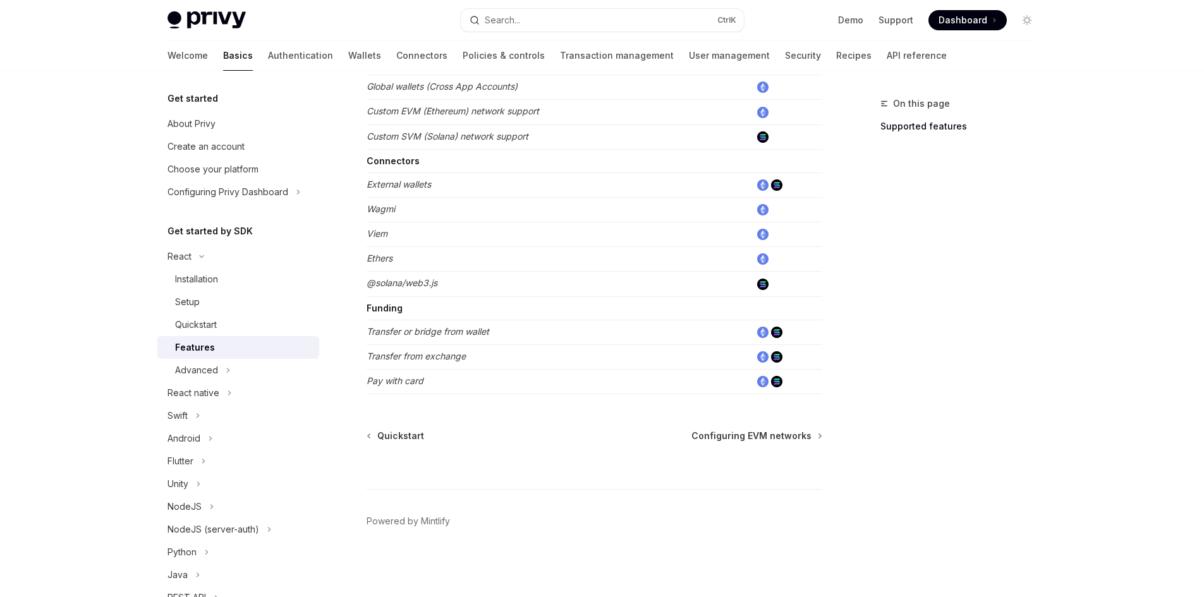
scroll to position [764, 0]
click at [191, 375] on div "Advanced" at bounding box center [196, 370] width 43 height 15
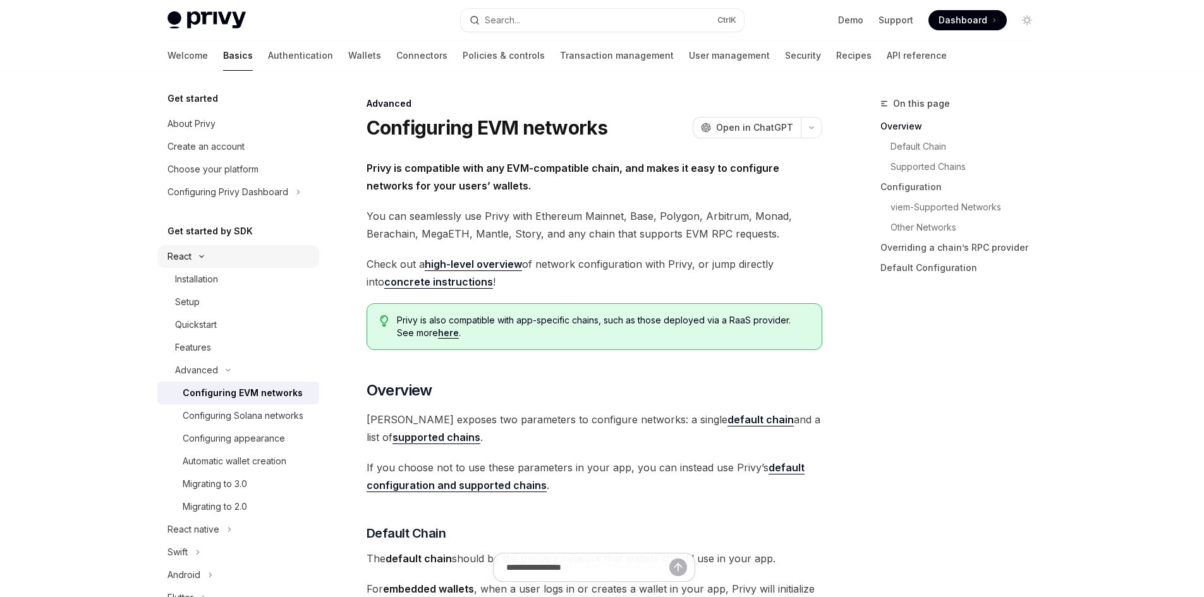
click at [193, 261] on div "React" at bounding box center [238, 256] width 162 height 23
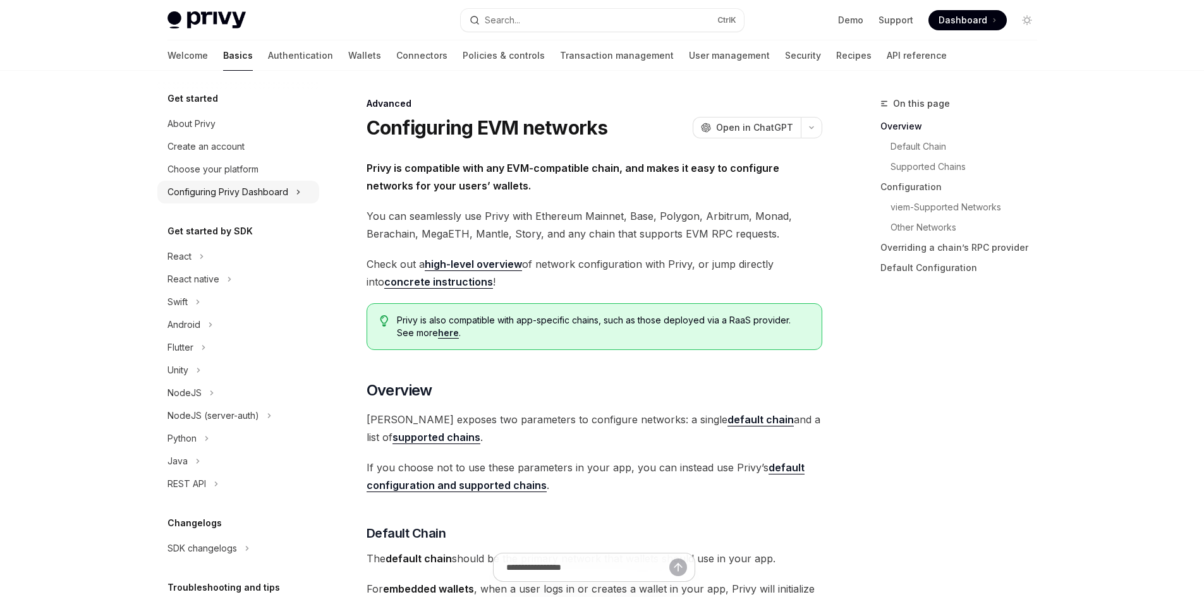
click at [219, 188] on div "Configuring Privy Dashboard" at bounding box center [227, 192] width 121 height 15
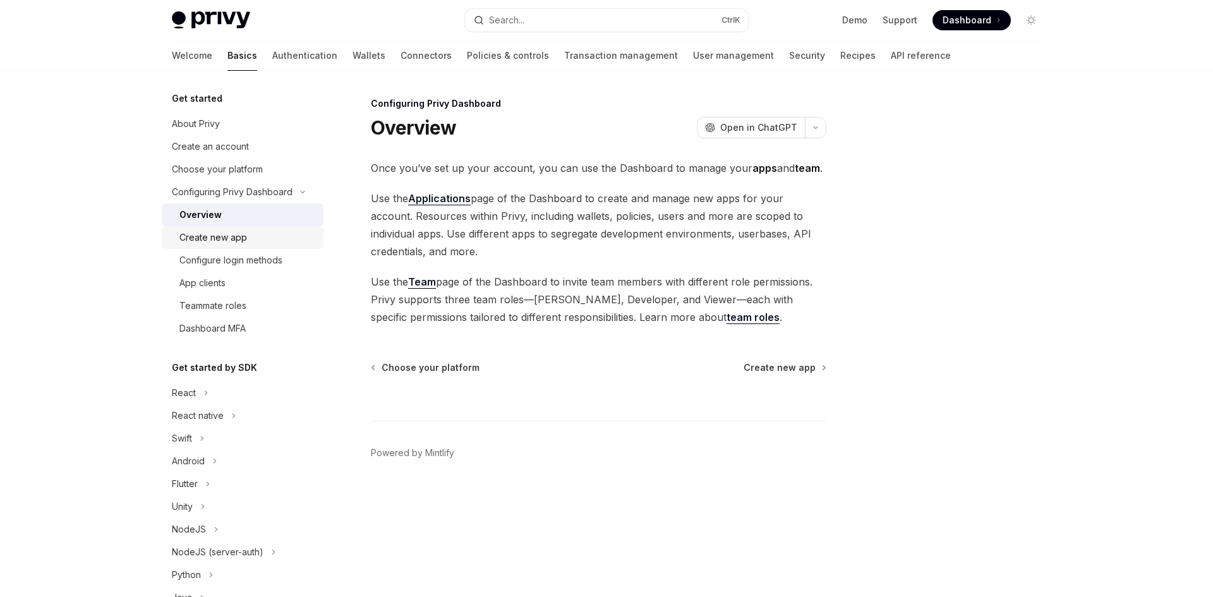
click at [238, 246] on link "Create new app" at bounding box center [243, 237] width 162 height 23
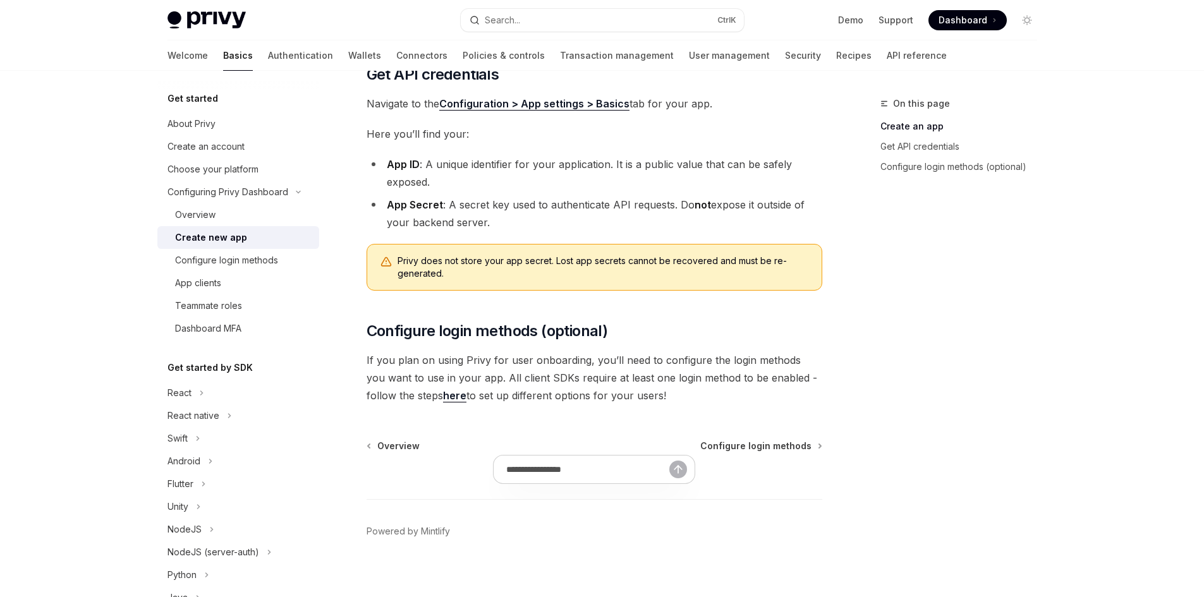
scroll to position [310, 0]
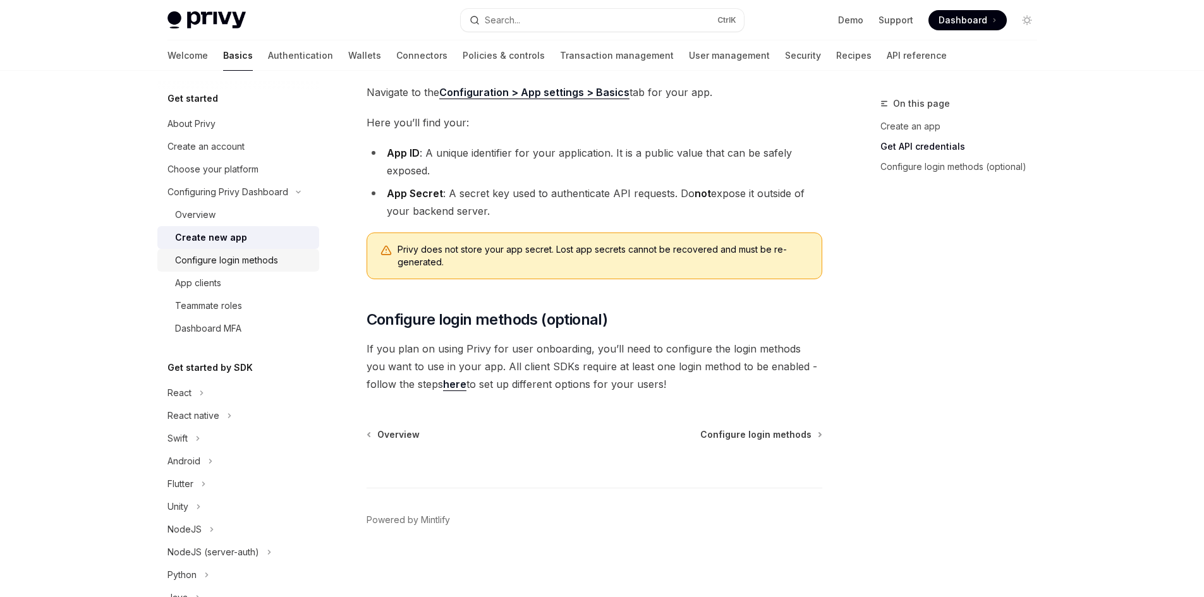
click at [254, 255] on div "Configure login methods" at bounding box center [226, 260] width 103 height 15
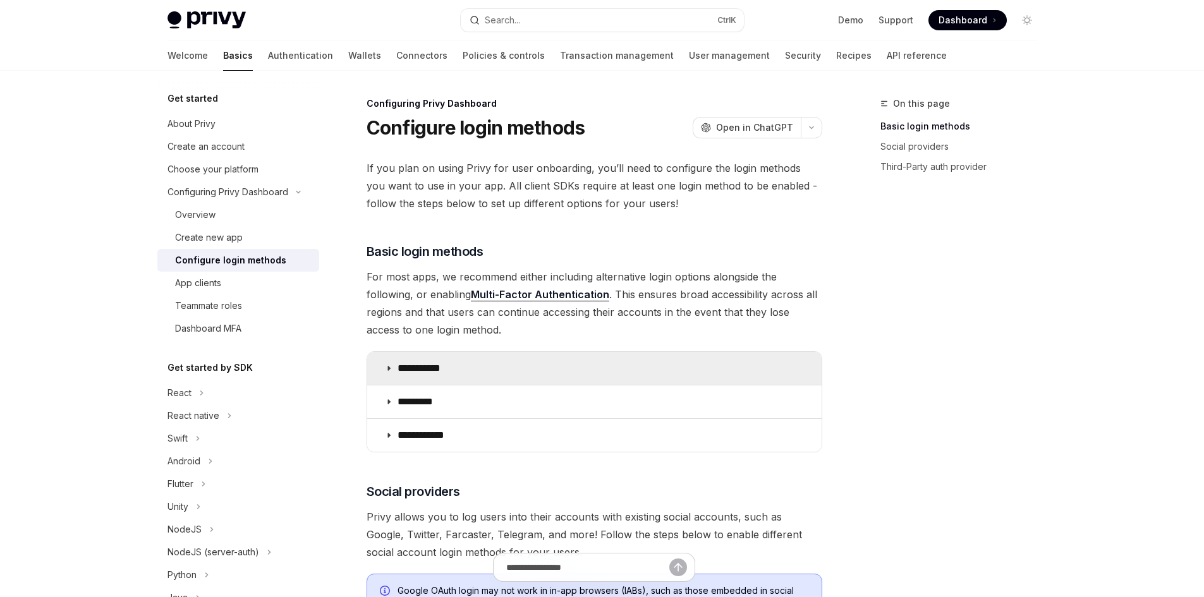
click at [394, 365] on summary "**********" at bounding box center [594, 368] width 454 height 33
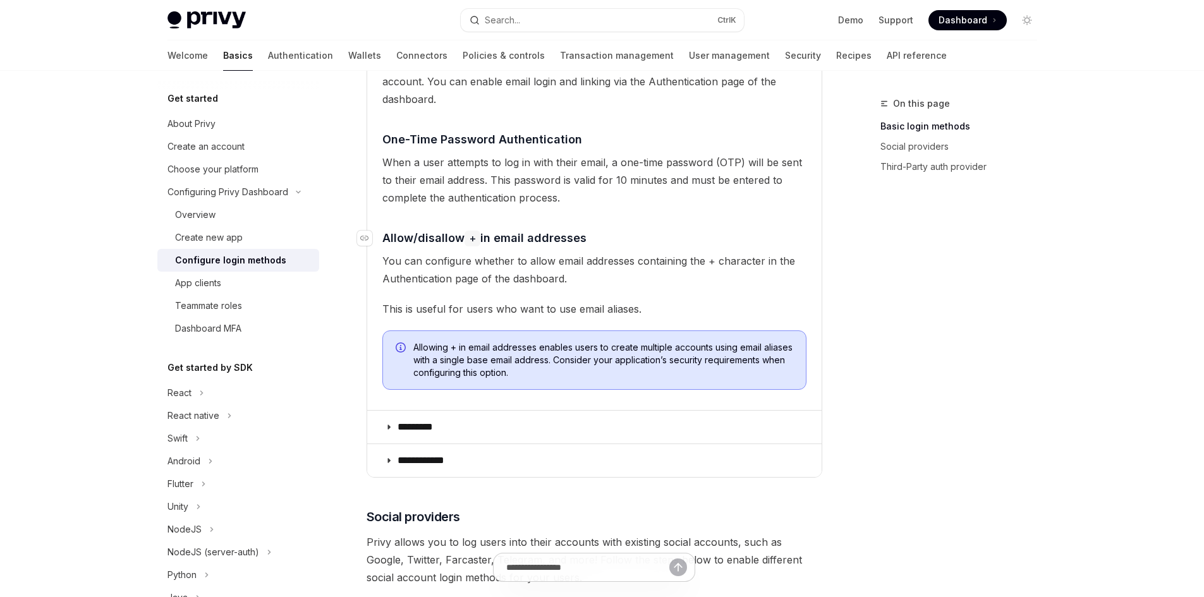
scroll to position [337, 0]
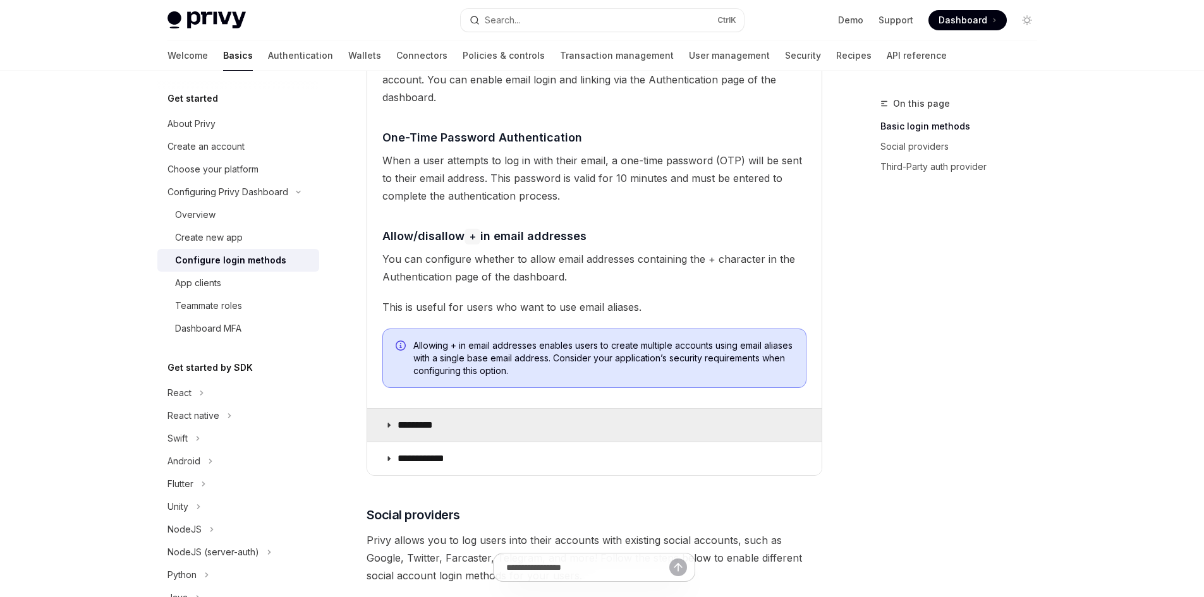
click at [385, 423] on icon at bounding box center [389, 425] width 8 height 8
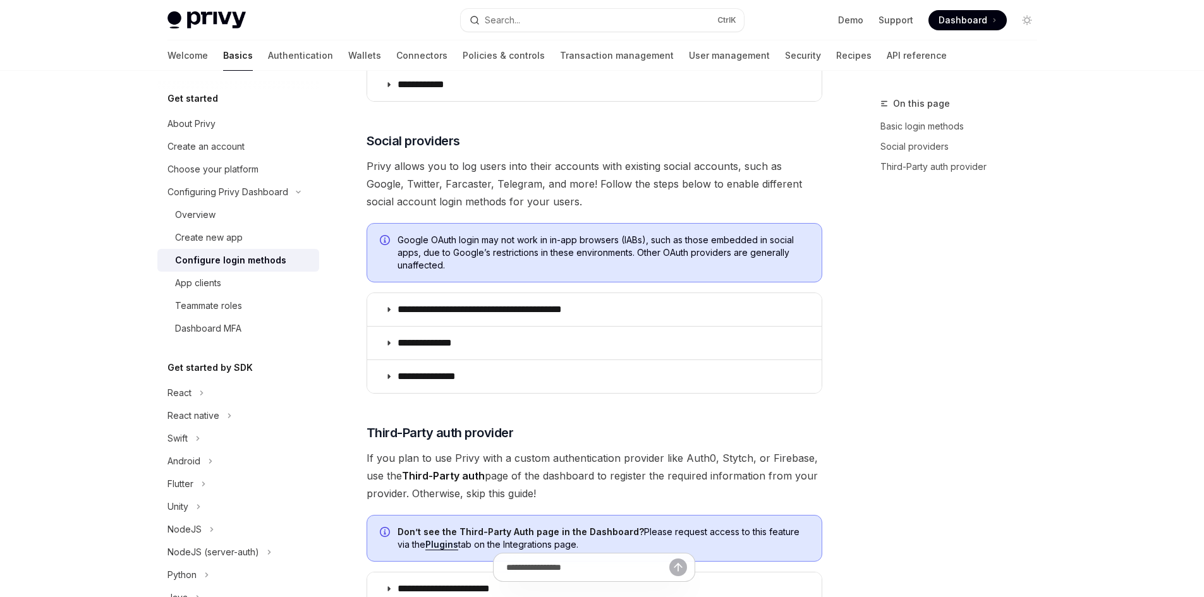
scroll to position [1264, 0]
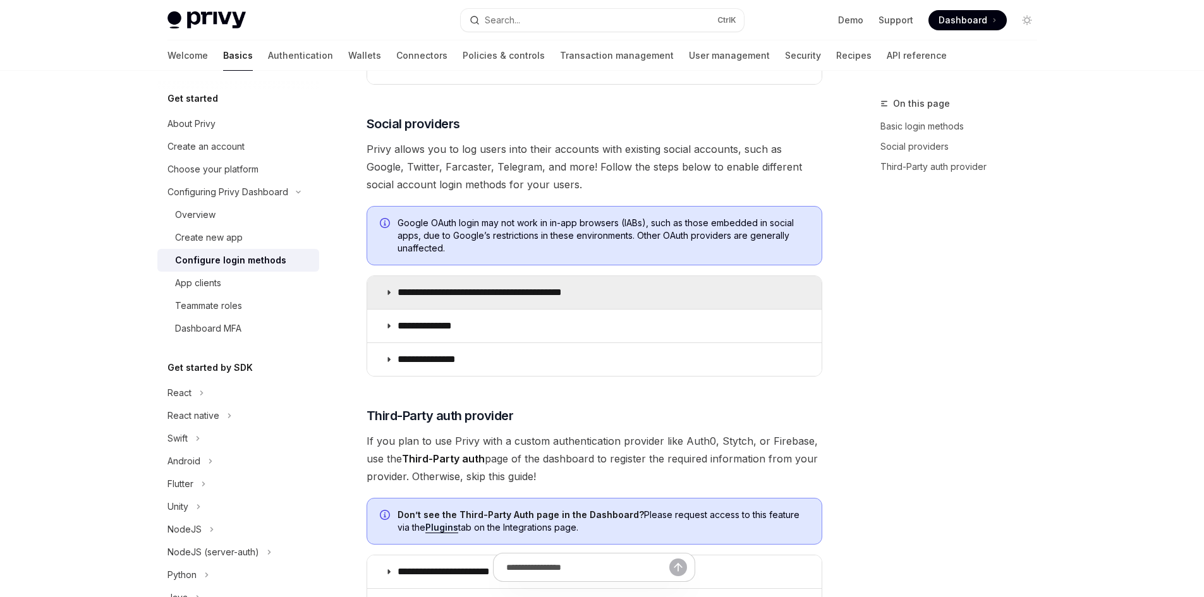
click at [380, 276] on summary "**********" at bounding box center [594, 292] width 454 height 33
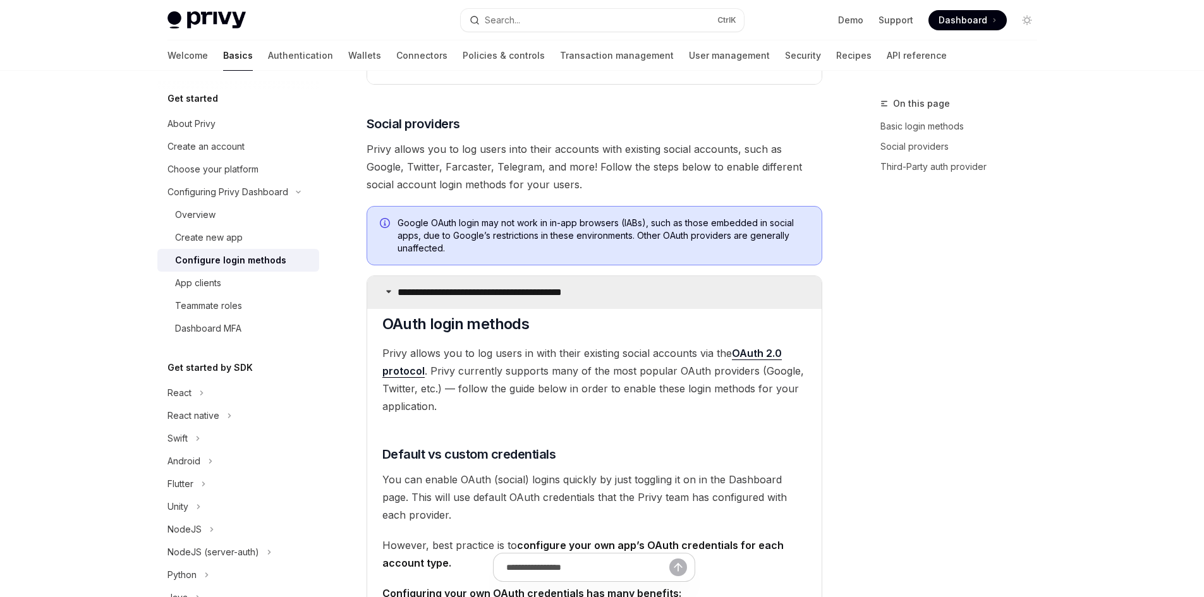
click at [380, 276] on summary "**********" at bounding box center [594, 292] width 454 height 33
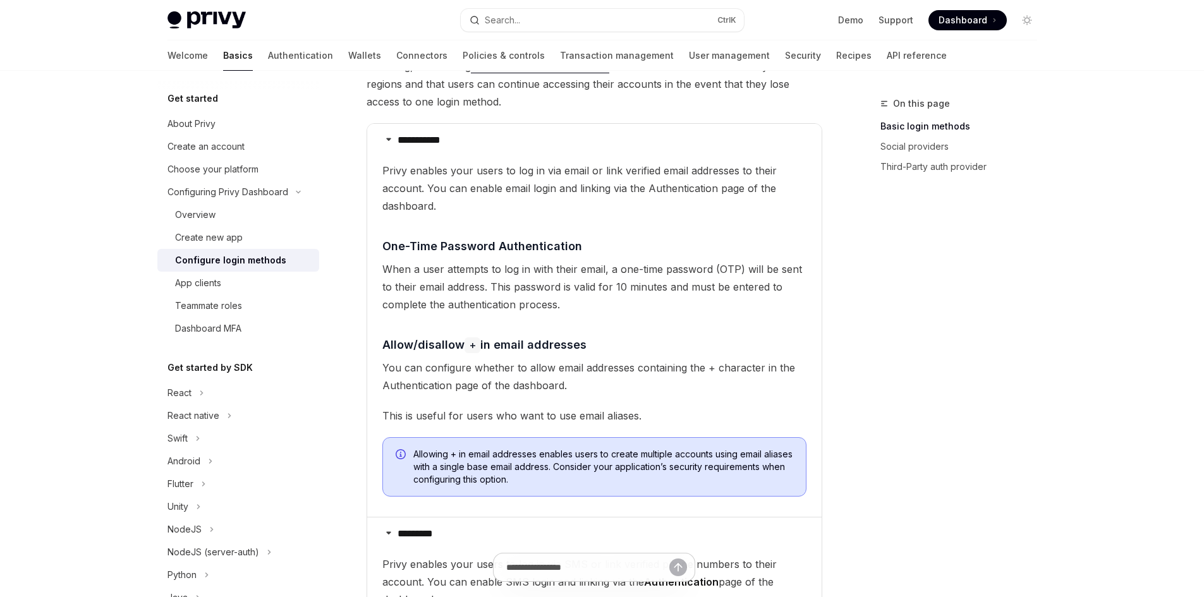
scroll to position [84, 0]
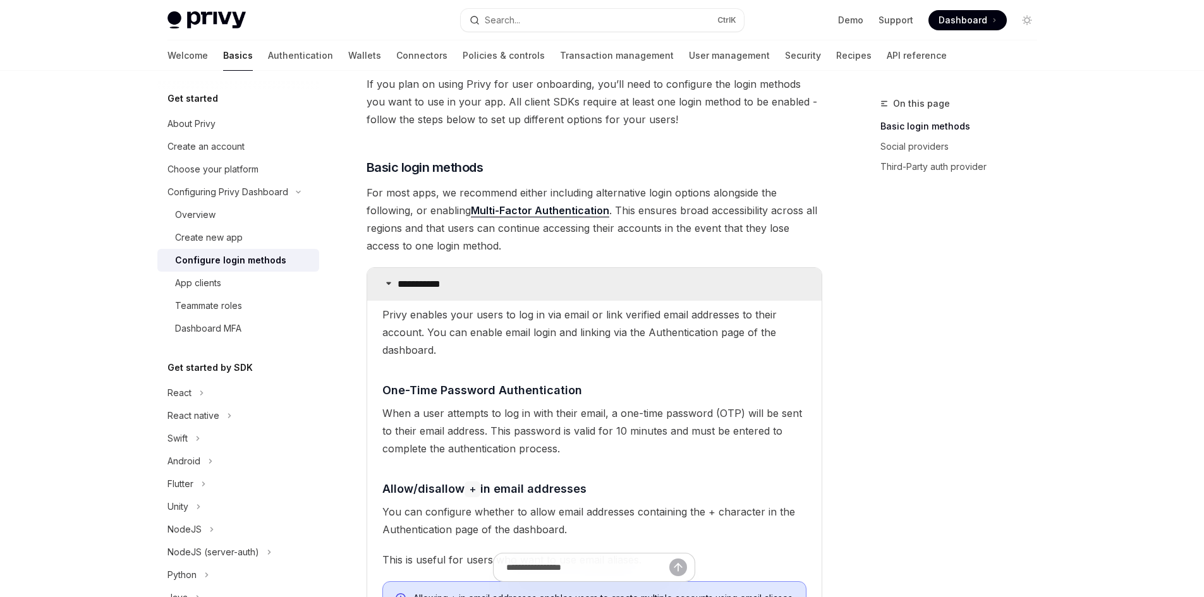
click at [395, 284] on summary "**********" at bounding box center [594, 284] width 454 height 33
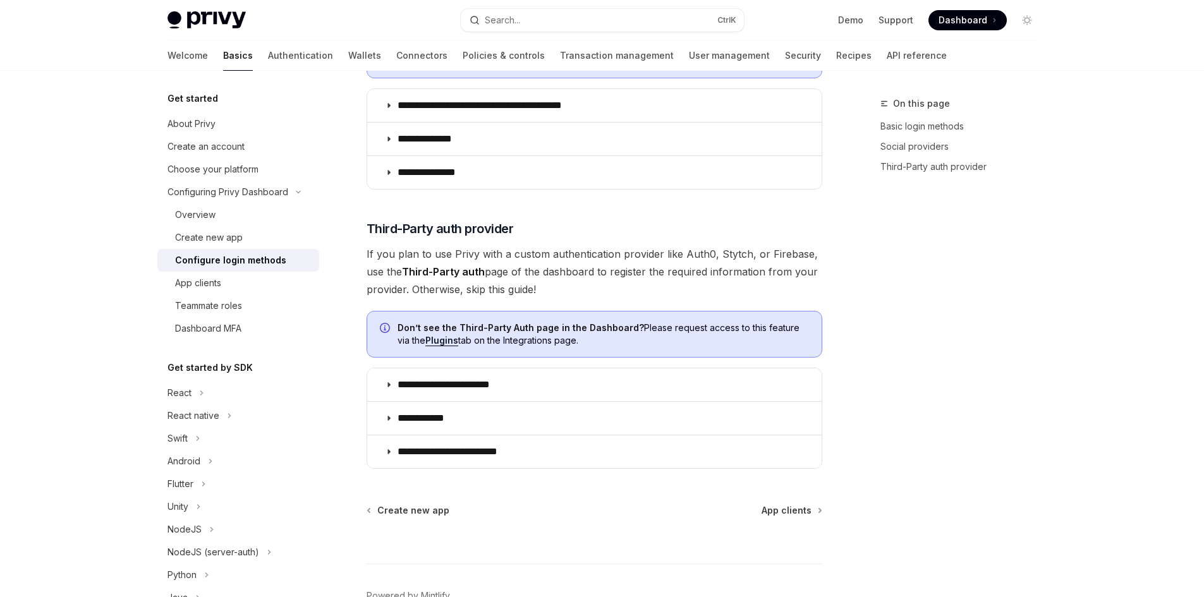
scroll to position [1095, 0]
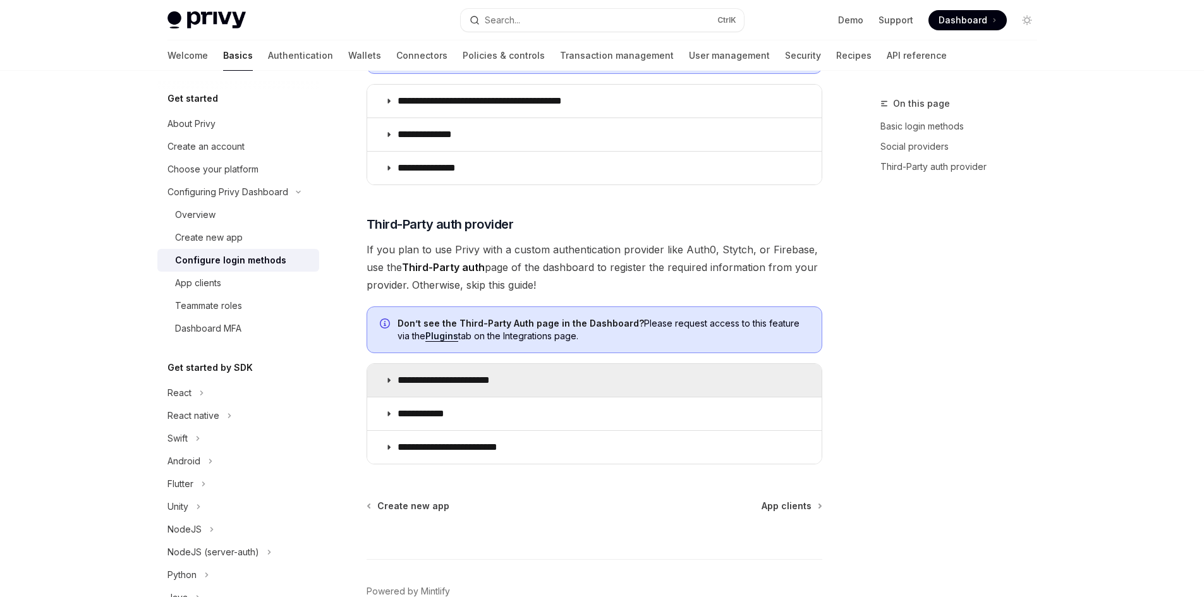
click at [416, 374] on p "**********" at bounding box center [455, 380] width 116 height 13
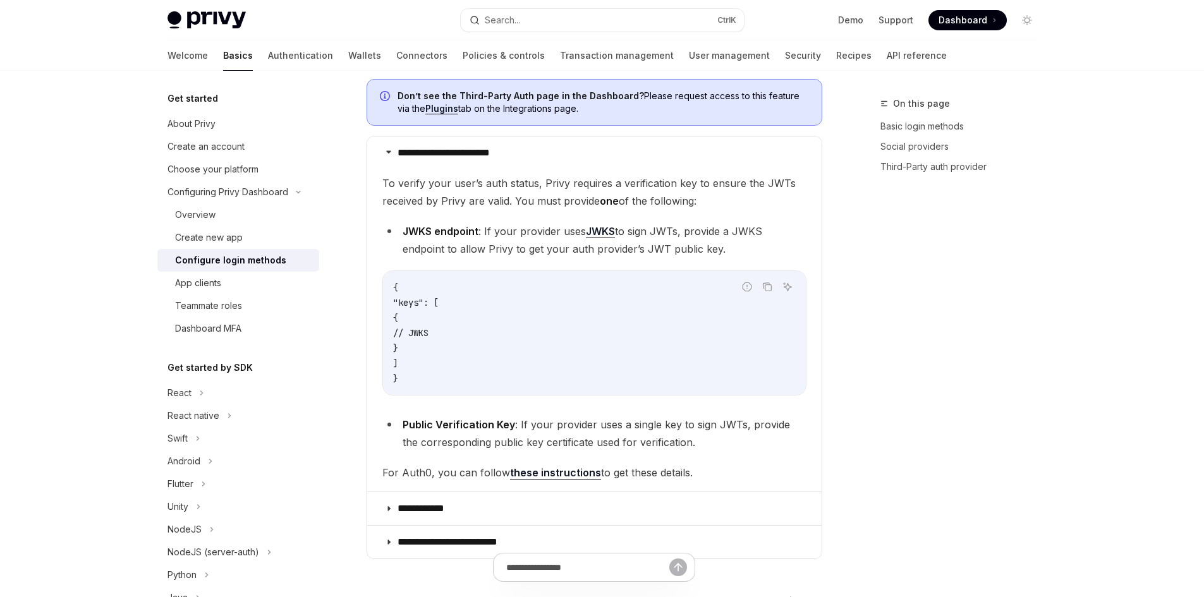
scroll to position [1348, 0]
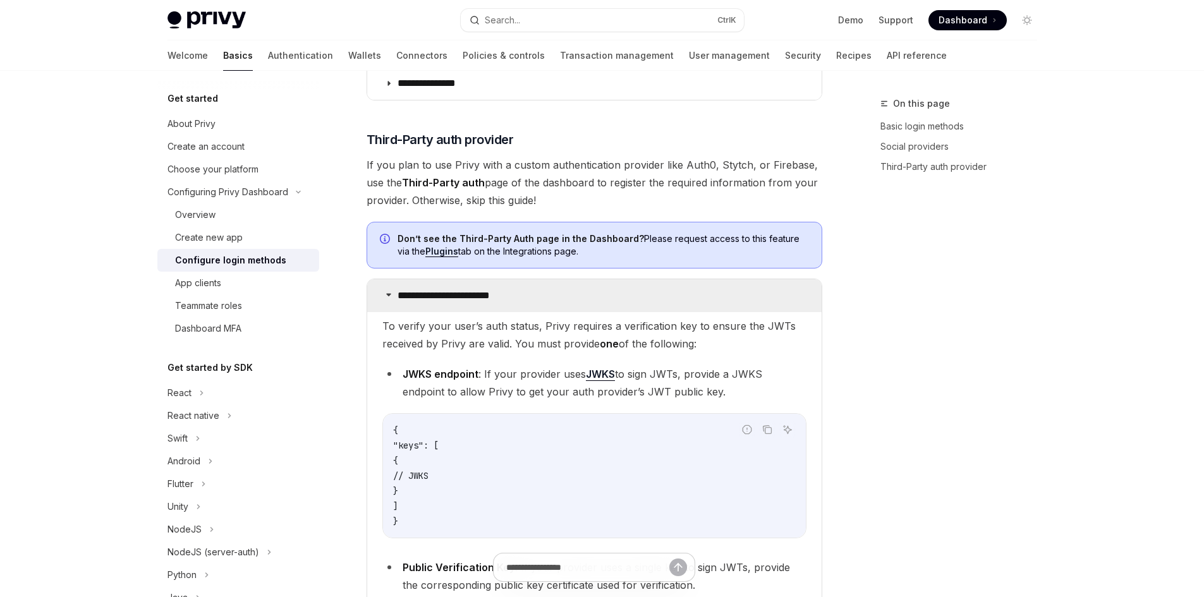
click at [397, 289] on p "**********" at bounding box center [455, 295] width 116 height 13
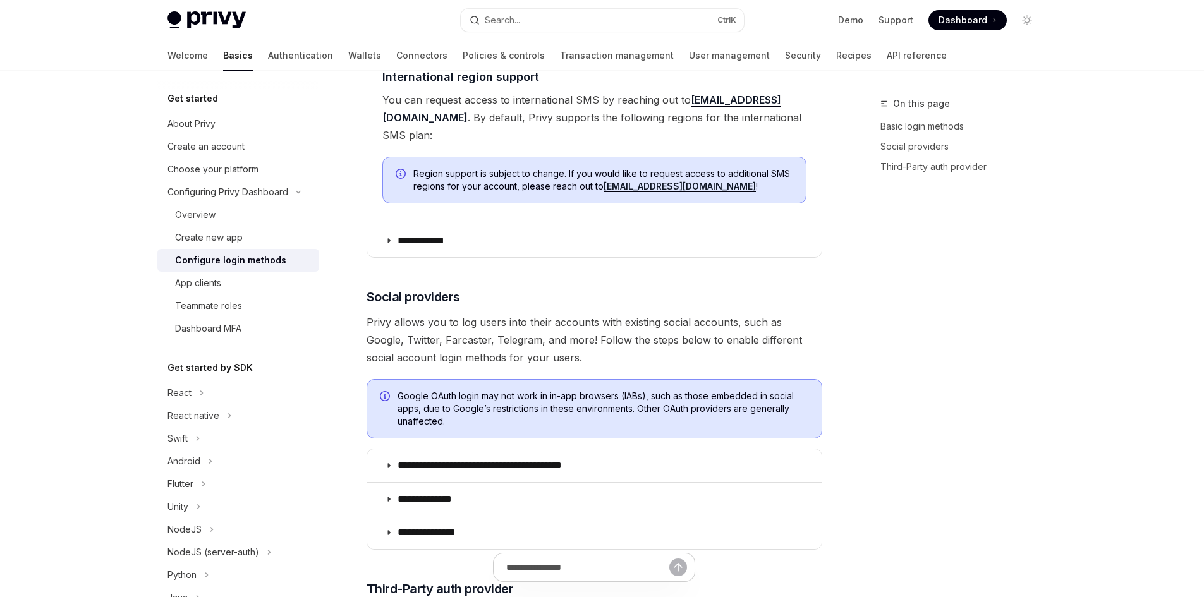
scroll to position [727, 0]
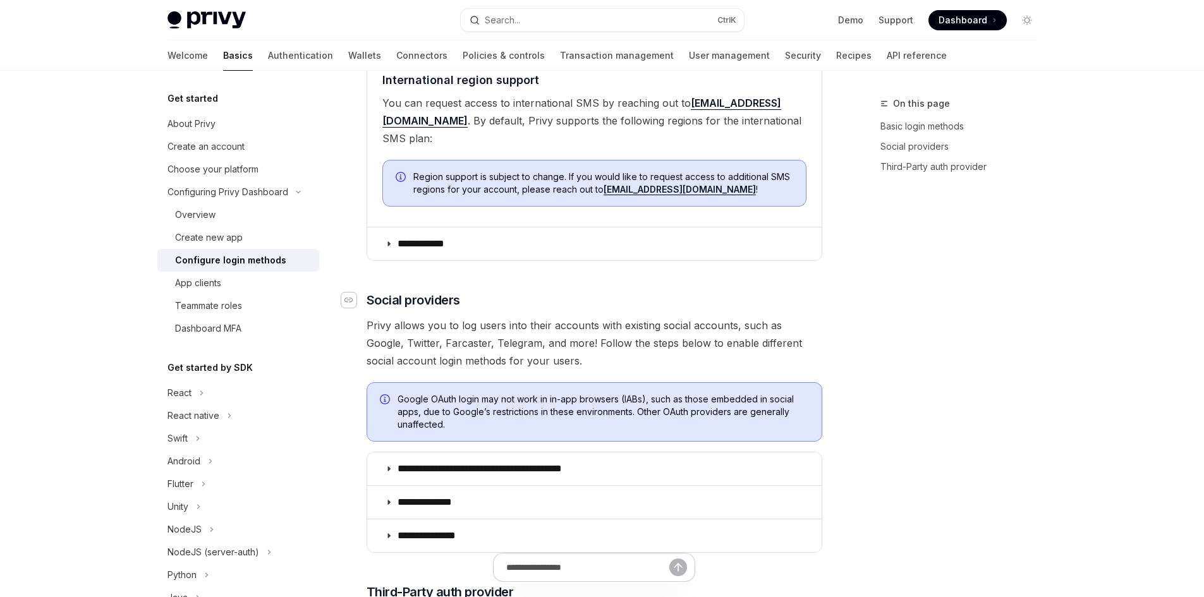
click at [351, 296] on icon "Navigate to header" at bounding box center [348, 300] width 9 height 8
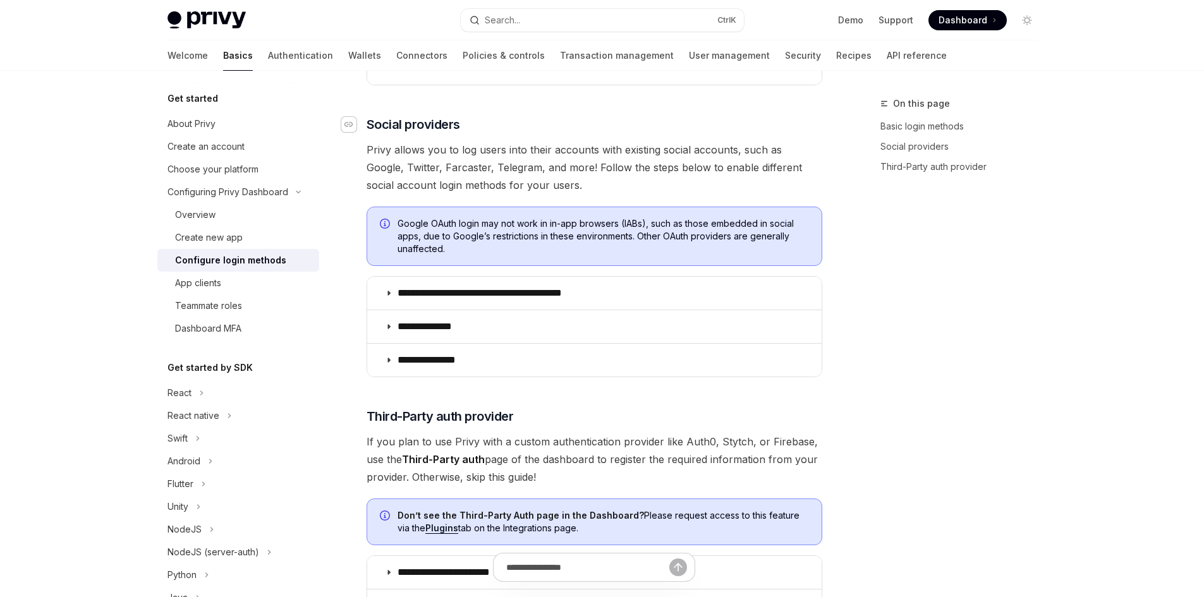
scroll to position [905, 0]
click at [353, 119] on icon "Navigate to header" at bounding box center [348, 123] width 9 height 8
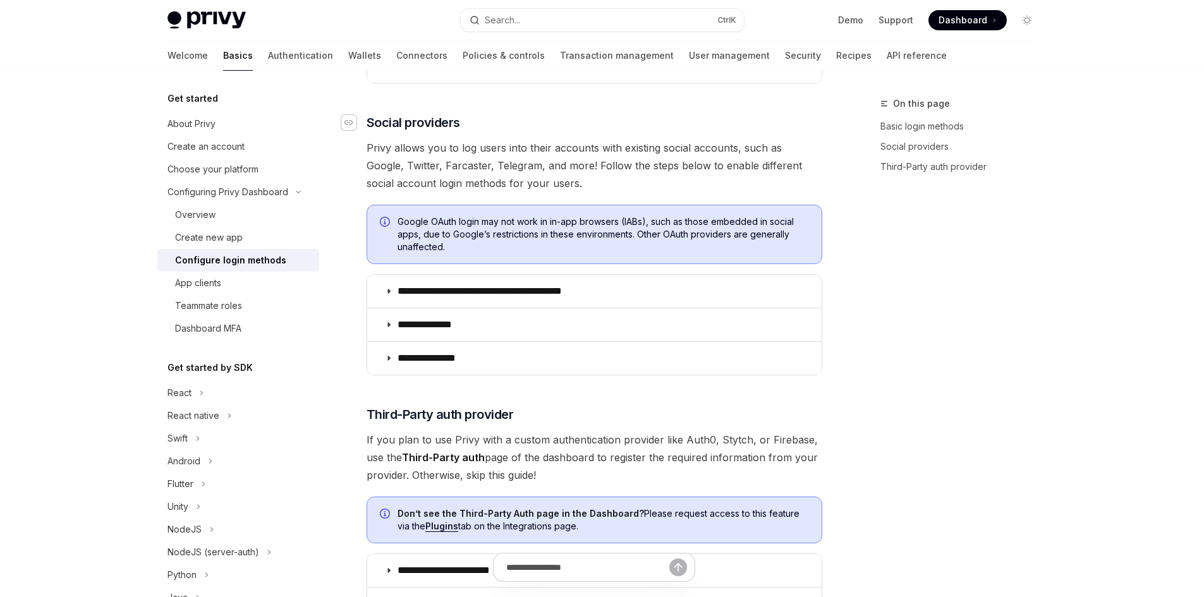
click at [353, 119] on icon "Navigate to header" at bounding box center [348, 123] width 9 height 8
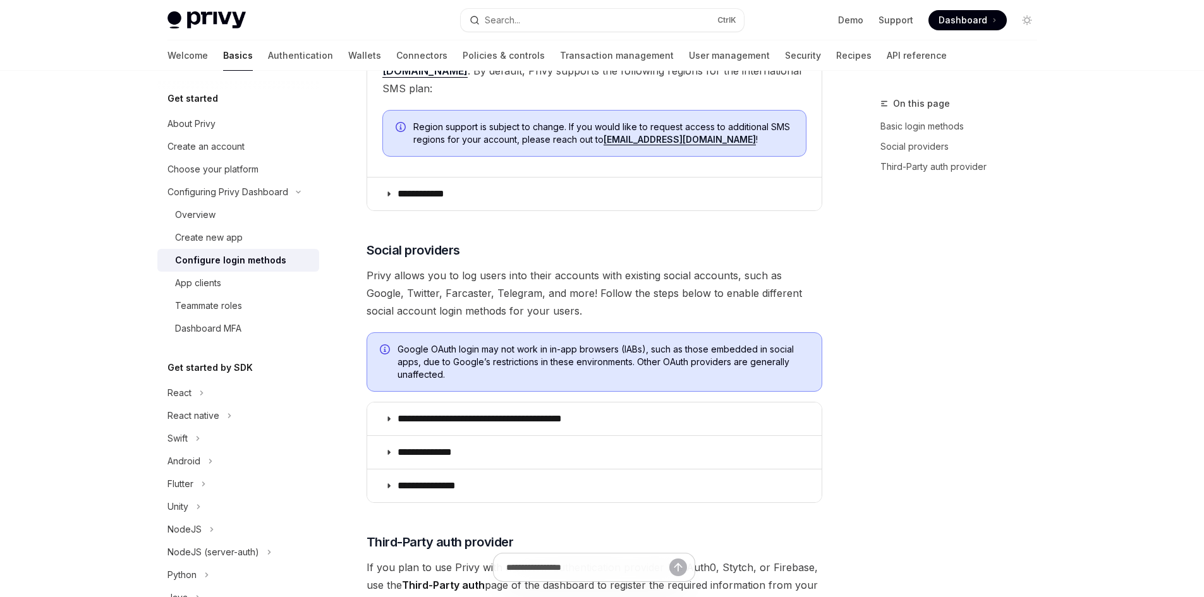
scroll to position [736, 0]
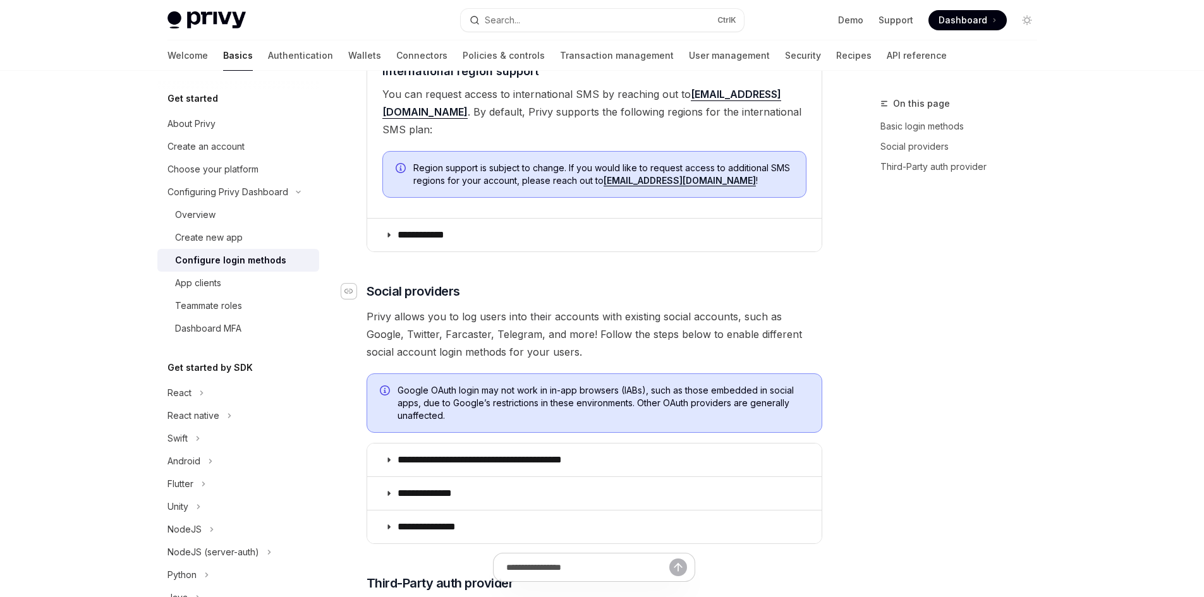
click at [346, 288] on icon "Navigate to header" at bounding box center [348, 292] width 9 height 8
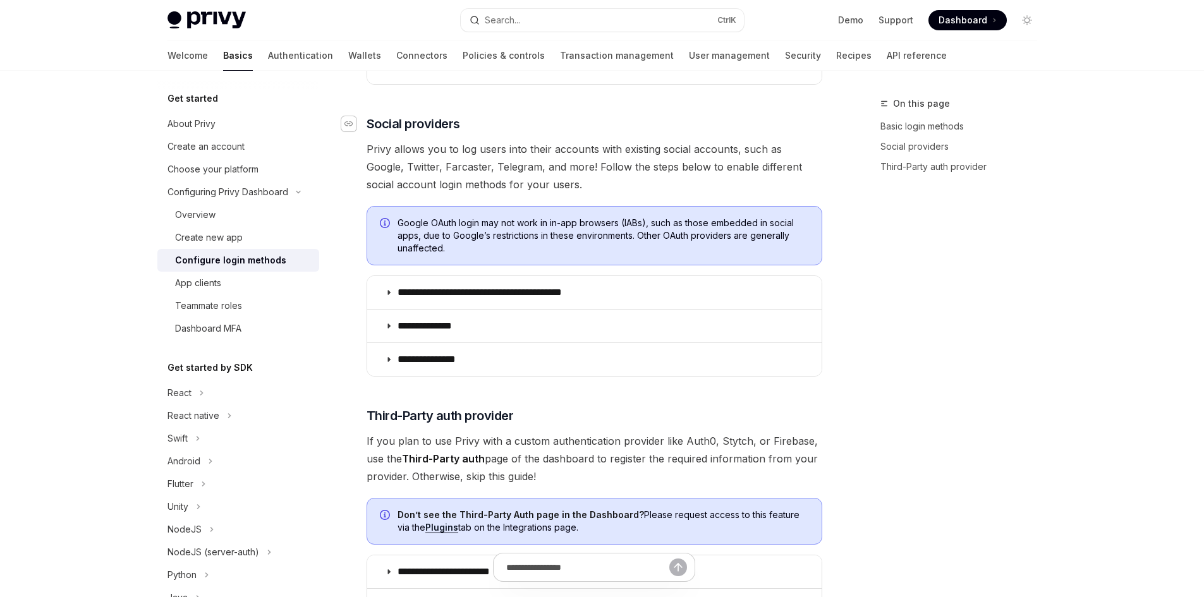
scroll to position [905, 0]
click at [225, 175] on div "Choose your platform" at bounding box center [212, 169] width 91 height 15
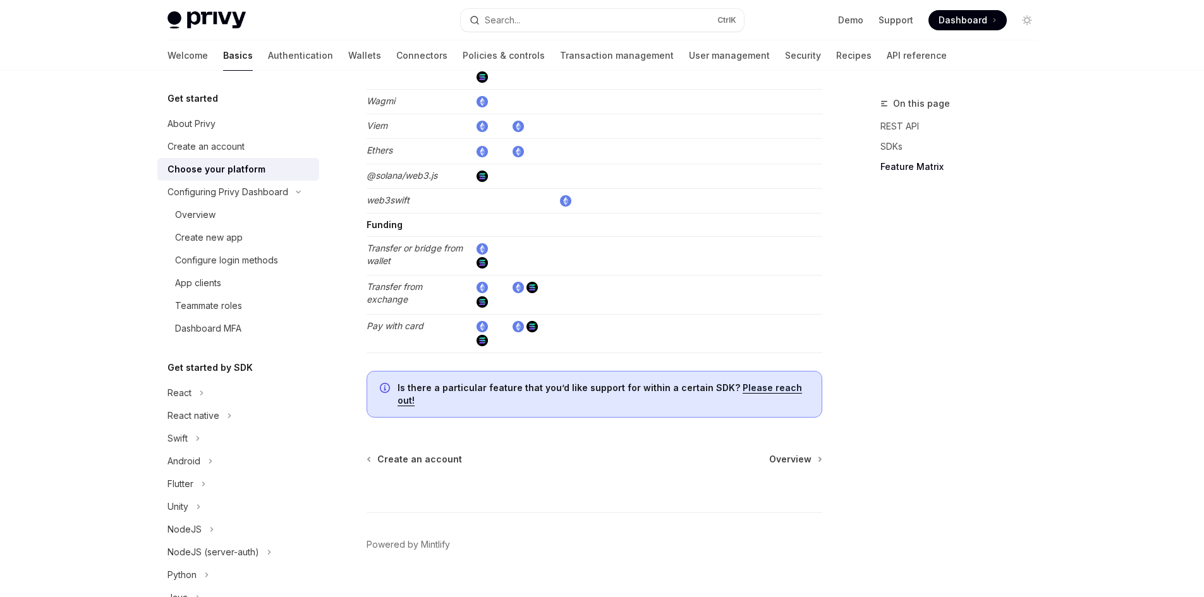
scroll to position [2375, 0]
click at [203, 396] on icon at bounding box center [201, 392] width 5 height 15
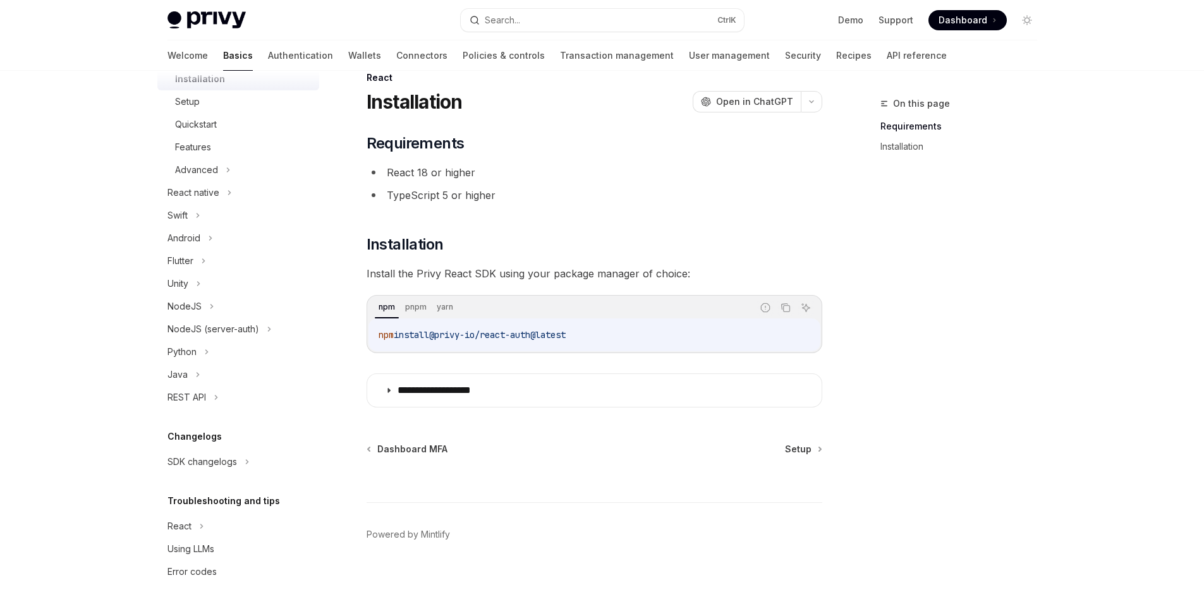
scroll to position [40, 0]
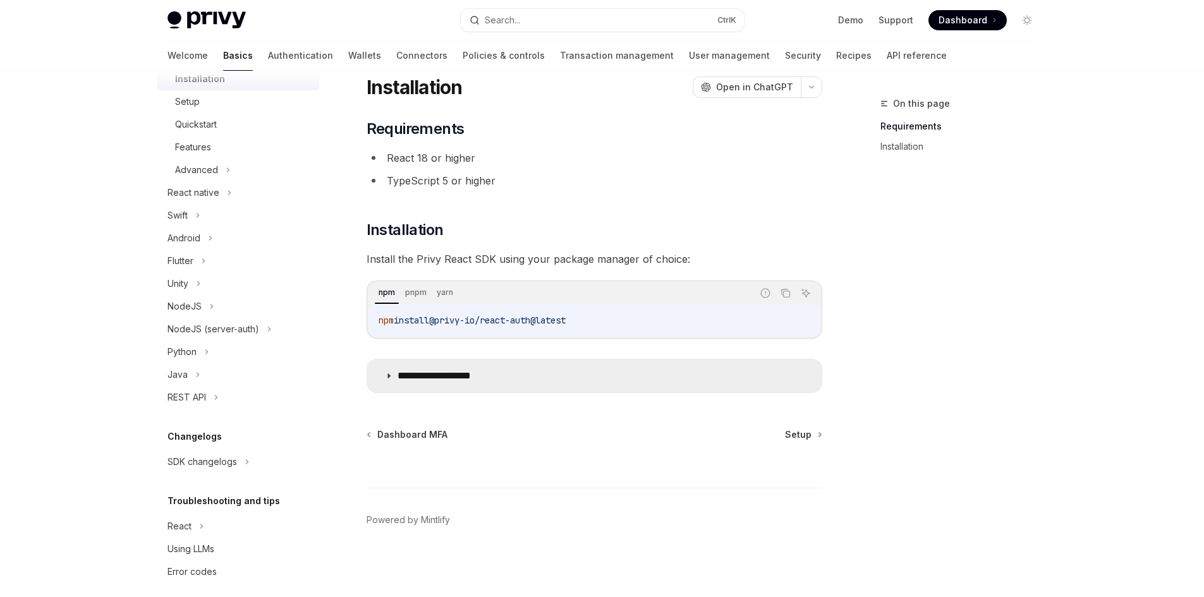
click at [395, 364] on summary "**********" at bounding box center [594, 376] width 454 height 33
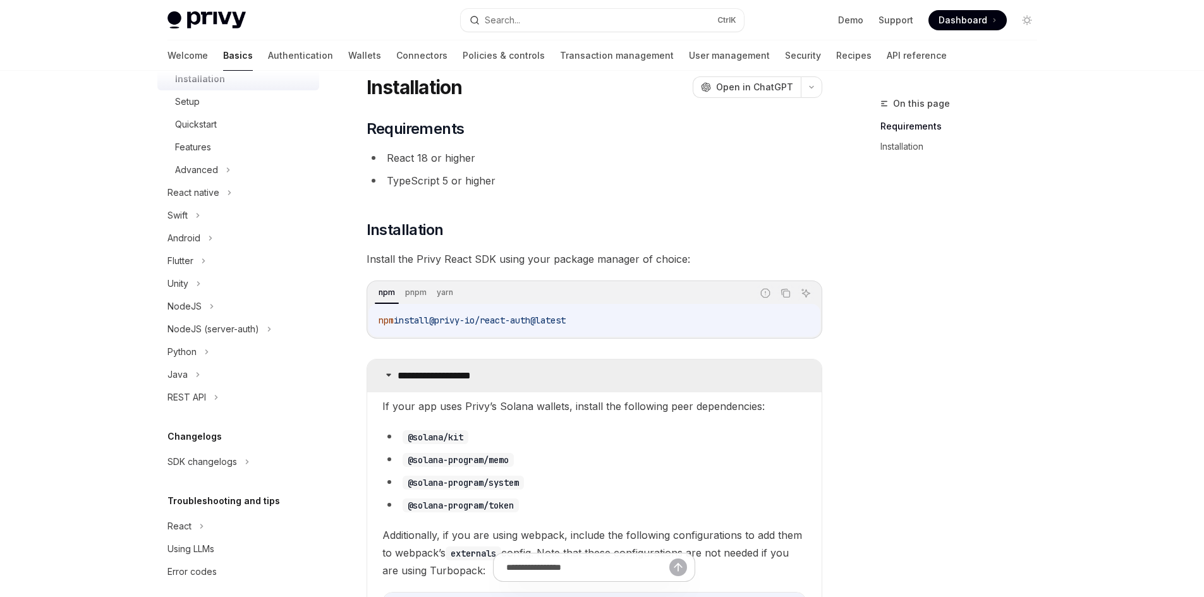
click at [394, 364] on summary "**********" at bounding box center [594, 376] width 454 height 33
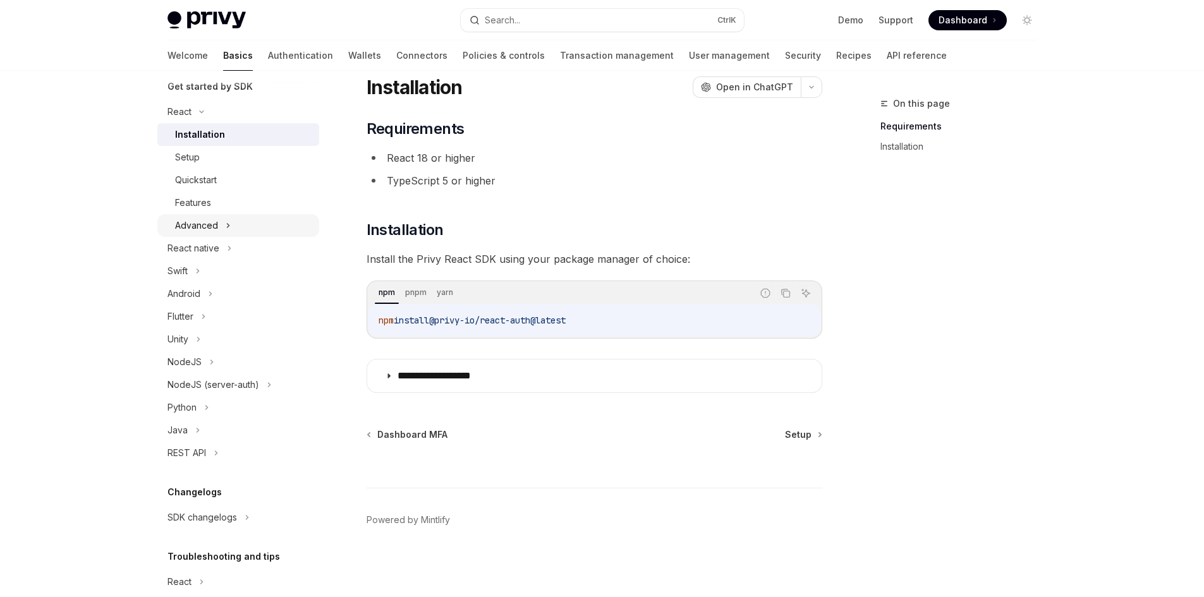
scroll to position [253, 0]
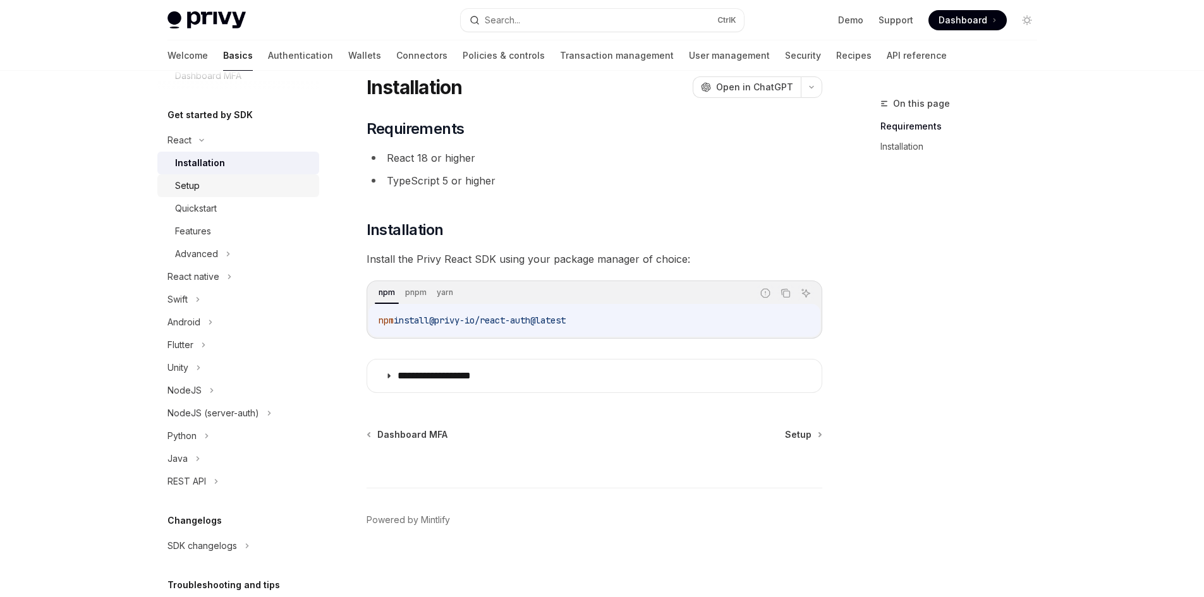
click at [218, 190] on div "Setup" at bounding box center [243, 185] width 136 height 15
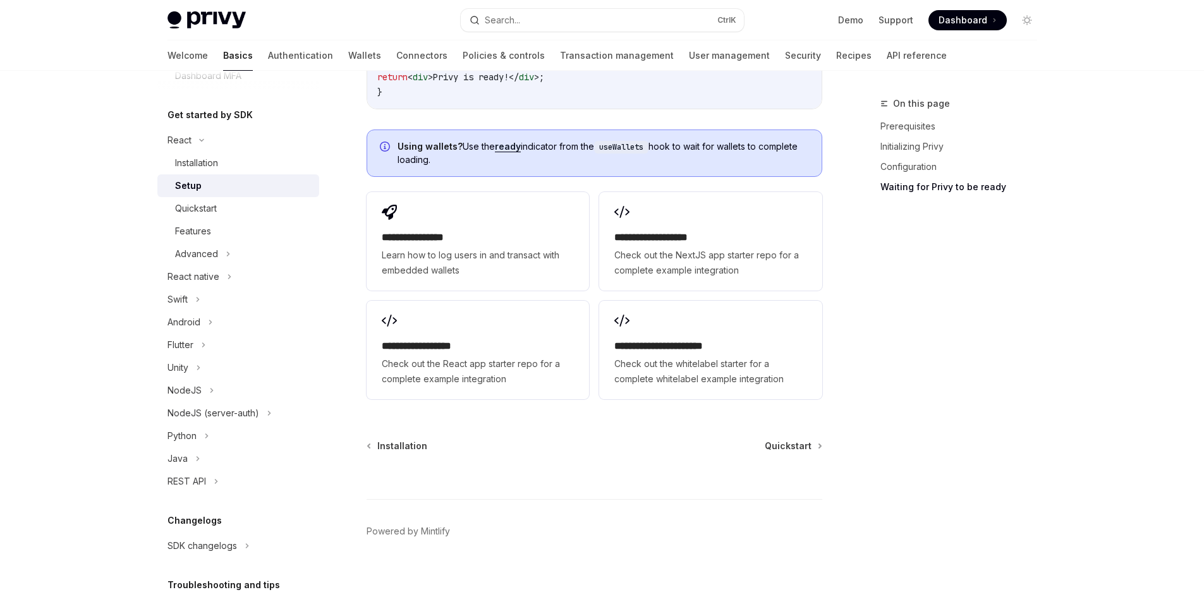
scroll to position [1700, 0]
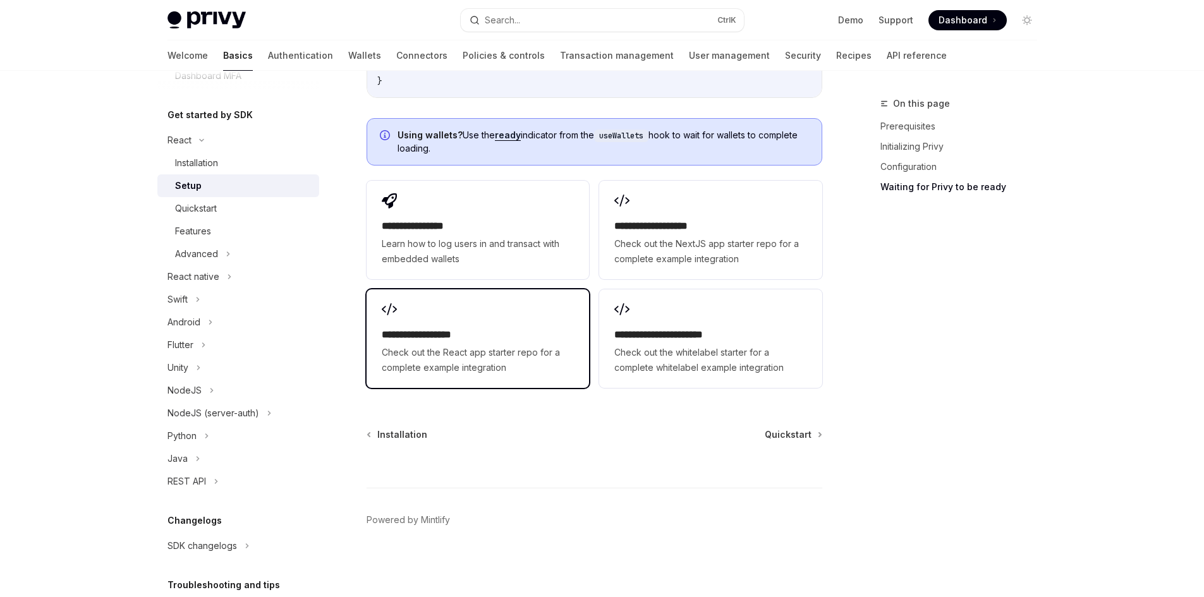
click at [471, 372] on span "Check out the React app starter repo for a complete example integration" at bounding box center [478, 360] width 192 height 30
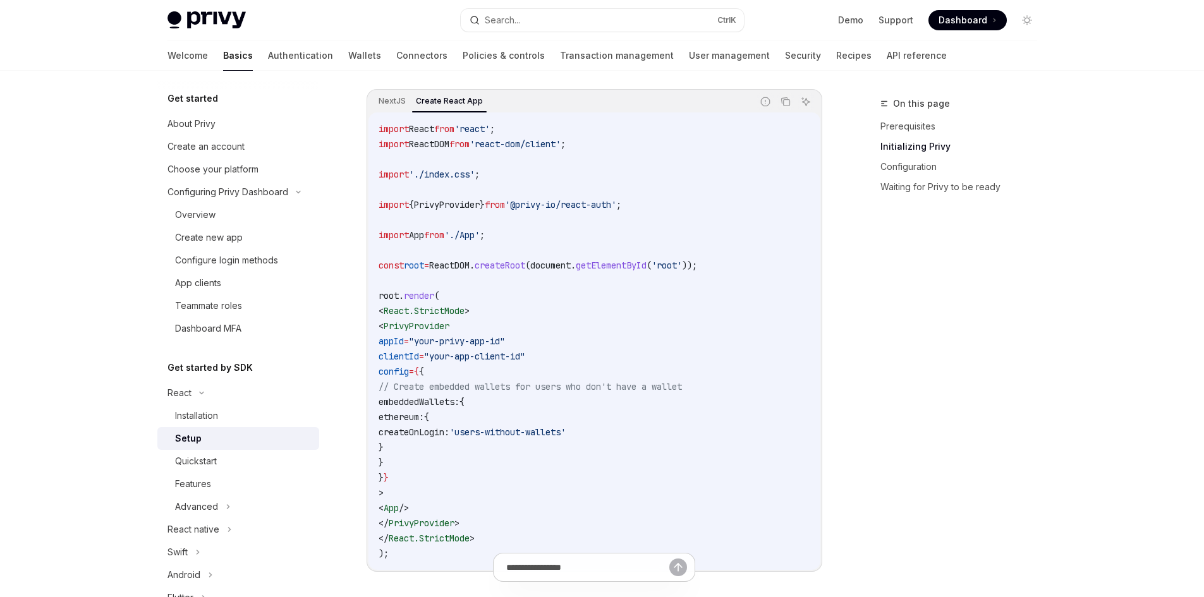
scroll to position [421, 0]
click at [779, 110] on button "Copy the contents from the code block" at bounding box center [785, 104] width 16 height 16
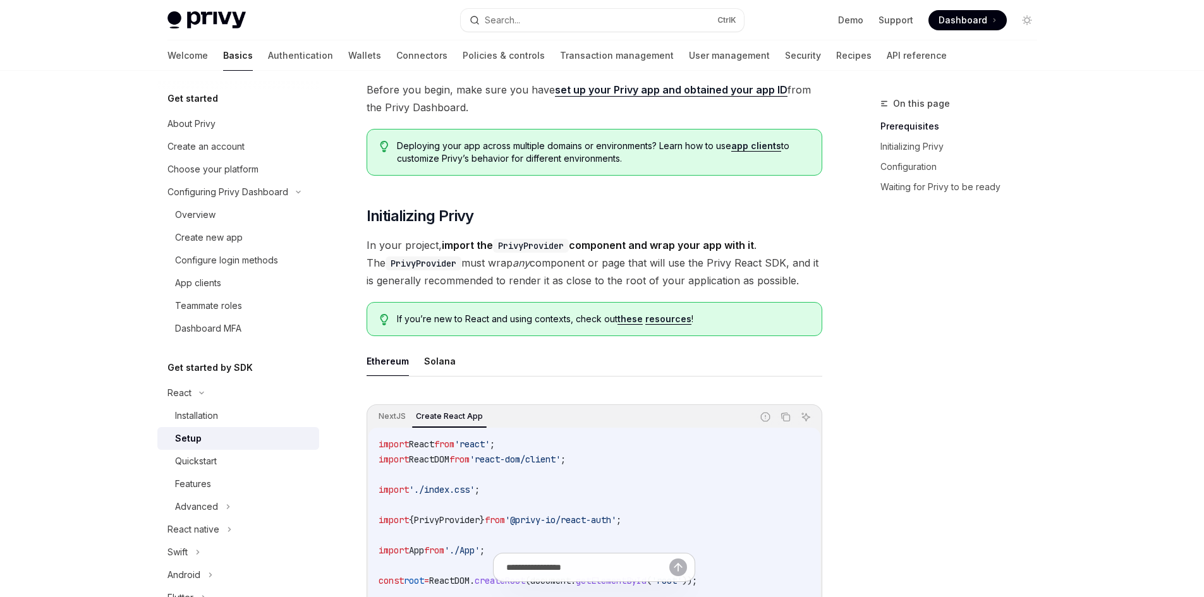
scroll to position [84, 0]
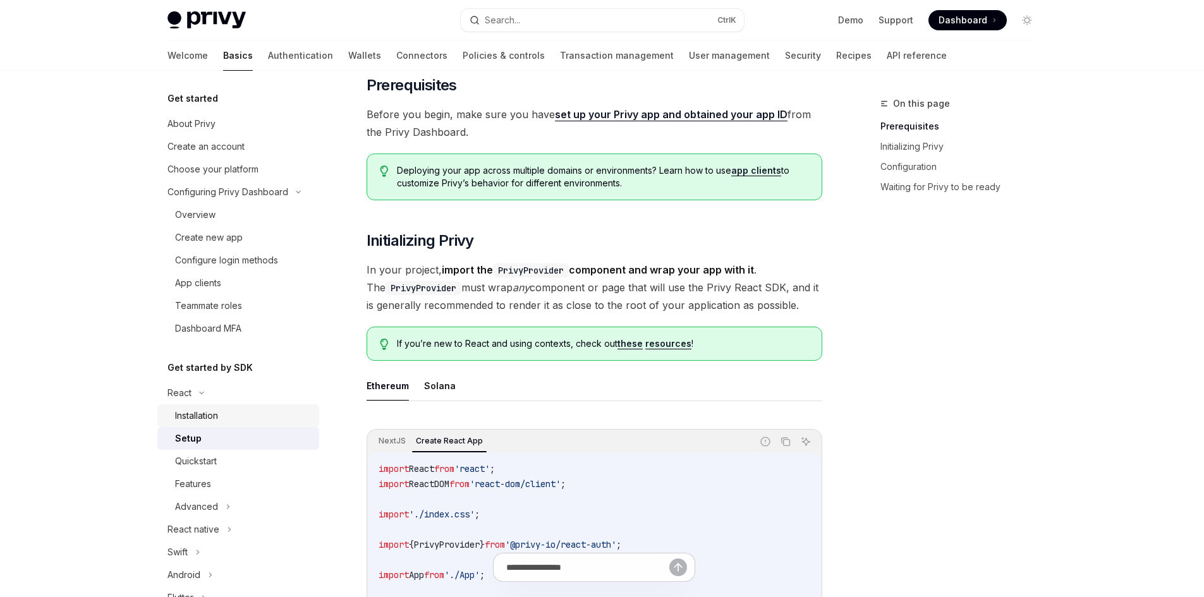
click at [210, 419] on div "Installation" at bounding box center [196, 415] width 43 height 15
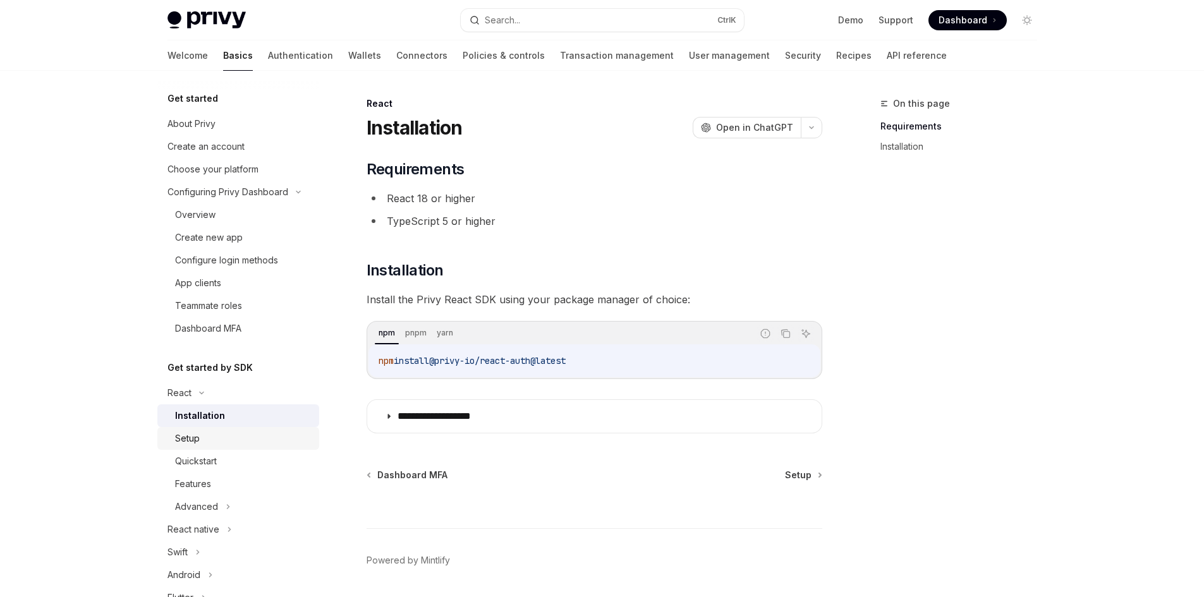
click at [210, 437] on div "Setup" at bounding box center [243, 438] width 136 height 15
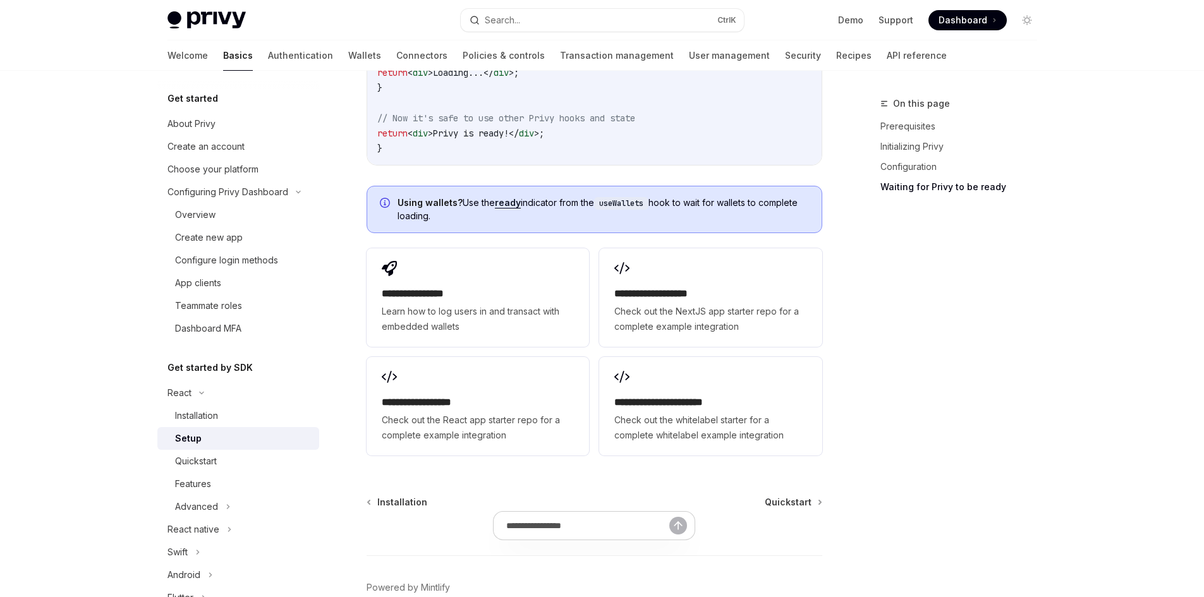
scroll to position [1700, 0]
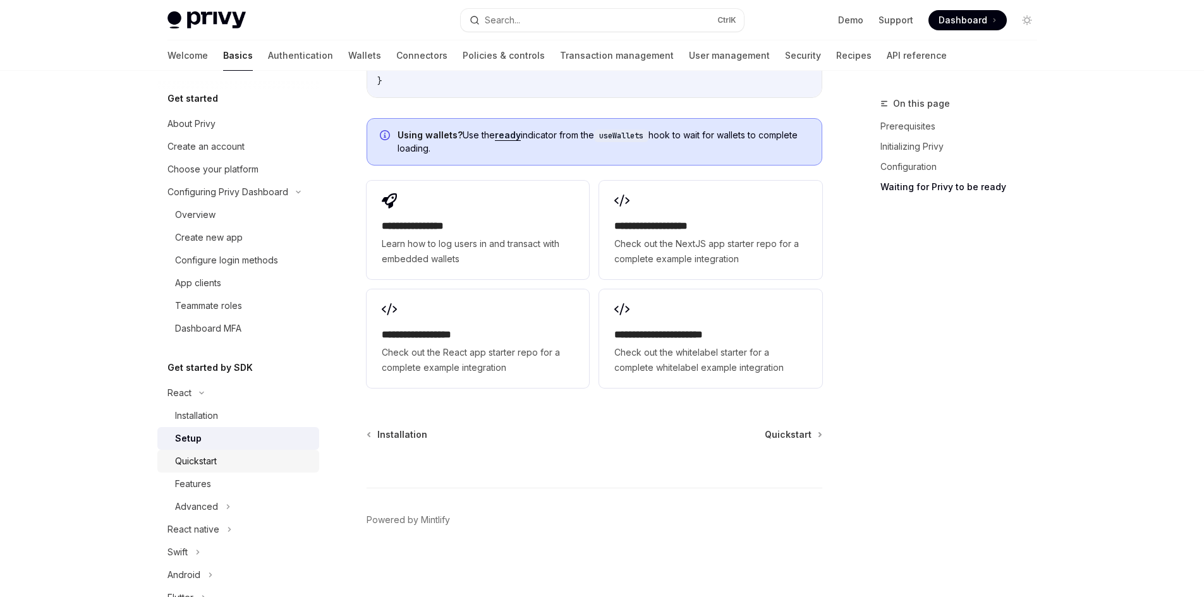
click at [209, 462] on div "Quickstart" at bounding box center [196, 461] width 42 height 15
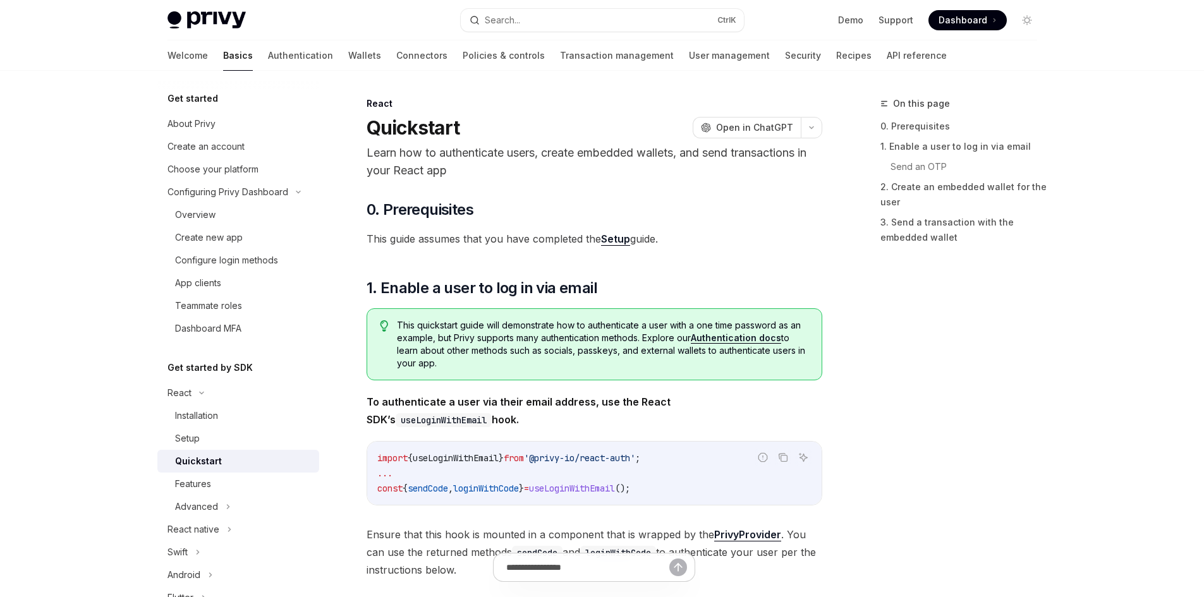
type textarea "*"
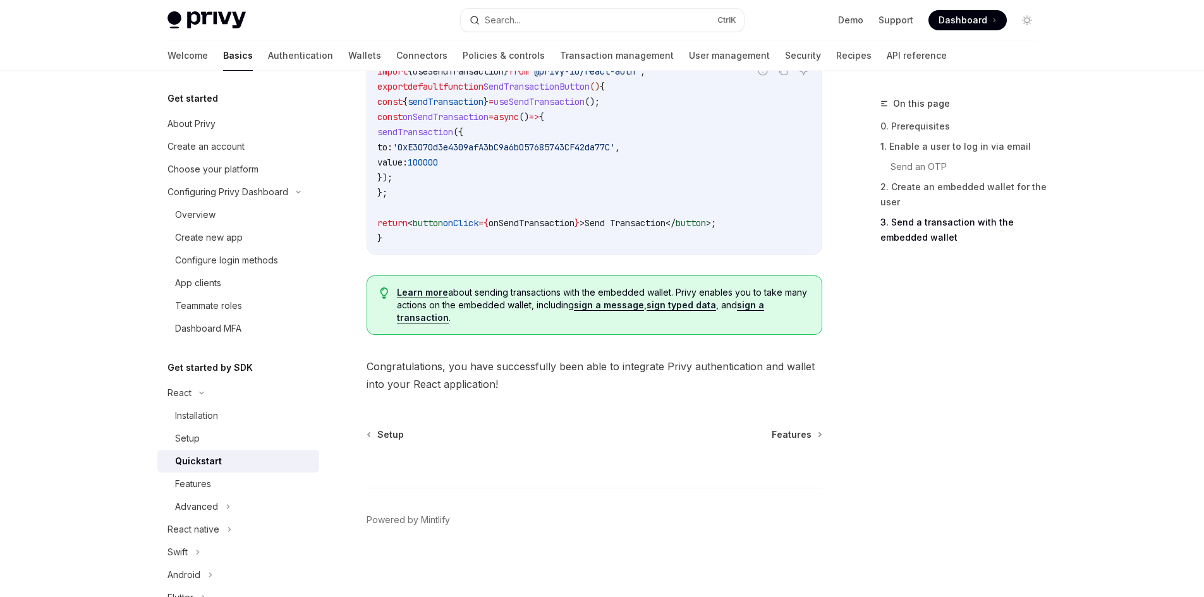
scroll to position [1172, 0]
